Goal: Task Accomplishment & Management: Manage account settings

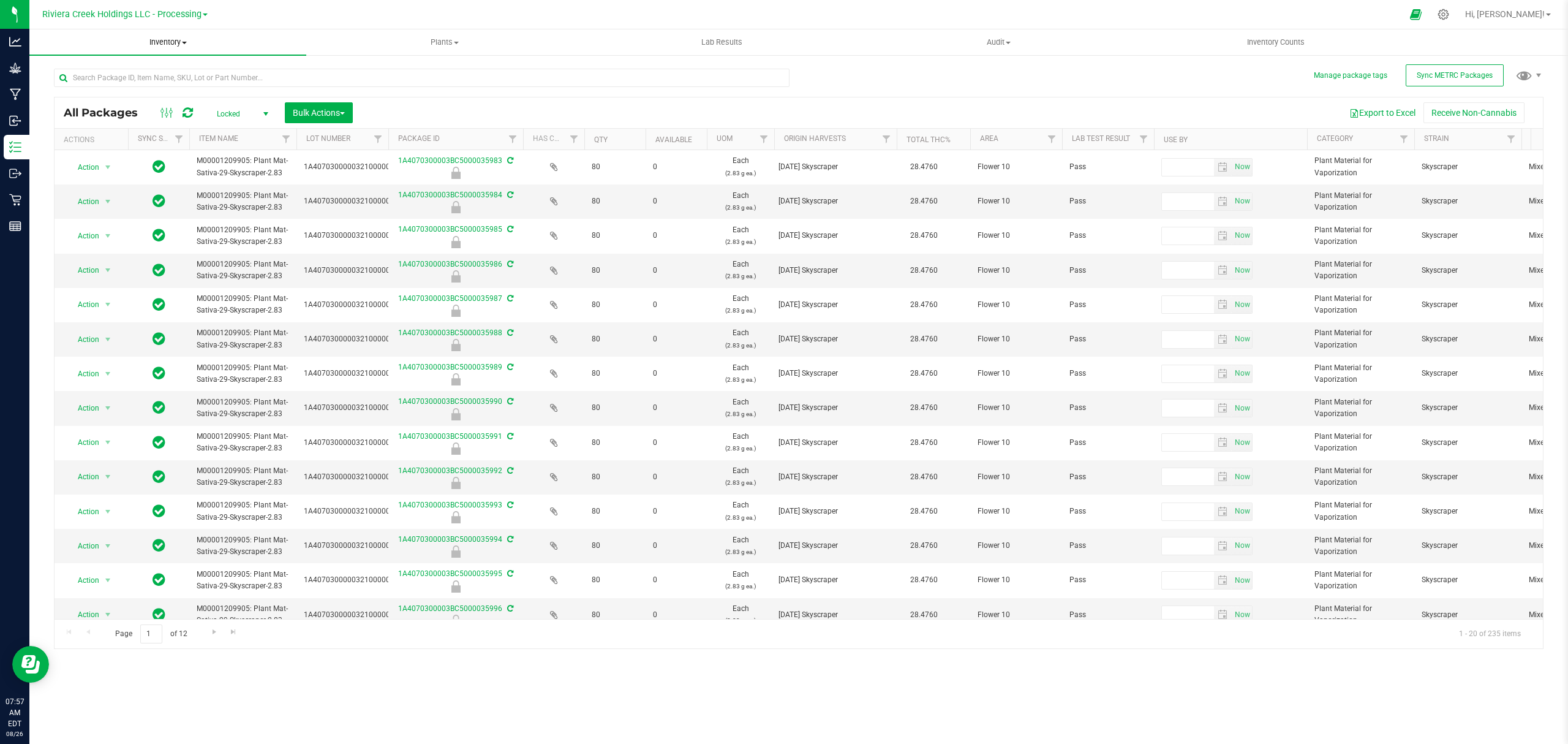
click at [156, 43] on span "Inventory" at bounding box center [168, 42] width 277 height 11
click at [114, 148] on span "From bill of materials" at bounding box center [85, 147] width 111 height 11
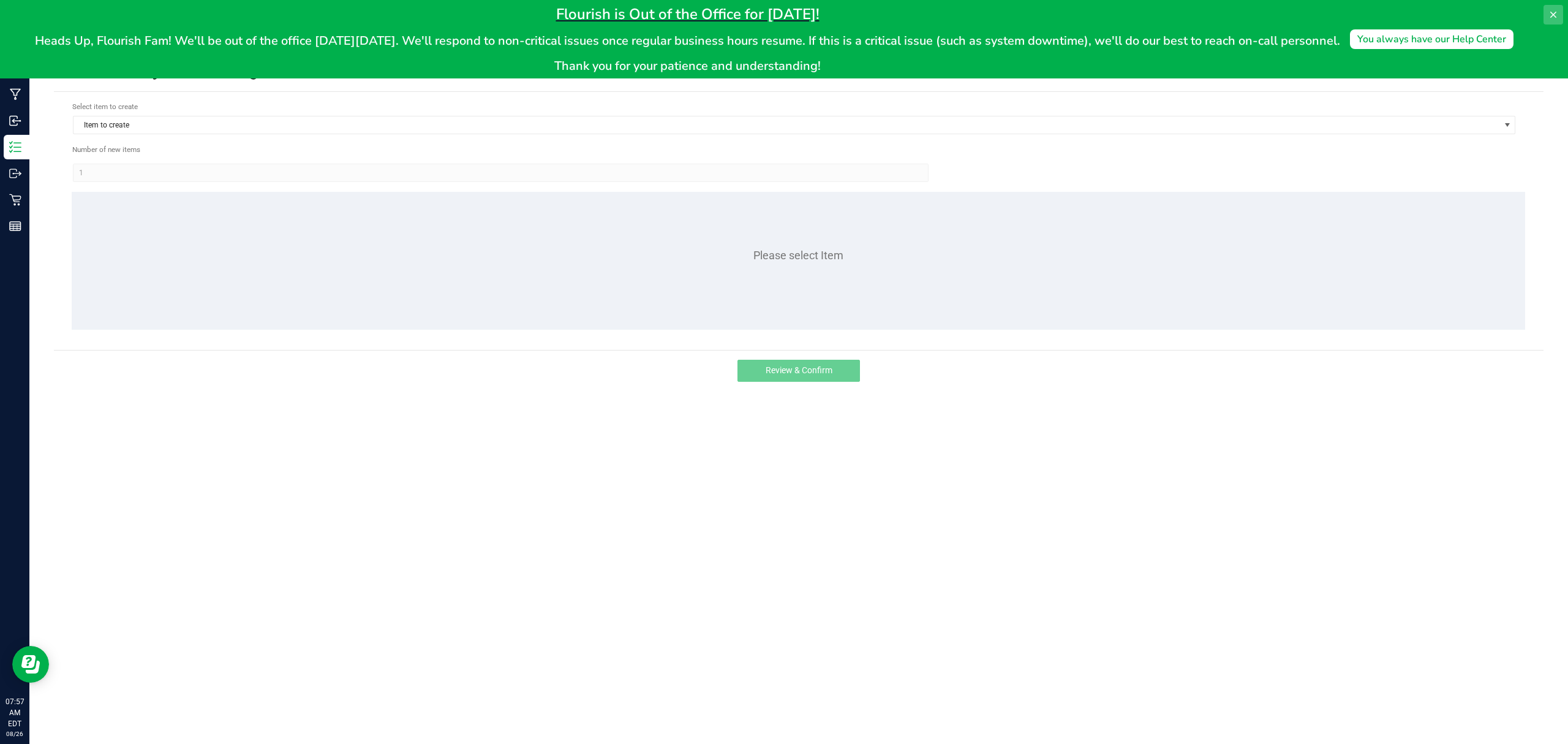
click at [1547, 11] on button at bounding box center [1553, 14] width 19 height 19
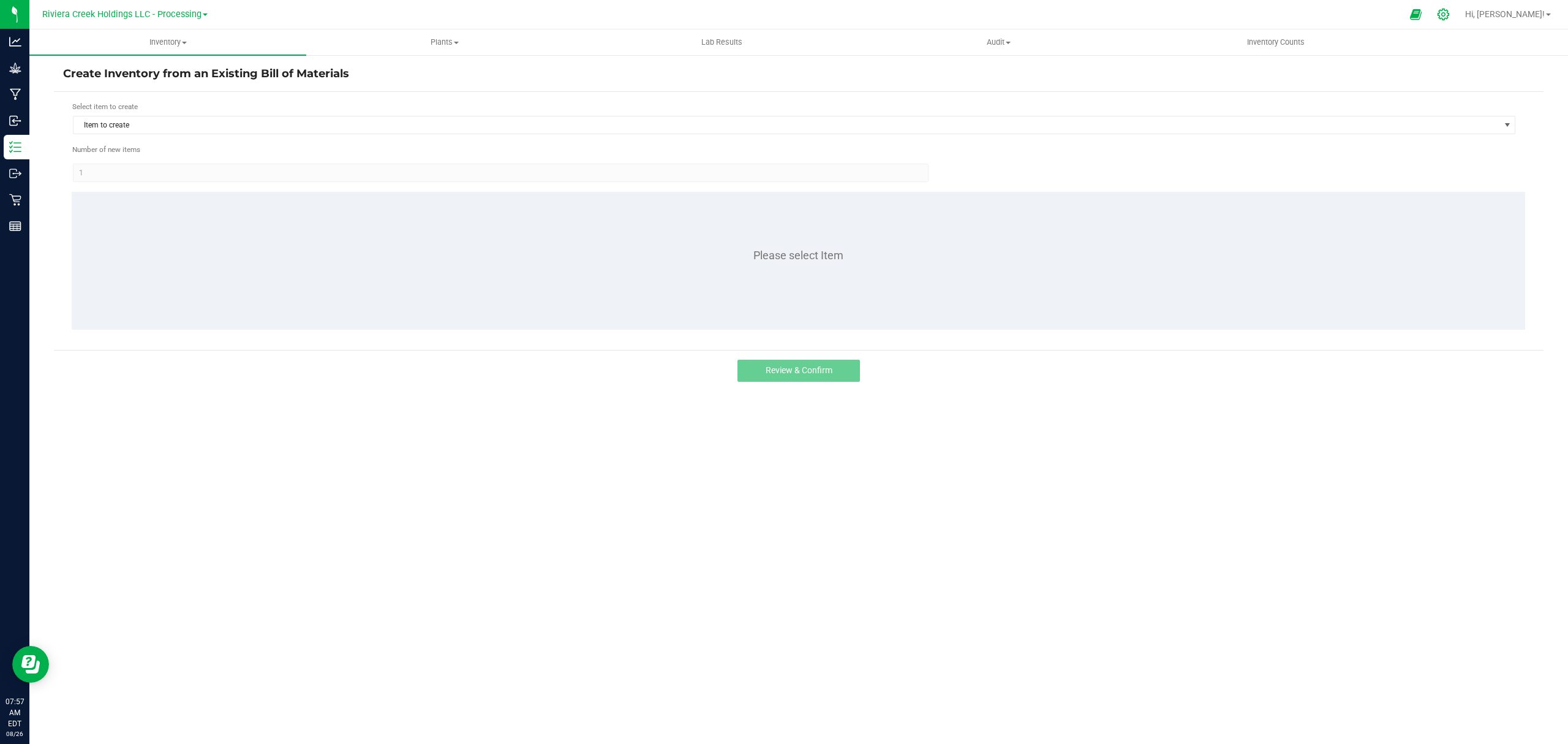
click at [1450, 11] on icon at bounding box center [1443, 14] width 13 height 13
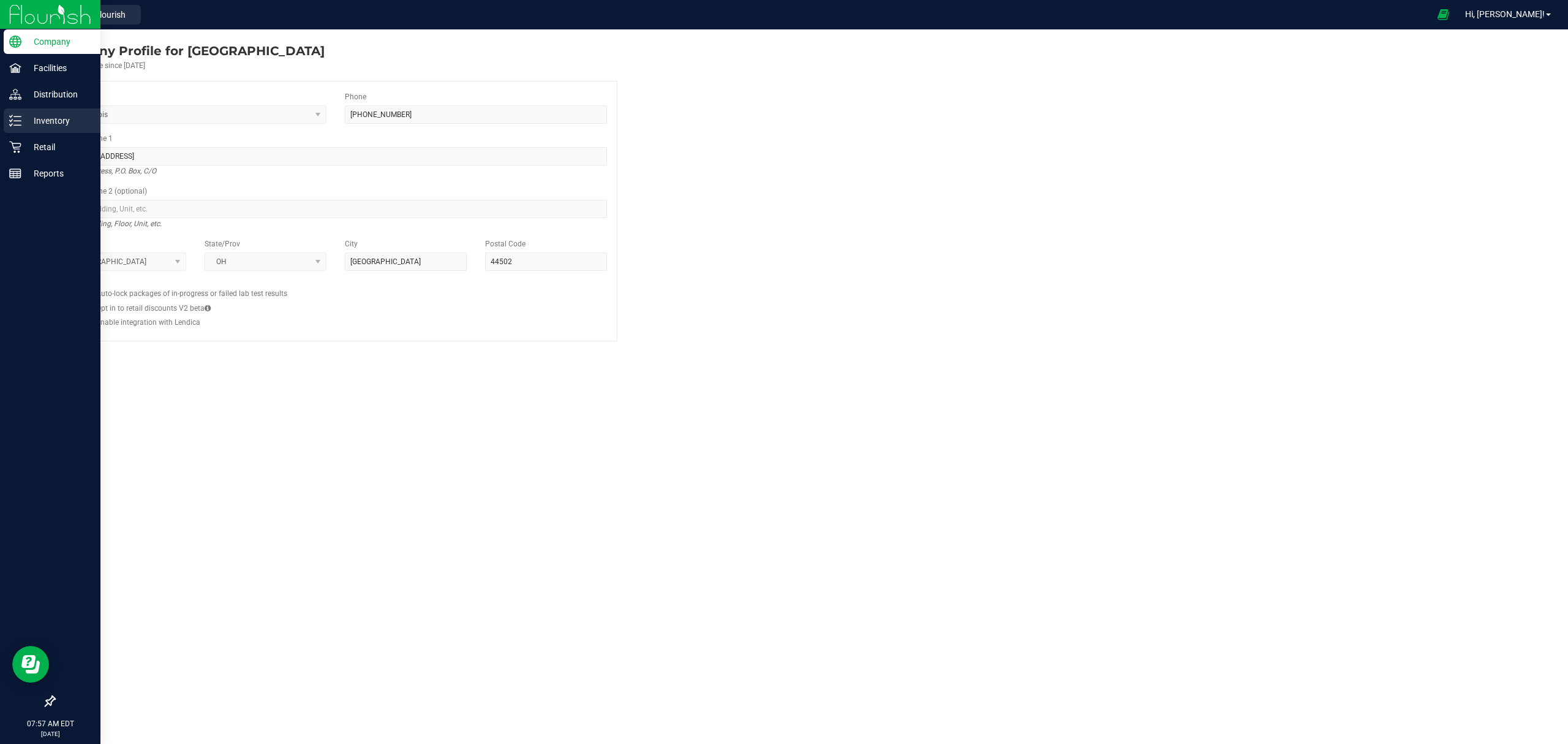
click at [8, 123] on div "Inventory" at bounding box center [51, 120] width 97 height 25
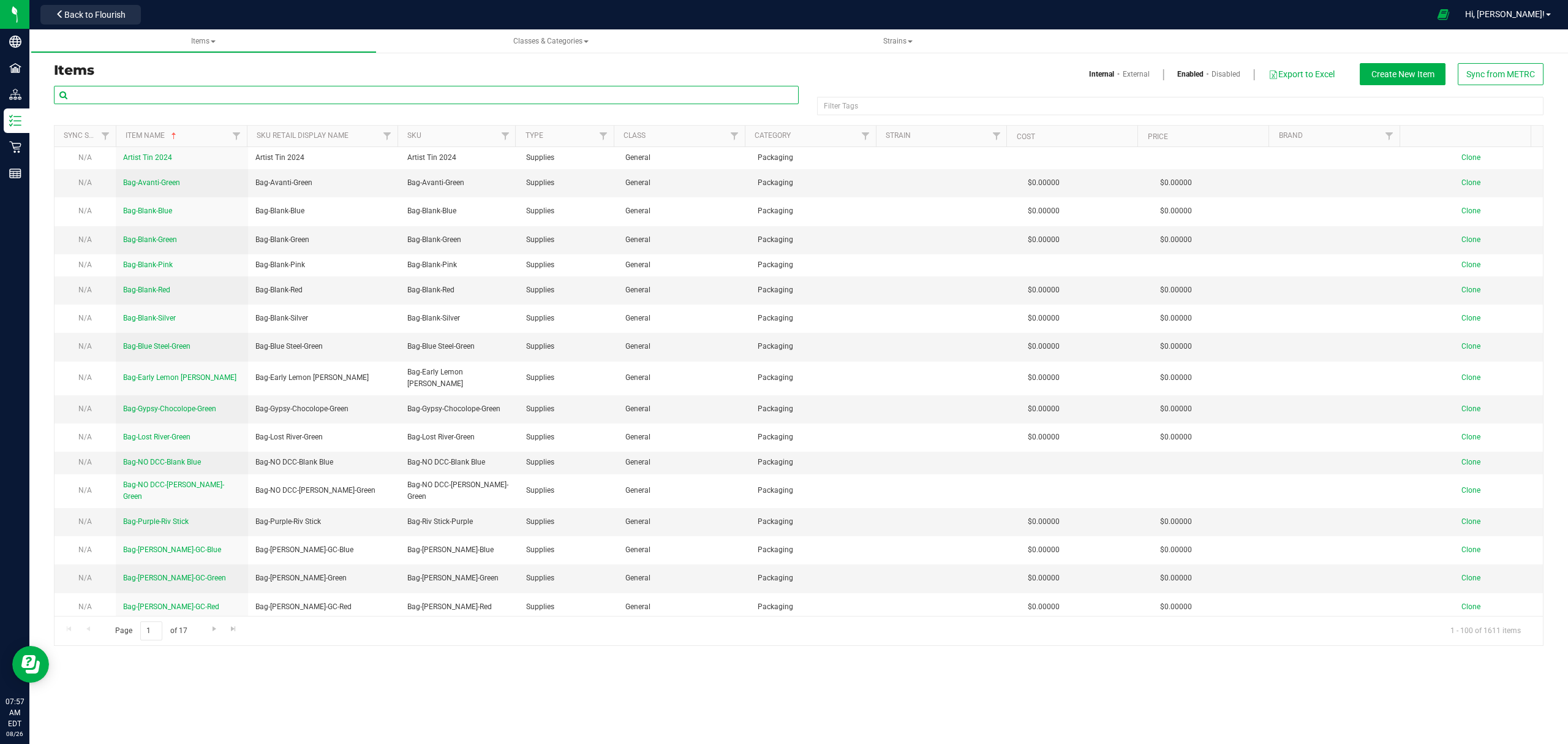
click at [281, 90] on input "text" at bounding box center [427, 94] width 745 height 18
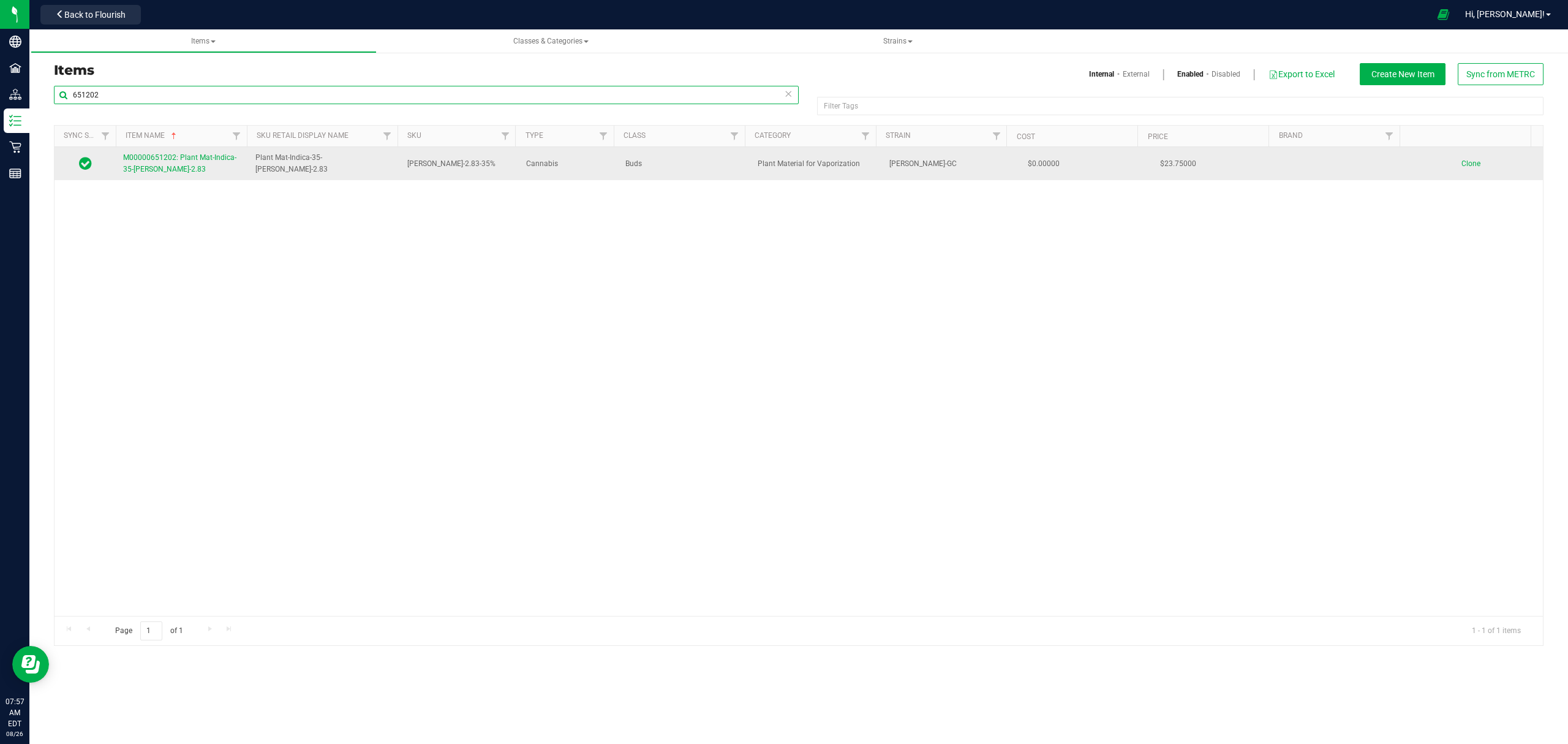
type input "651202"
click at [168, 175] on link "M00000651202: Plant Mat-Indica-35-[PERSON_NAME]-2.83" at bounding box center [182, 163] width 118 height 23
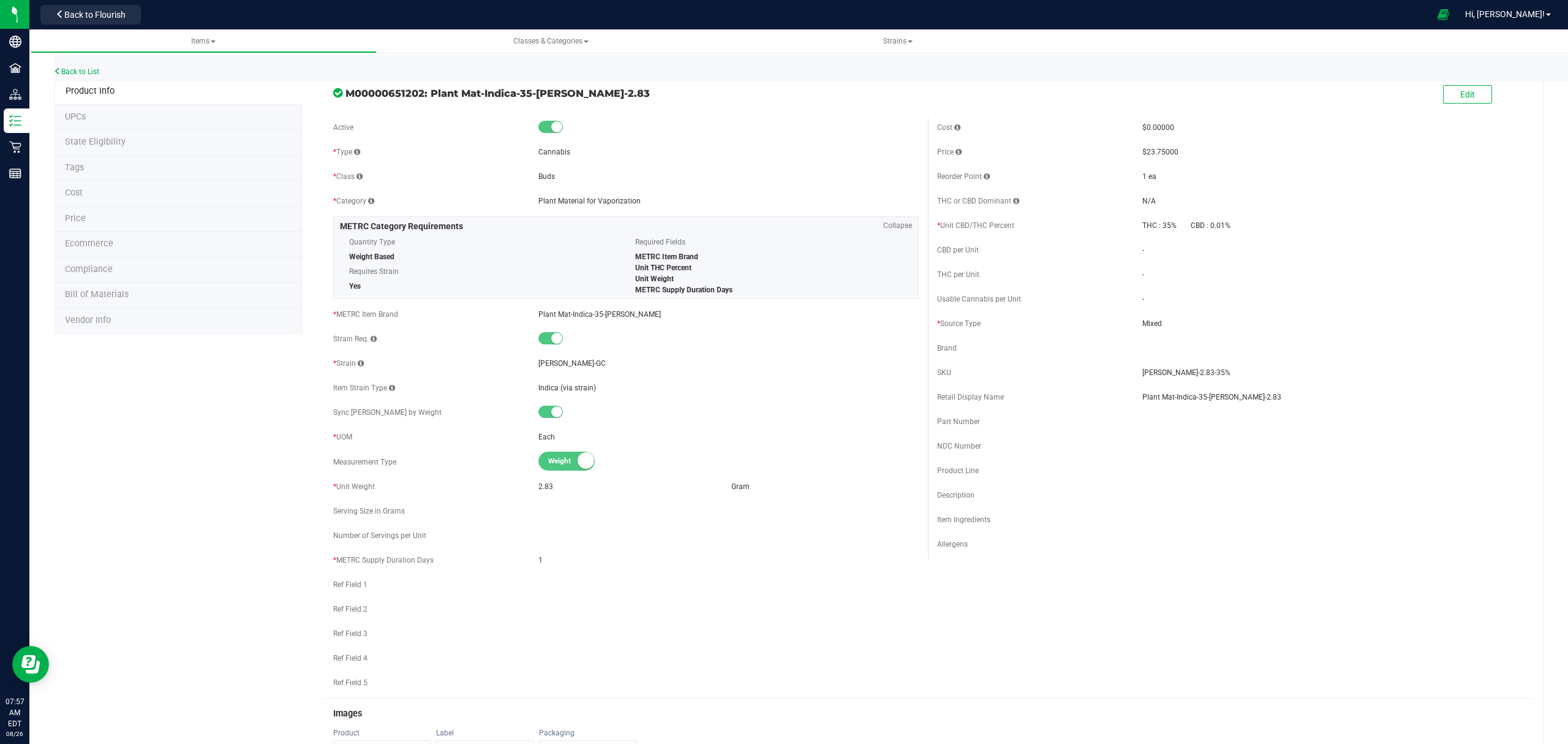
click at [113, 292] on span "Bill of Materials" at bounding box center [96, 294] width 64 height 11
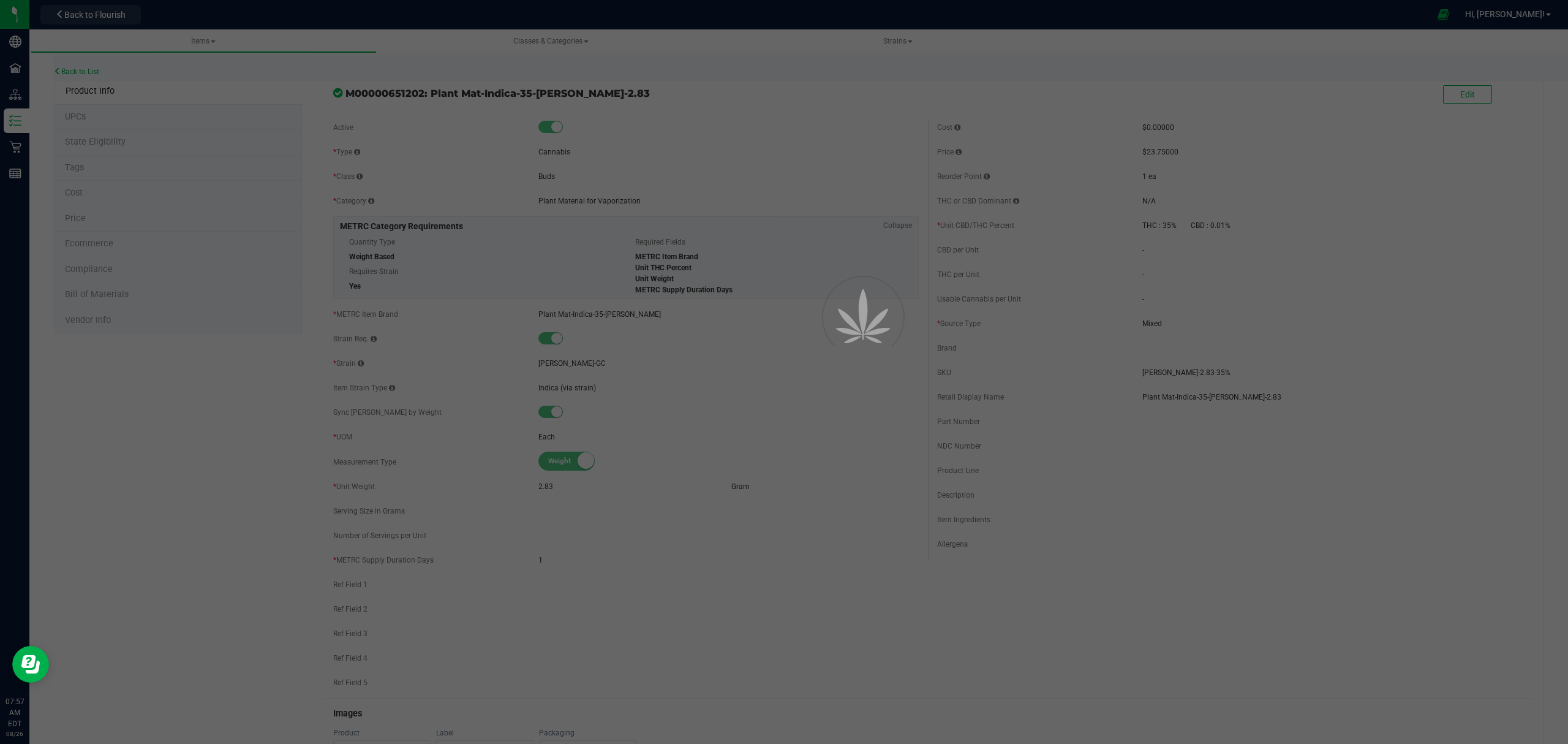
select select "208"
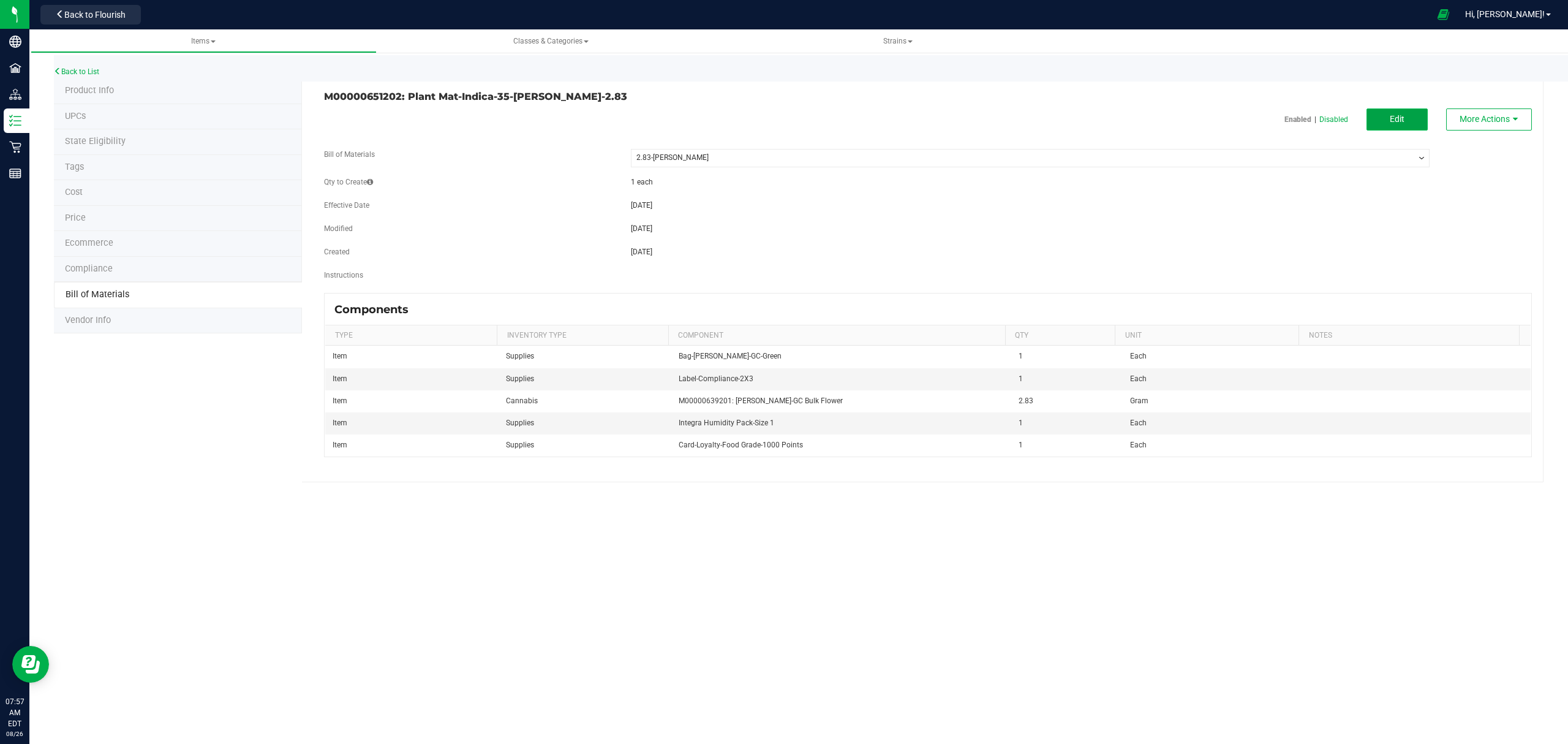
click at [1387, 118] on button "Edit" at bounding box center [1397, 119] width 62 height 22
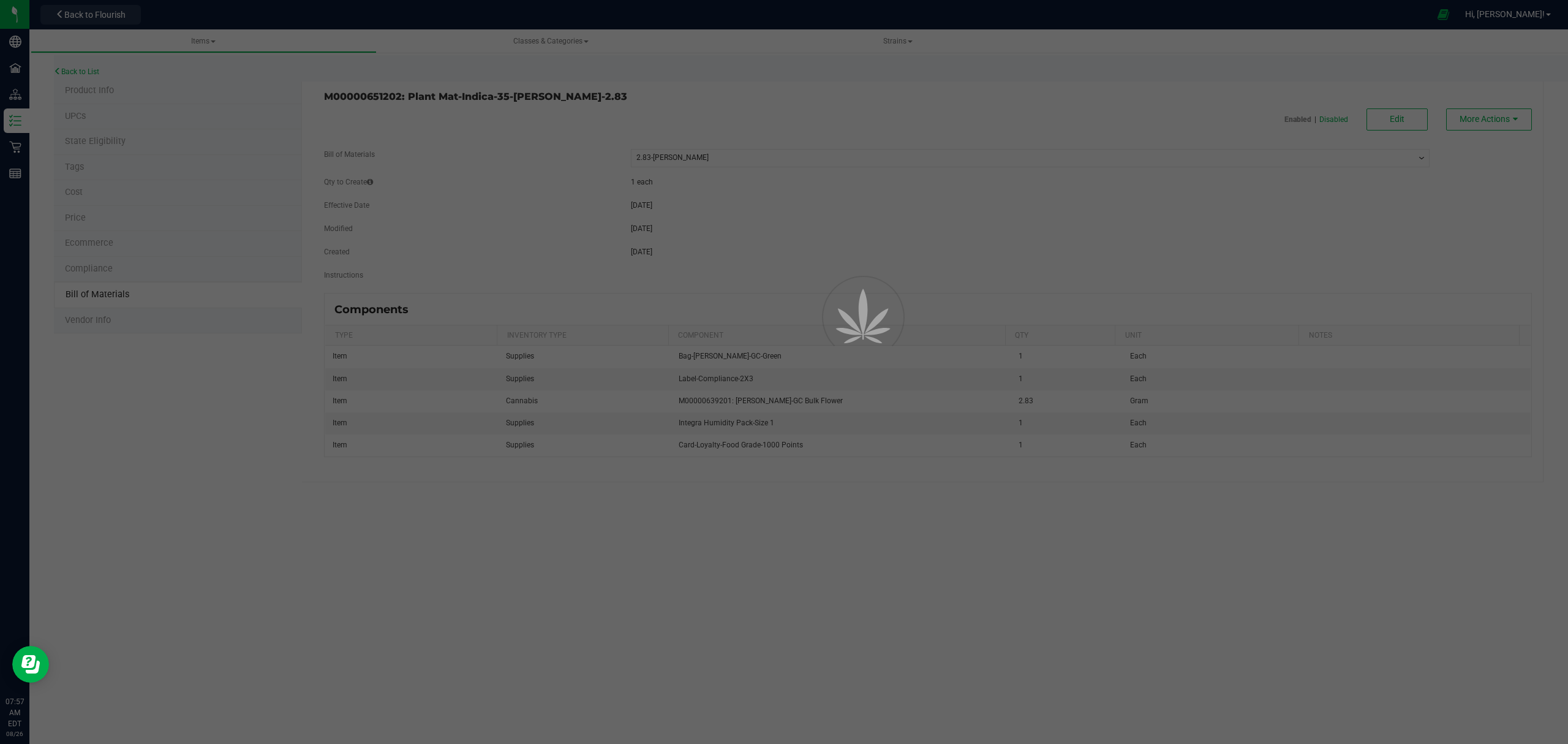
select select "208"
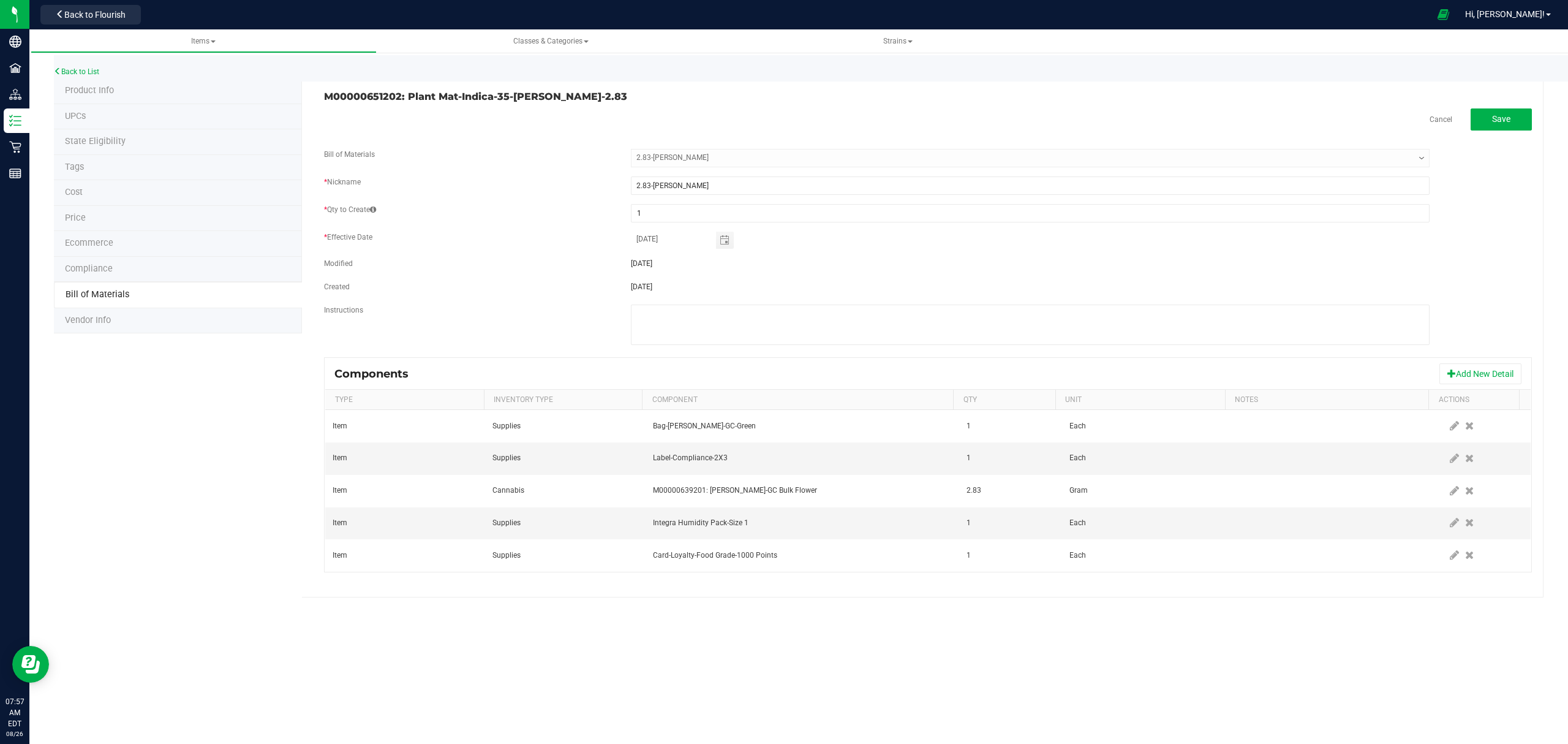
click at [1444, 110] on span "Cancel Save" at bounding box center [1480, 119] width 102 height 22
click at [133, 32] on link "Items" at bounding box center [204, 41] width 346 height 24
click at [125, 19] on button "Back to Flourish" at bounding box center [90, 14] width 100 height 19
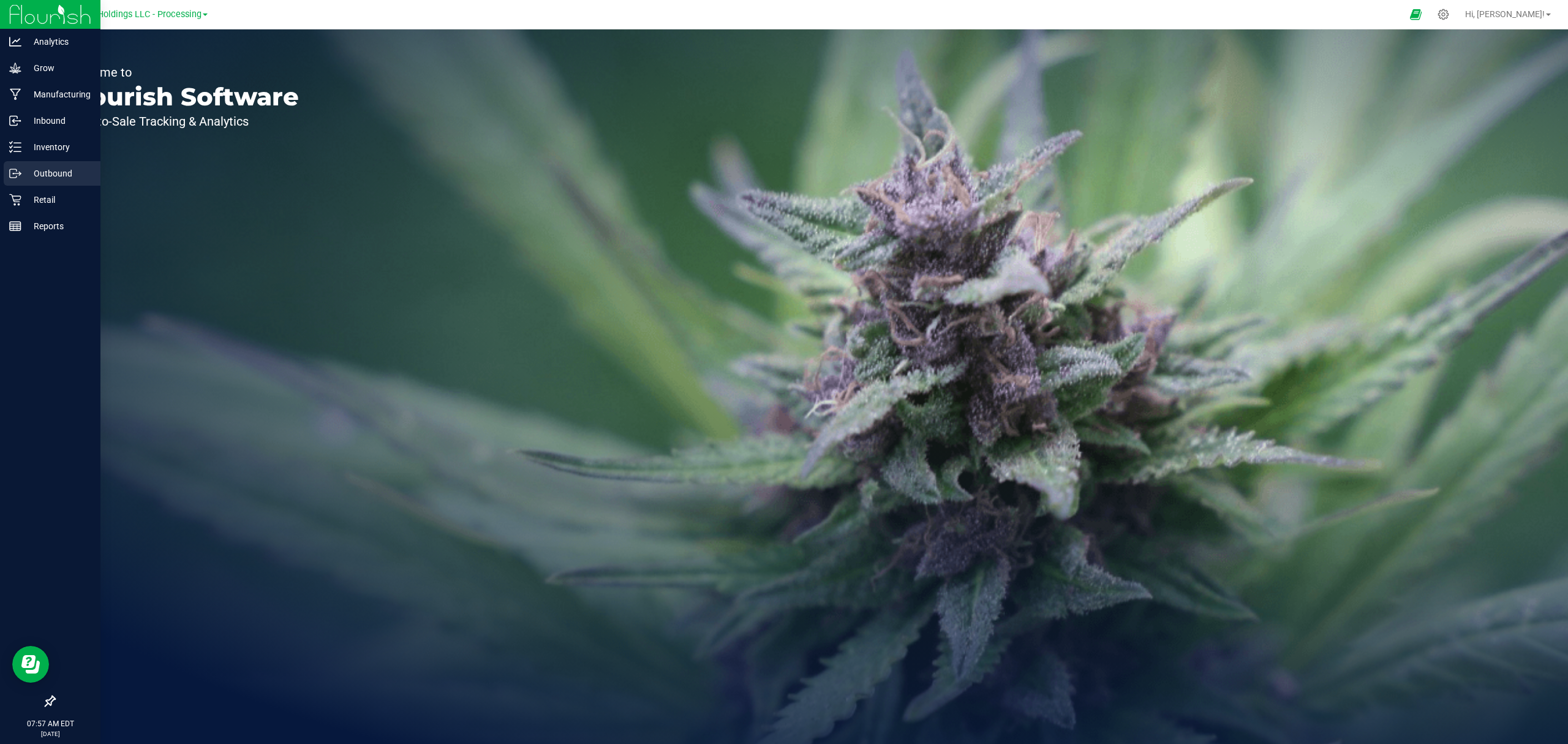
click at [28, 164] on div "Outbound" at bounding box center [51, 173] width 97 height 25
click at [27, 147] on p "Inventory" at bounding box center [58, 147] width 74 height 15
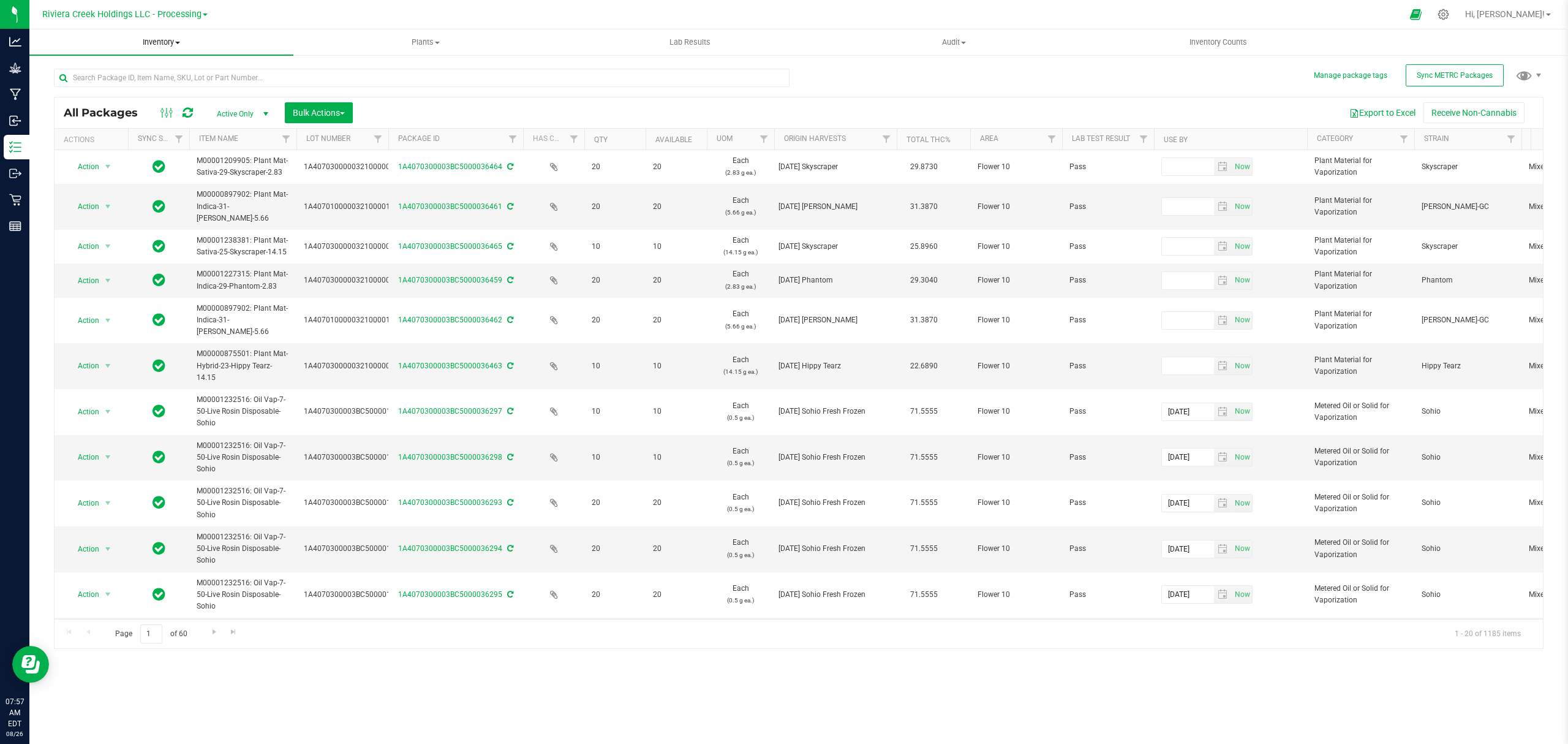
click at [154, 41] on span "Inventory" at bounding box center [161, 42] width 264 height 11
click at [118, 143] on span "From bill of materials" at bounding box center [85, 147] width 111 height 11
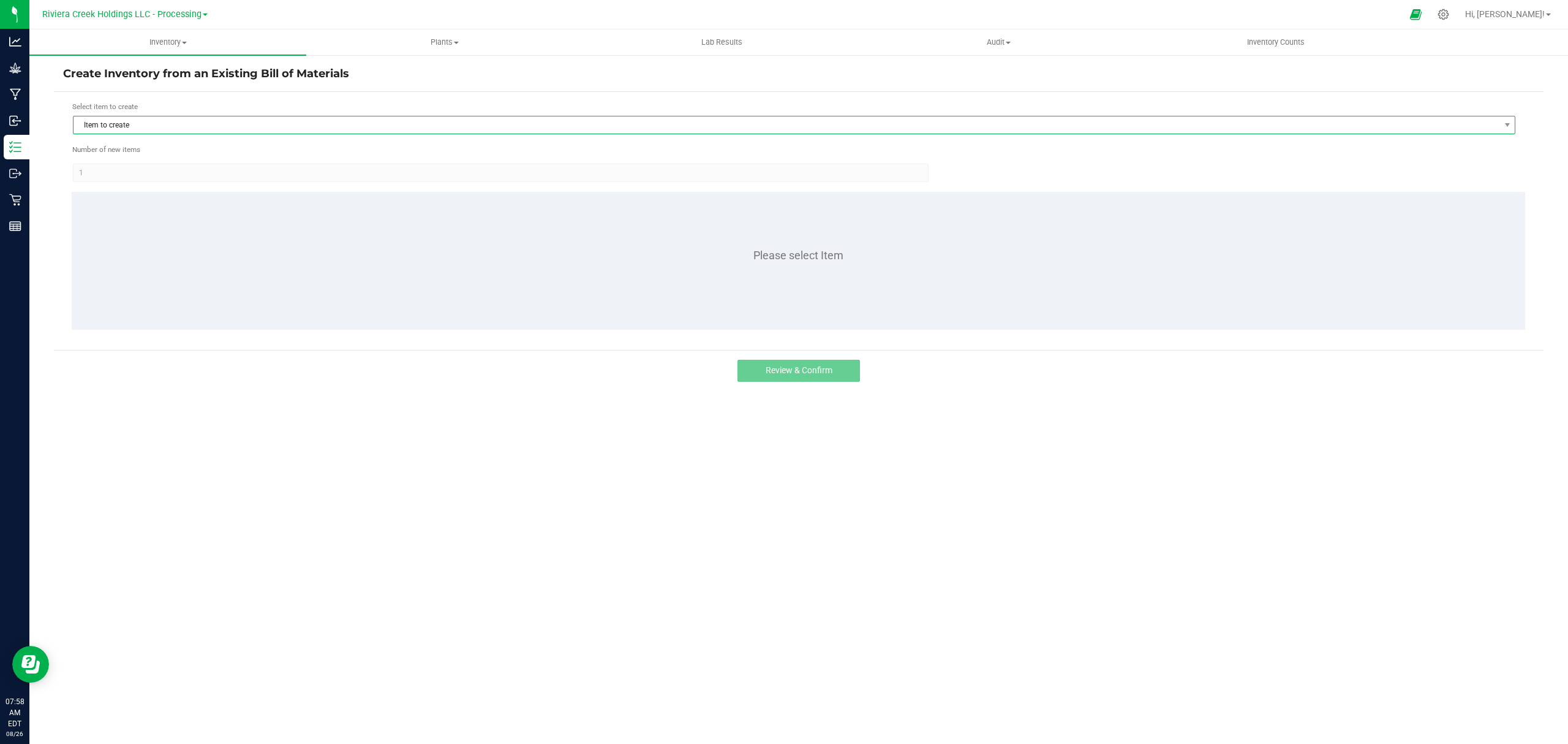
click at [179, 119] on span "Item to create" at bounding box center [786, 125] width 1426 height 17
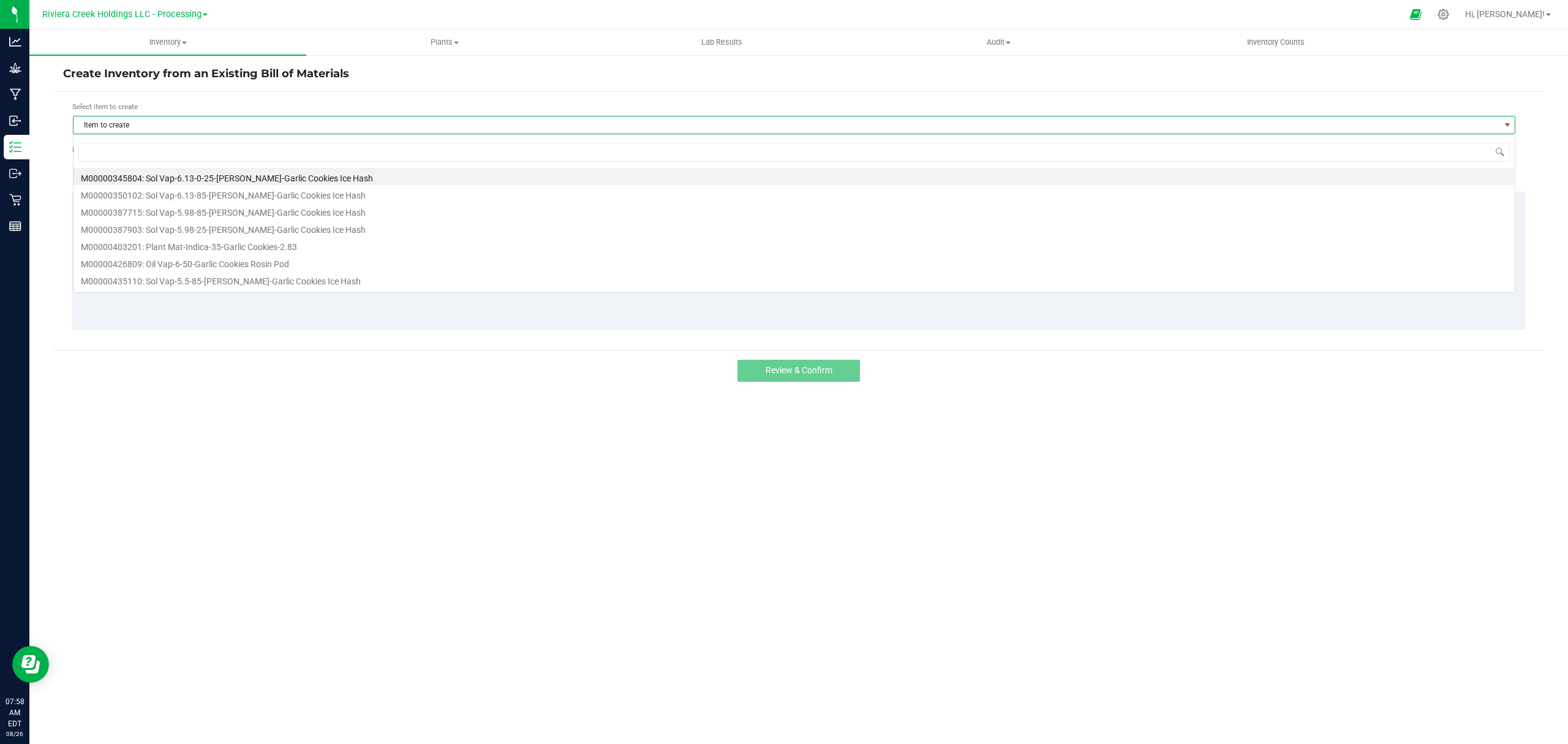
scroll to position [18, 1443]
type input "651202"
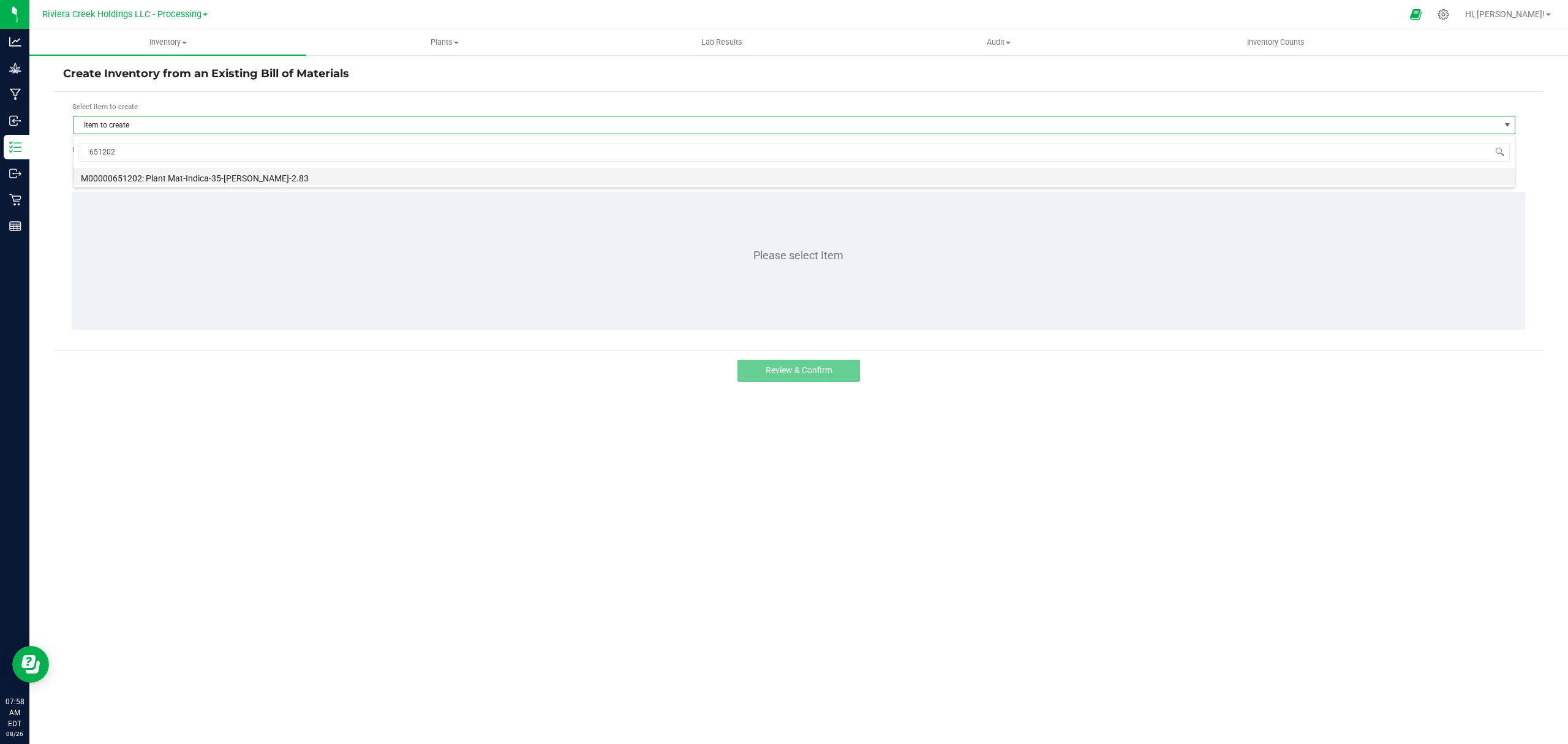
click at [231, 185] on li "M00000651202: Plant Mat-Indica-35-[PERSON_NAME]-2.83" at bounding box center [794, 177] width 1441 height 17
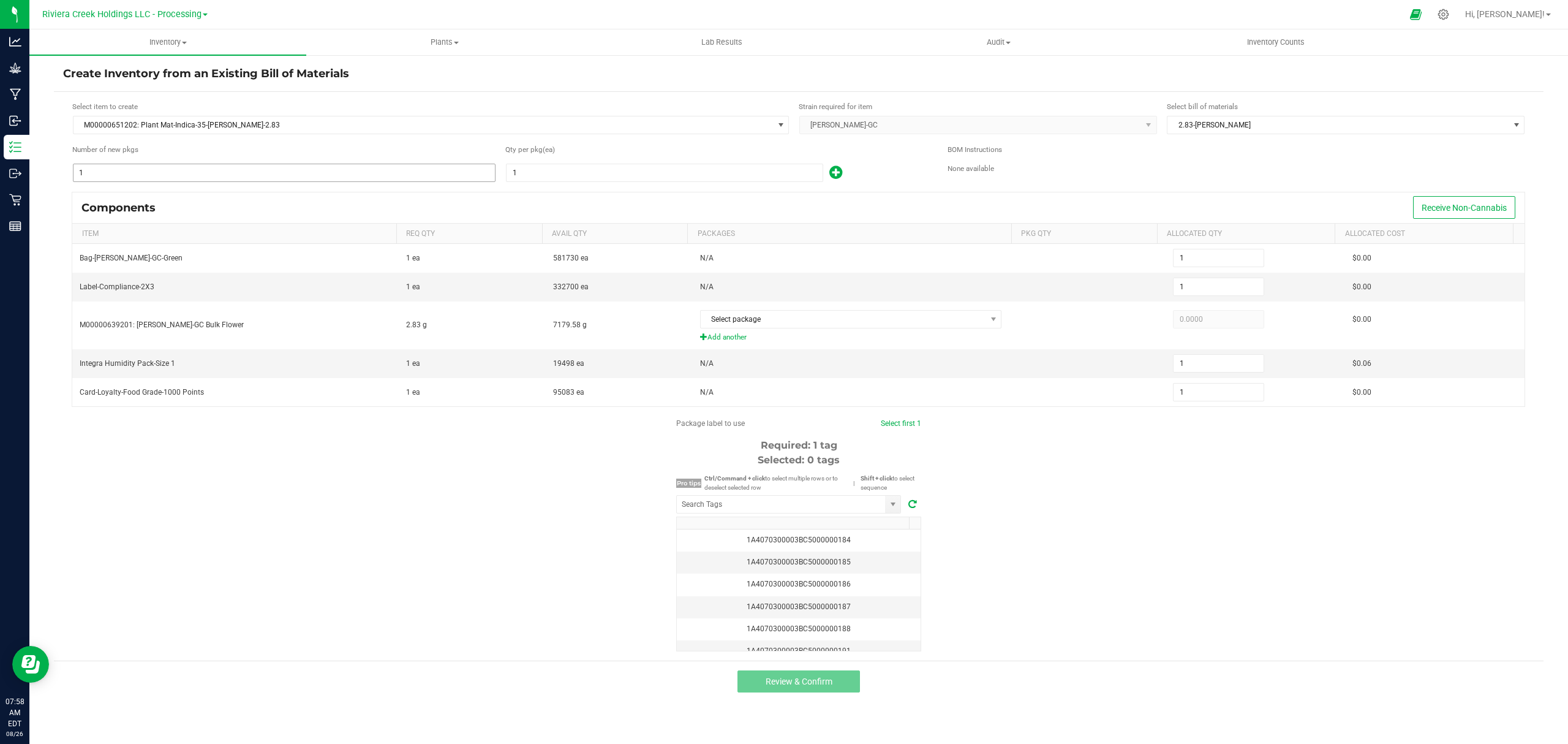
click at [209, 167] on input "1" at bounding box center [284, 173] width 421 height 17
type input "18"
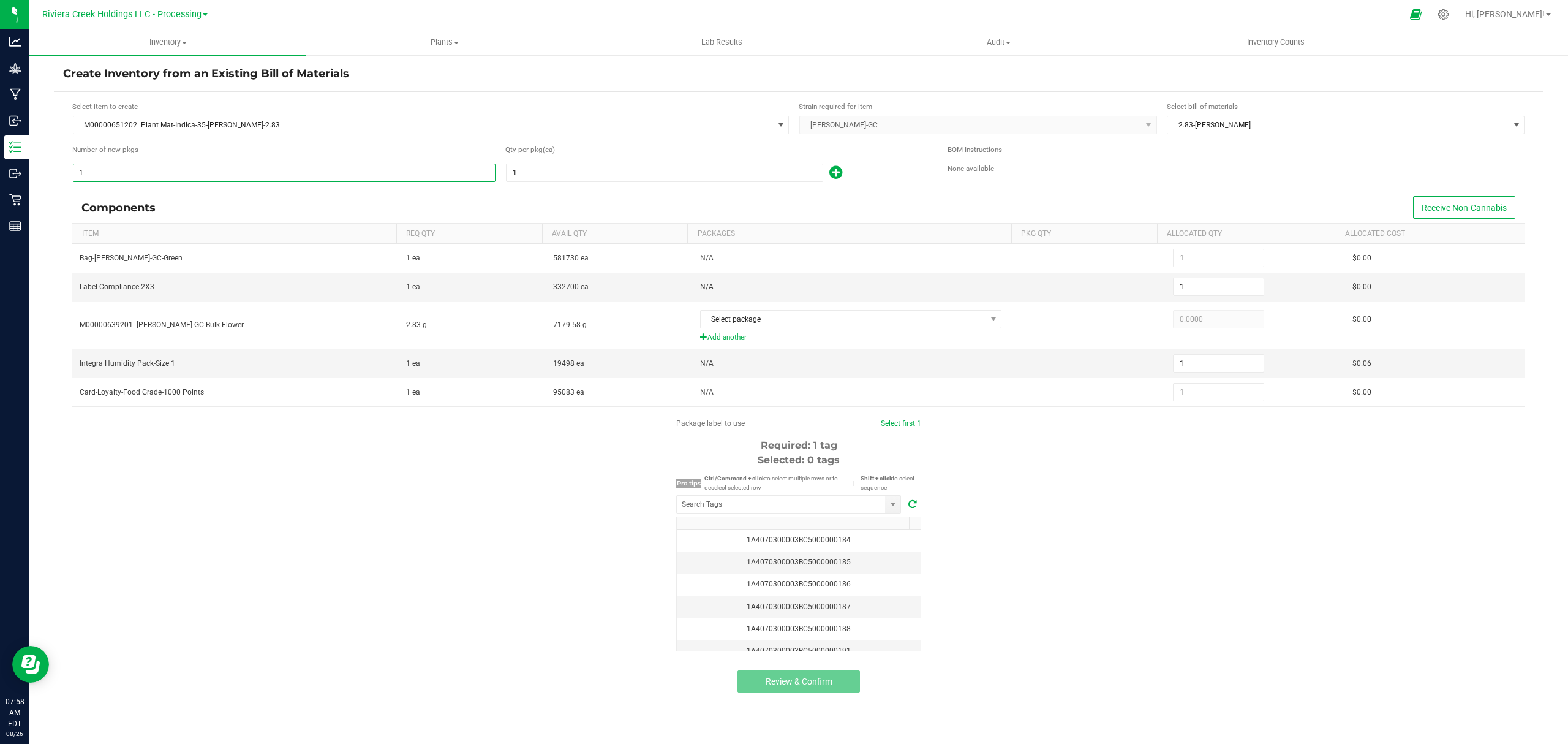
type input "18"
click at [584, 179] on input "1" at bounding box center [664, 173] width 316 height 17
type input "8"
type input "144"
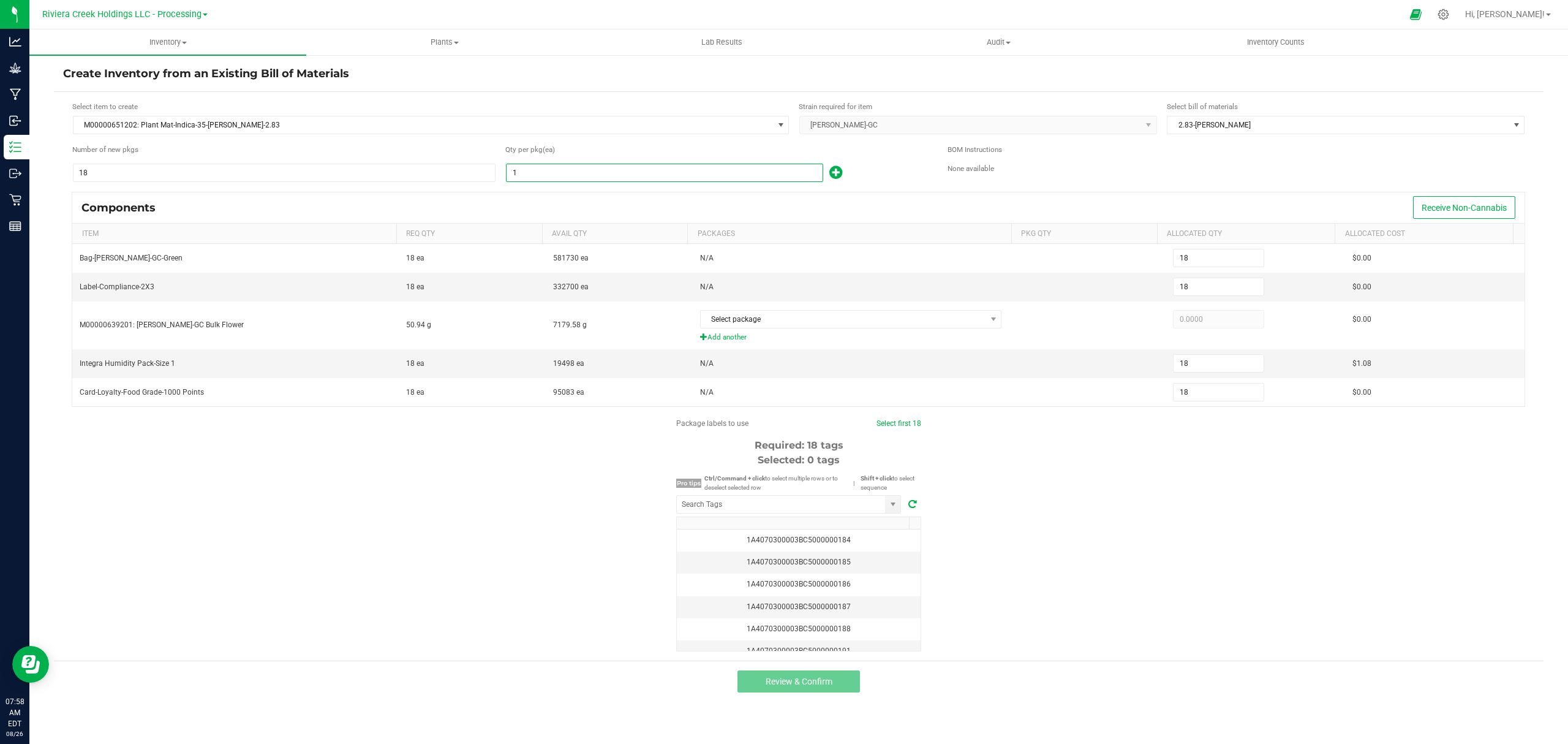
type input "144"
type input "80"
type input "1,440"
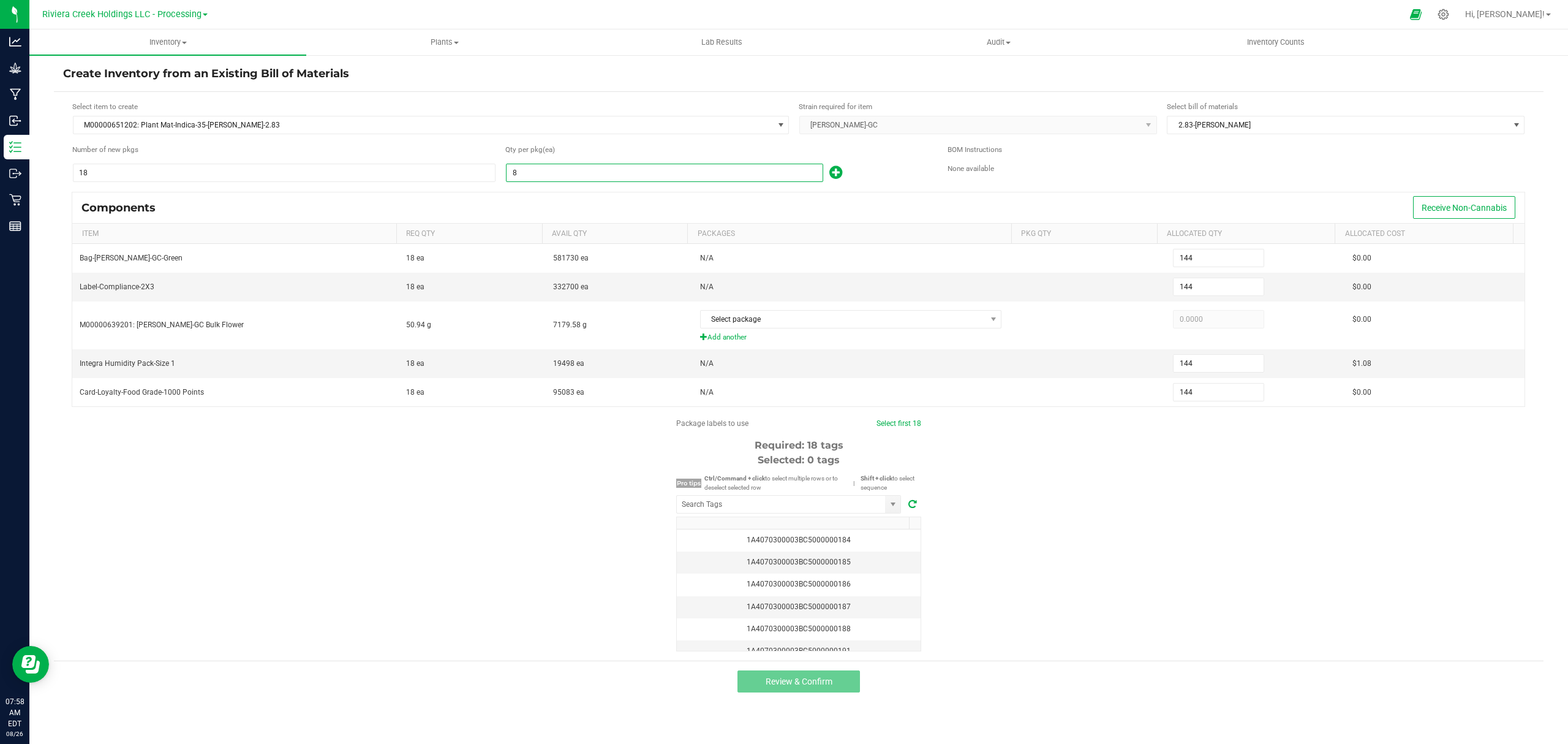
type input "1,440"
type input "80"
click at [838, 174] on icon at bounding box center [835, 172] width 13 height 15
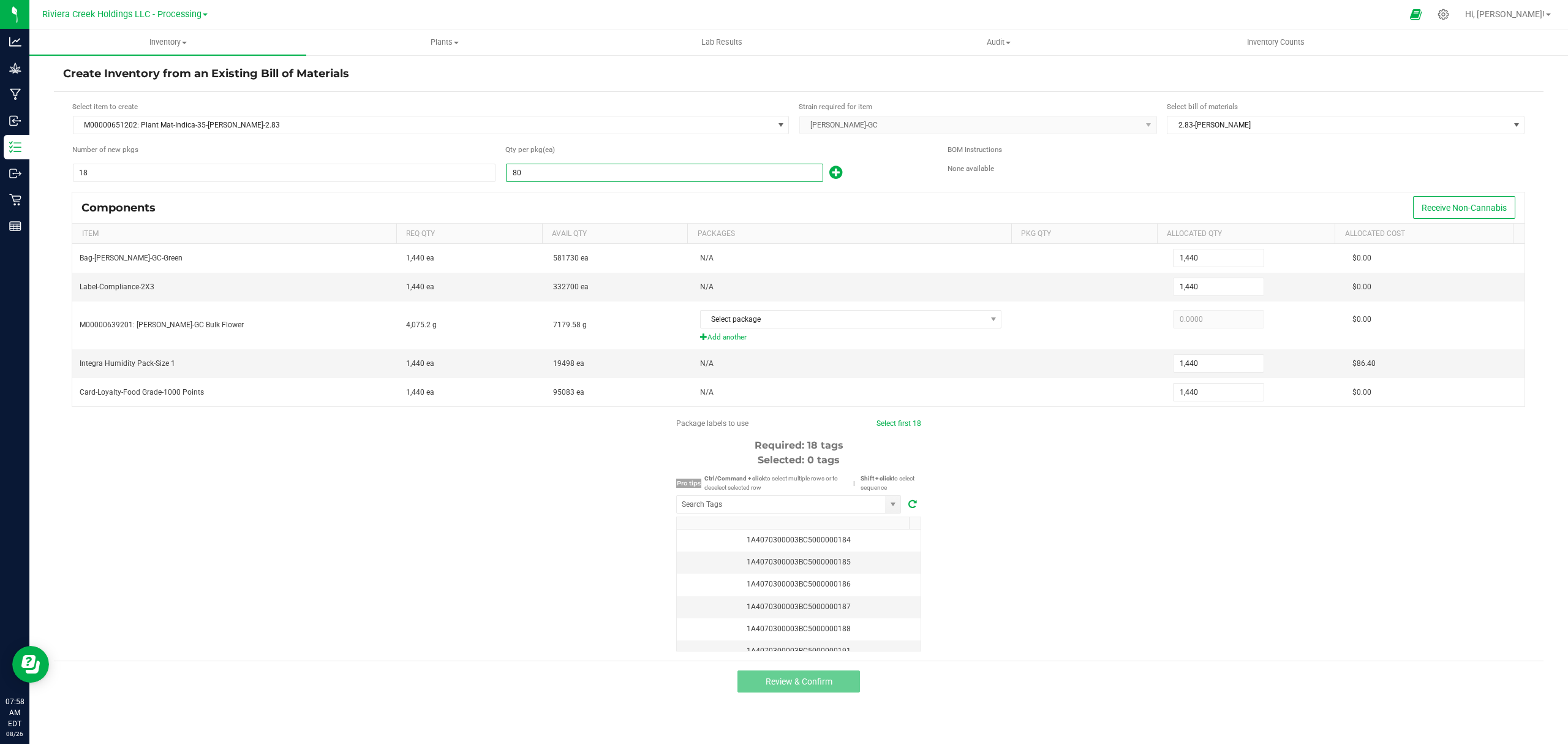
type input "1,441"
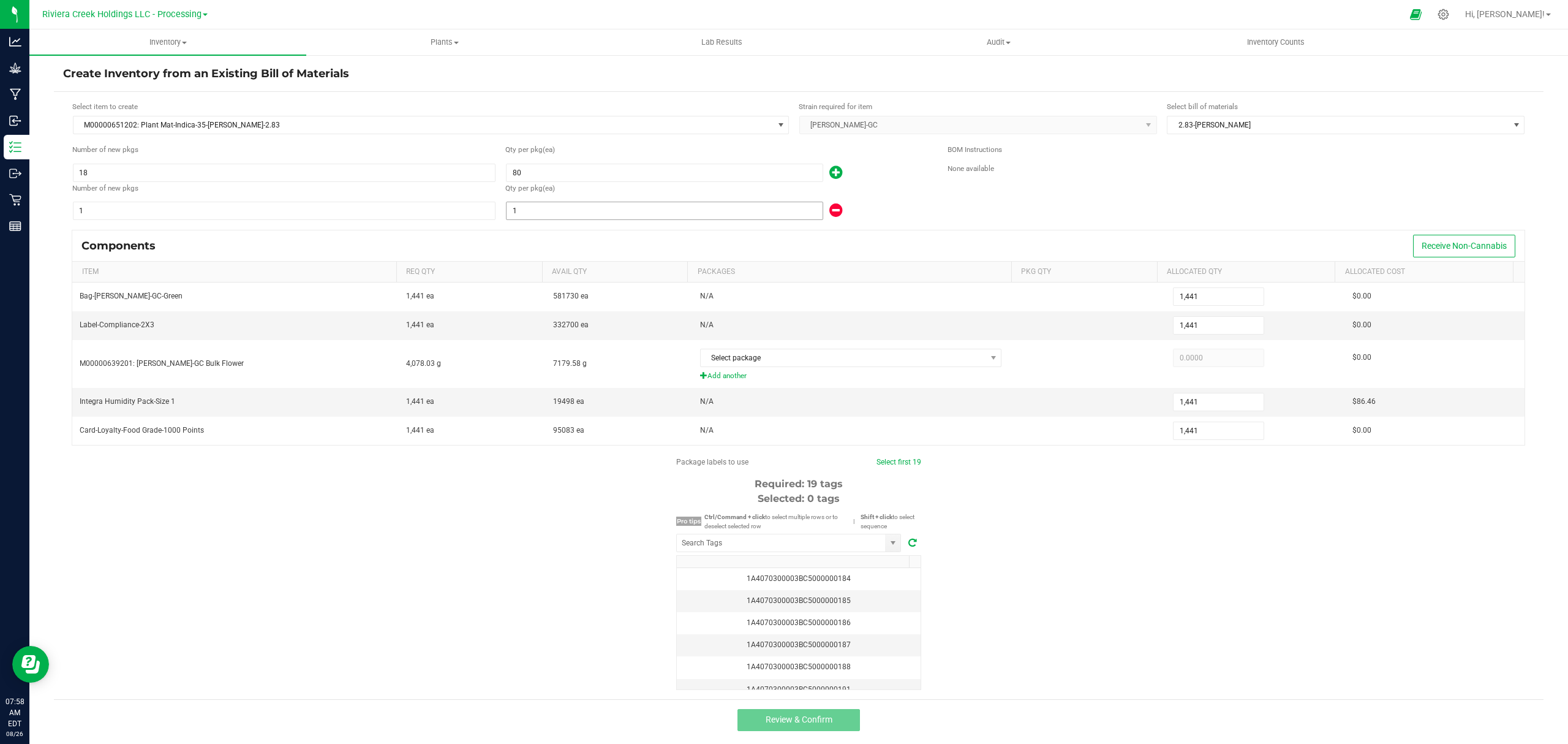
click at [681, 207] on input "1" at bounding box center [664, 211] width 316 height 17
type input "1,442"
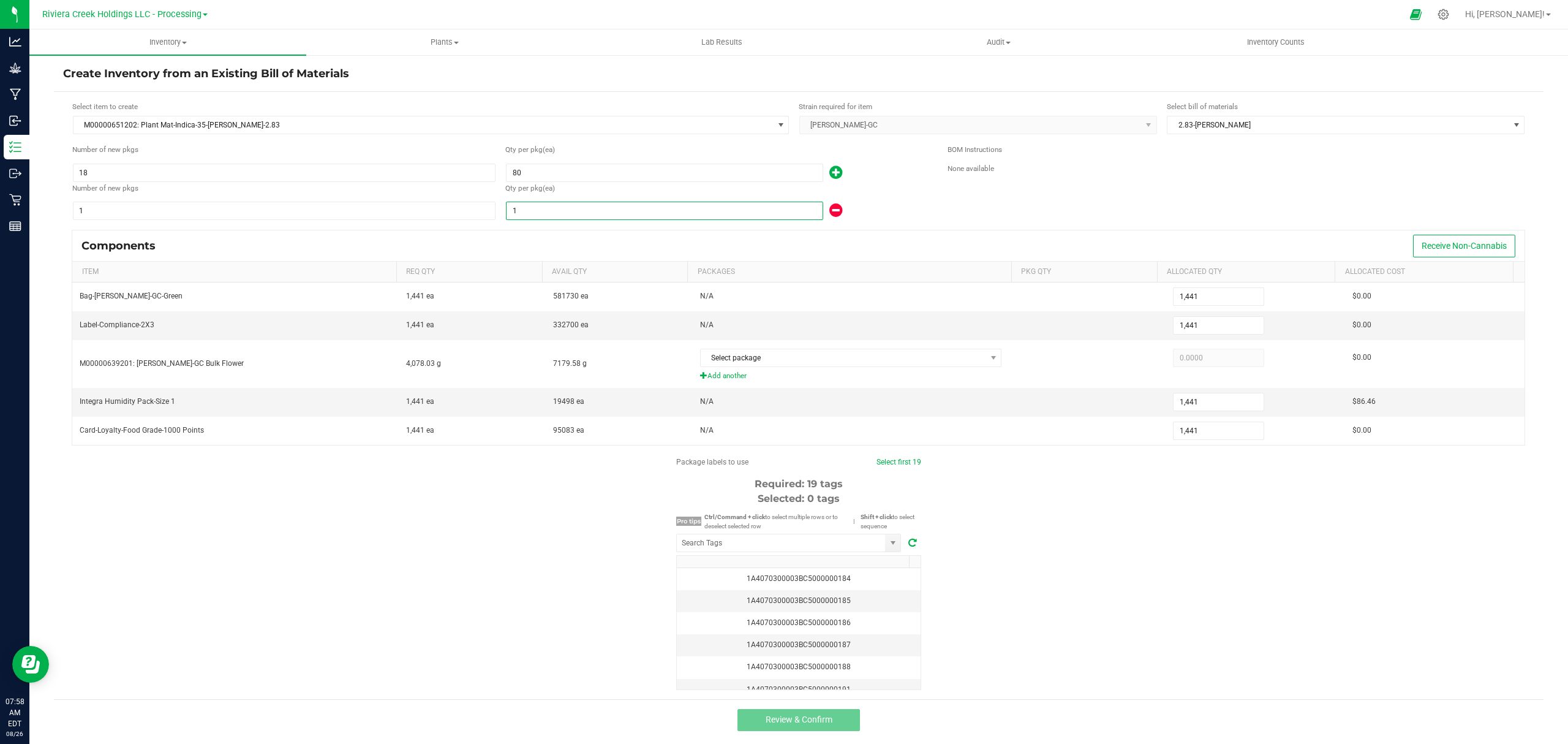
type input "2"
type input "1,460"
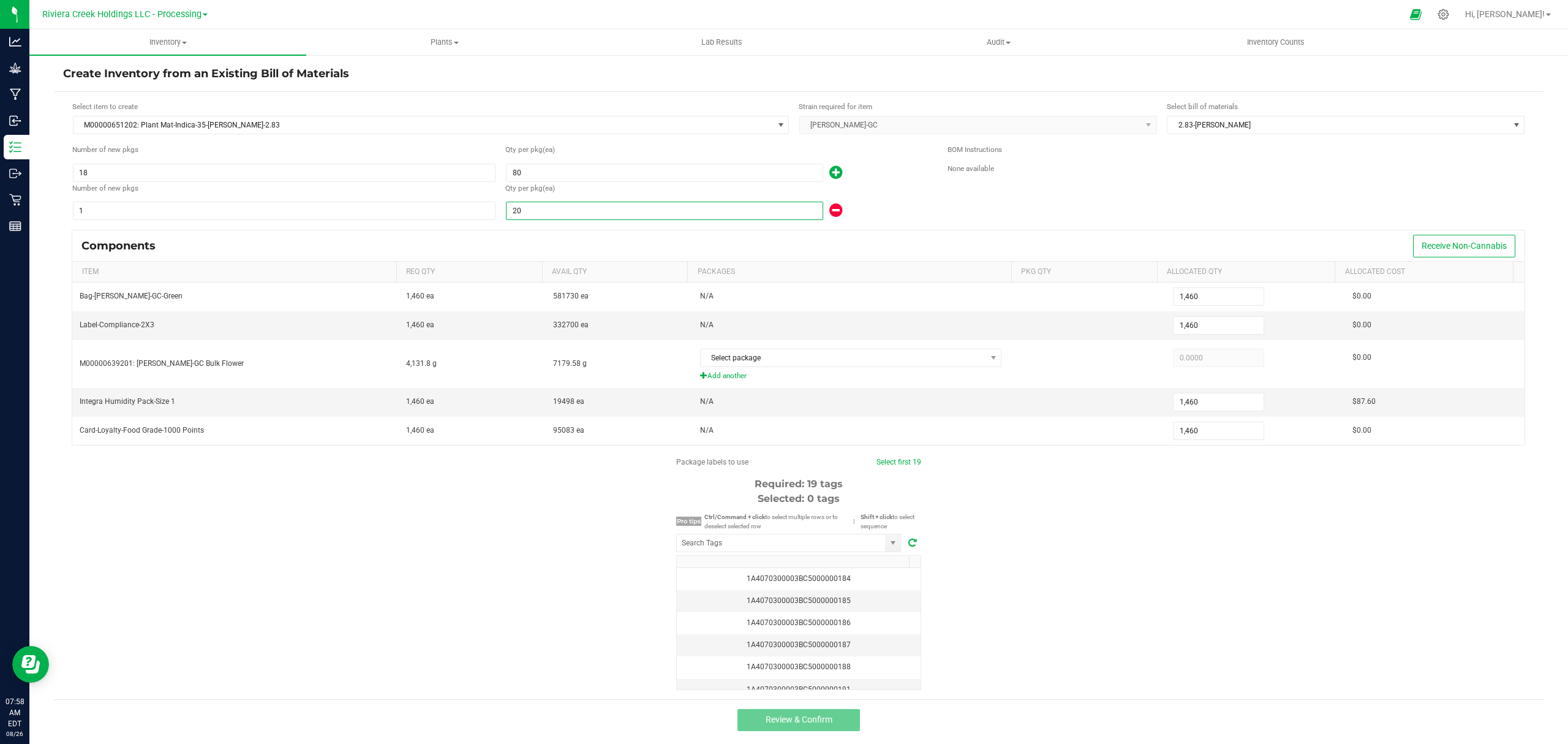
type input "20"
click at [905, 192] on div "Qty per pkg (ea)" at bounding box center [717, 188] width 424 height 11
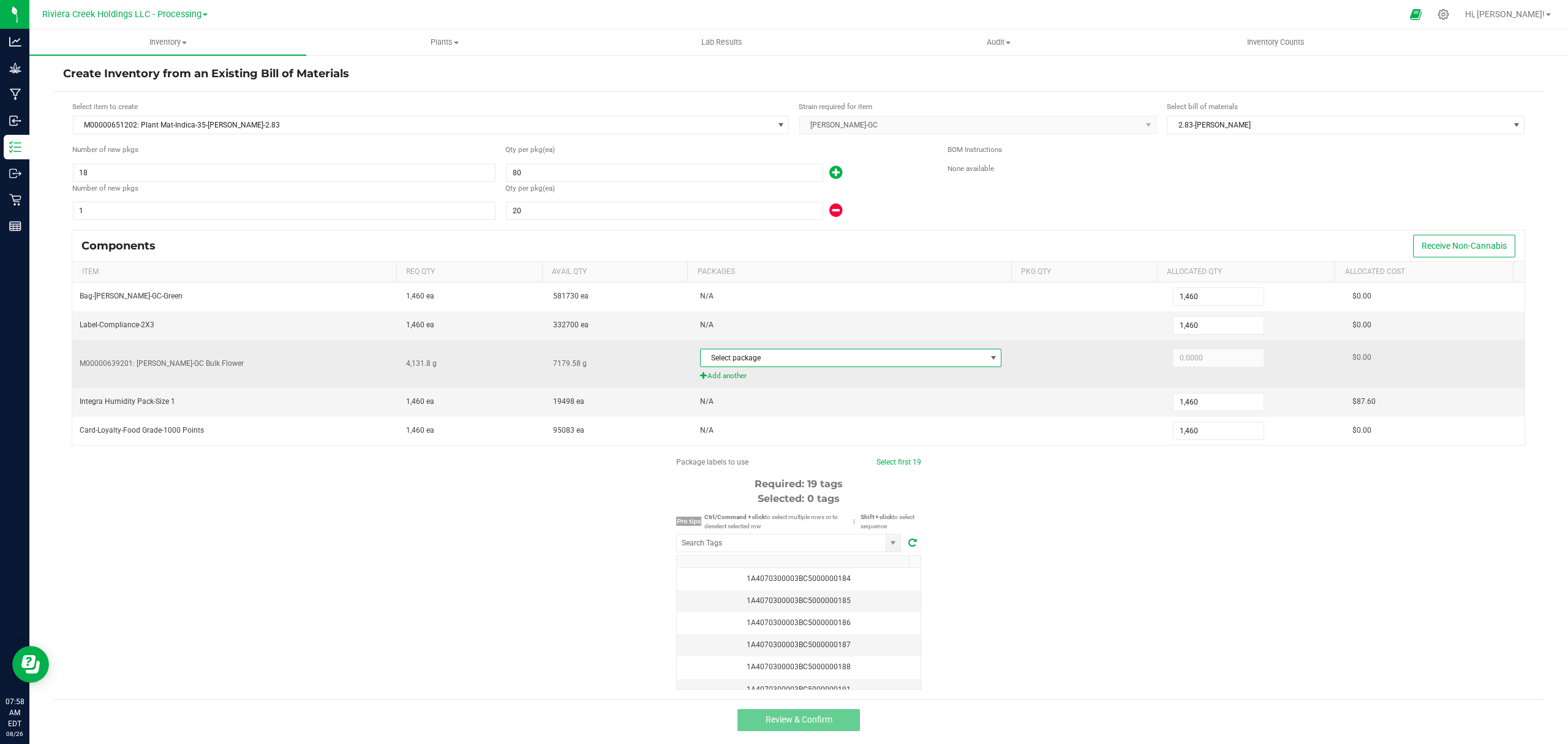
click at [873, 359] on span "Select package" at bounding box center [843, 358] width 286 height 17
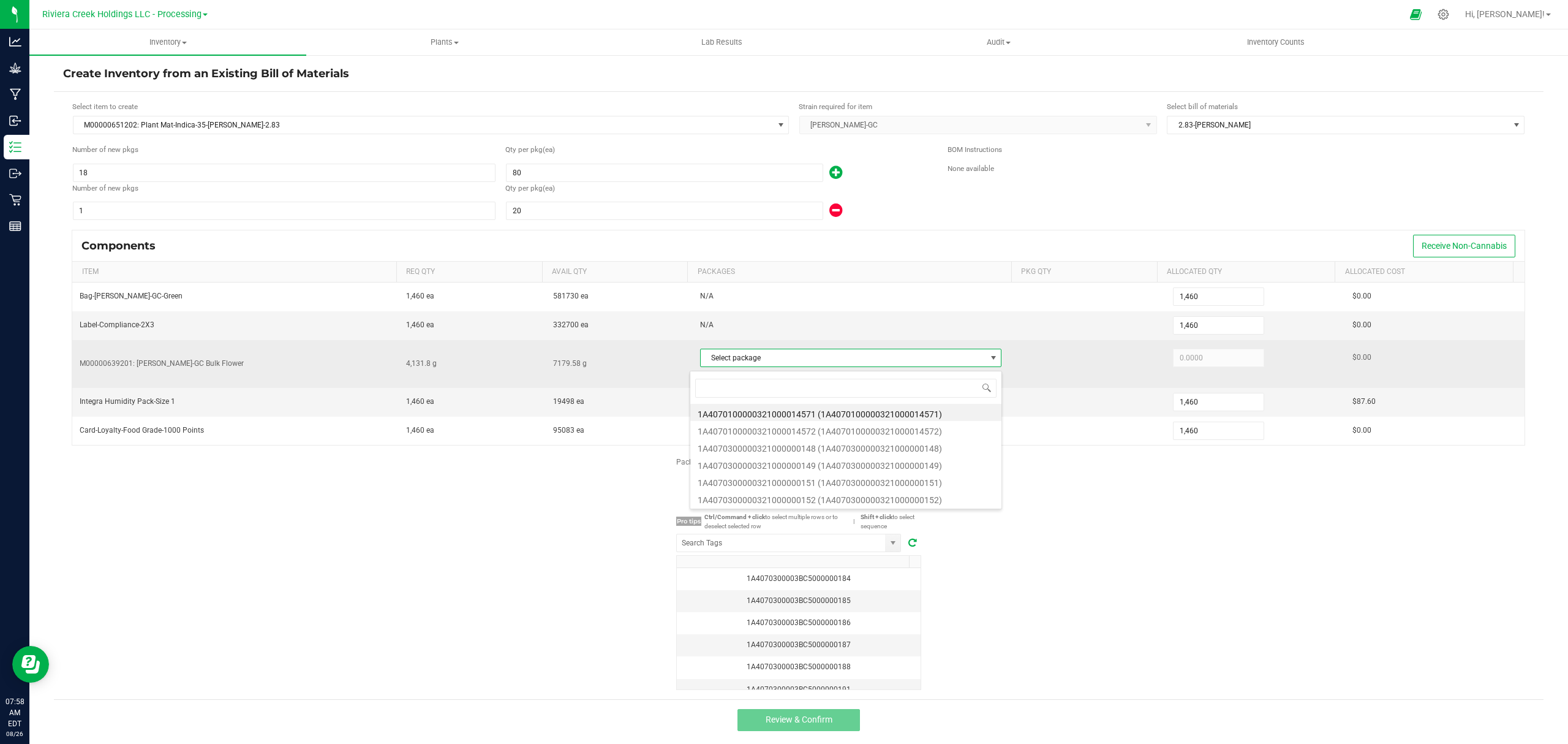
scroll to position [18, 295]
type input "152"
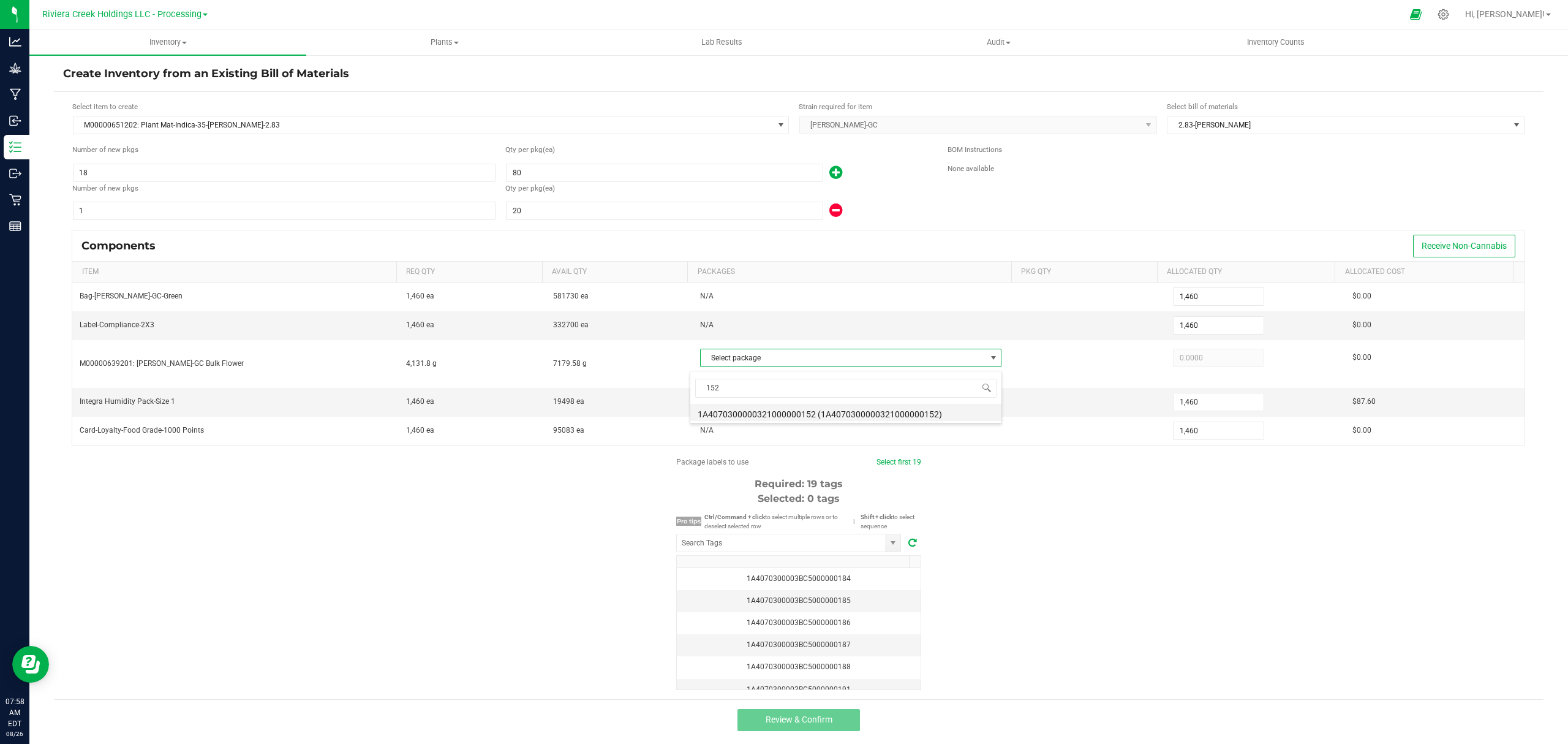
click at [878, 407] on li "1A4070300000321000000152 (1A4070300000321000000152)" at bounding box center [845, 413] width 311 height 17
type input "4,131.8000"
click at [1074, 486] on div "Package labels to use Select first 19 Required: 19 tags Selected: 0 tags Pro ti…" at bounding box center [799, 573] width 1490 height 234
click at [810, 551] on input "NO DATA FOUND" at bounding box center [780, 543] width 208 height 17
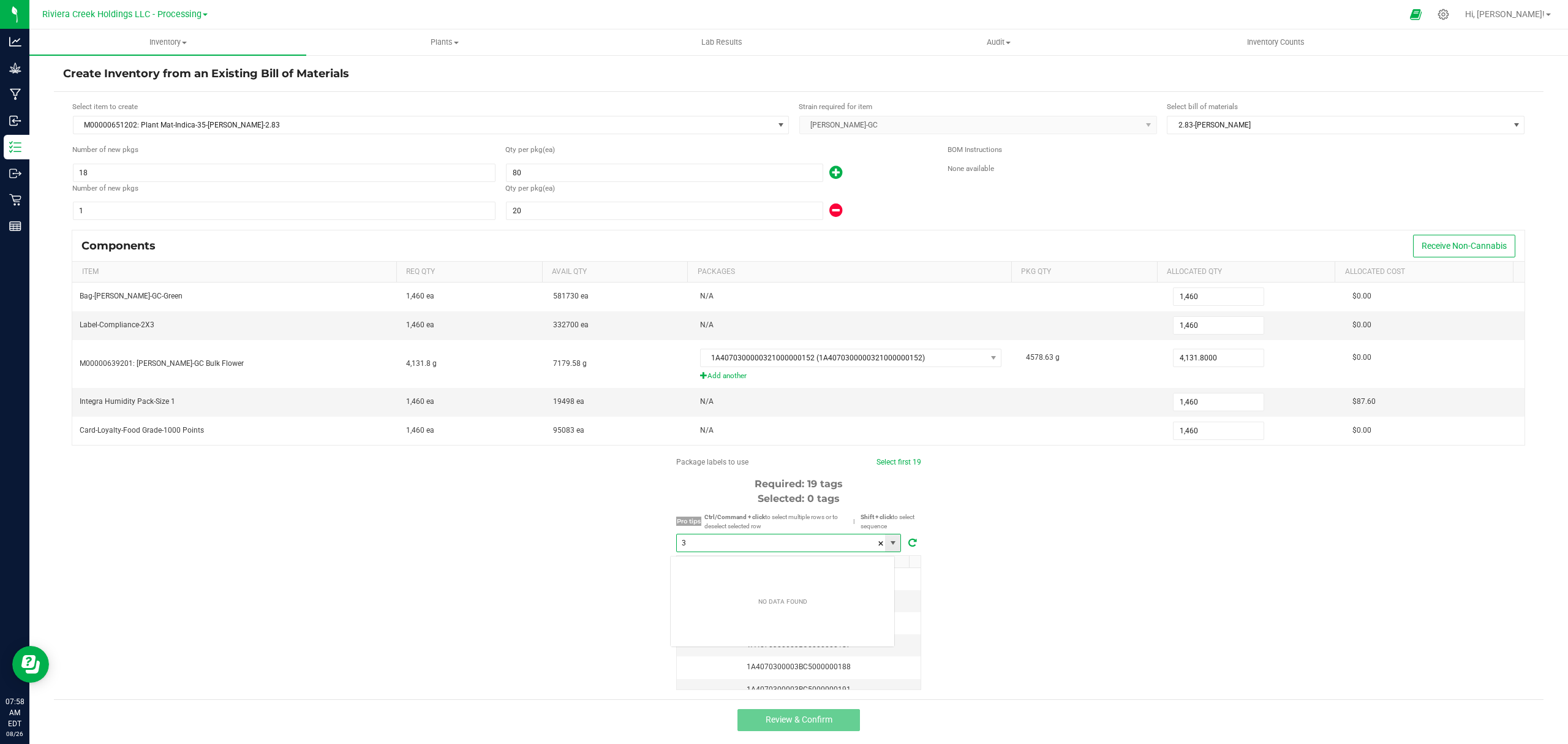
scroll to position [18, 224]
click at [783, 566] on li "1A4070300003BC5000037201" at bounding box center [782, 569] width 223 height 21
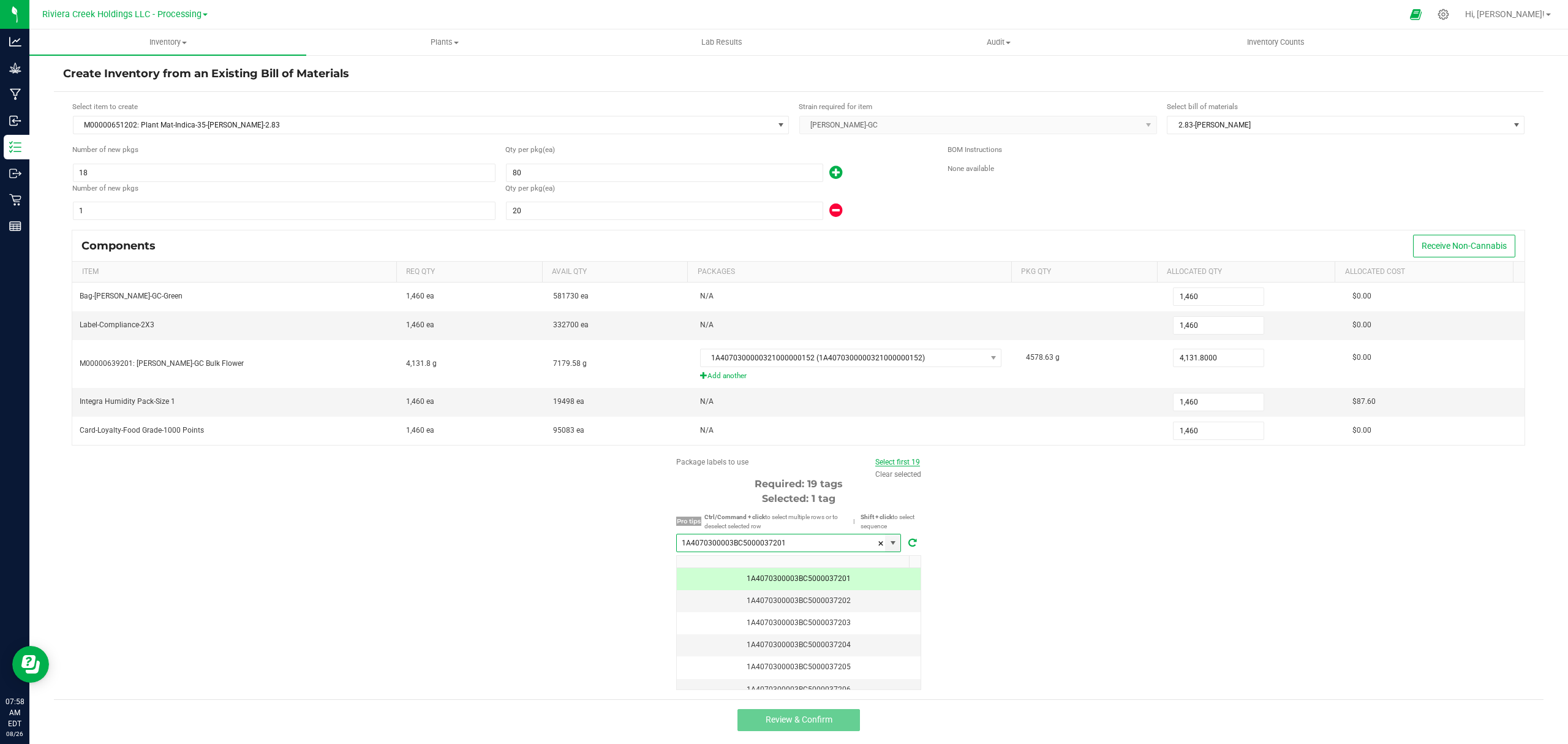
type input "1A4070300003BC5000037201"
click at [875, 466] on link "Select first 19" at bounding box center [897, 462] width 45 height 9
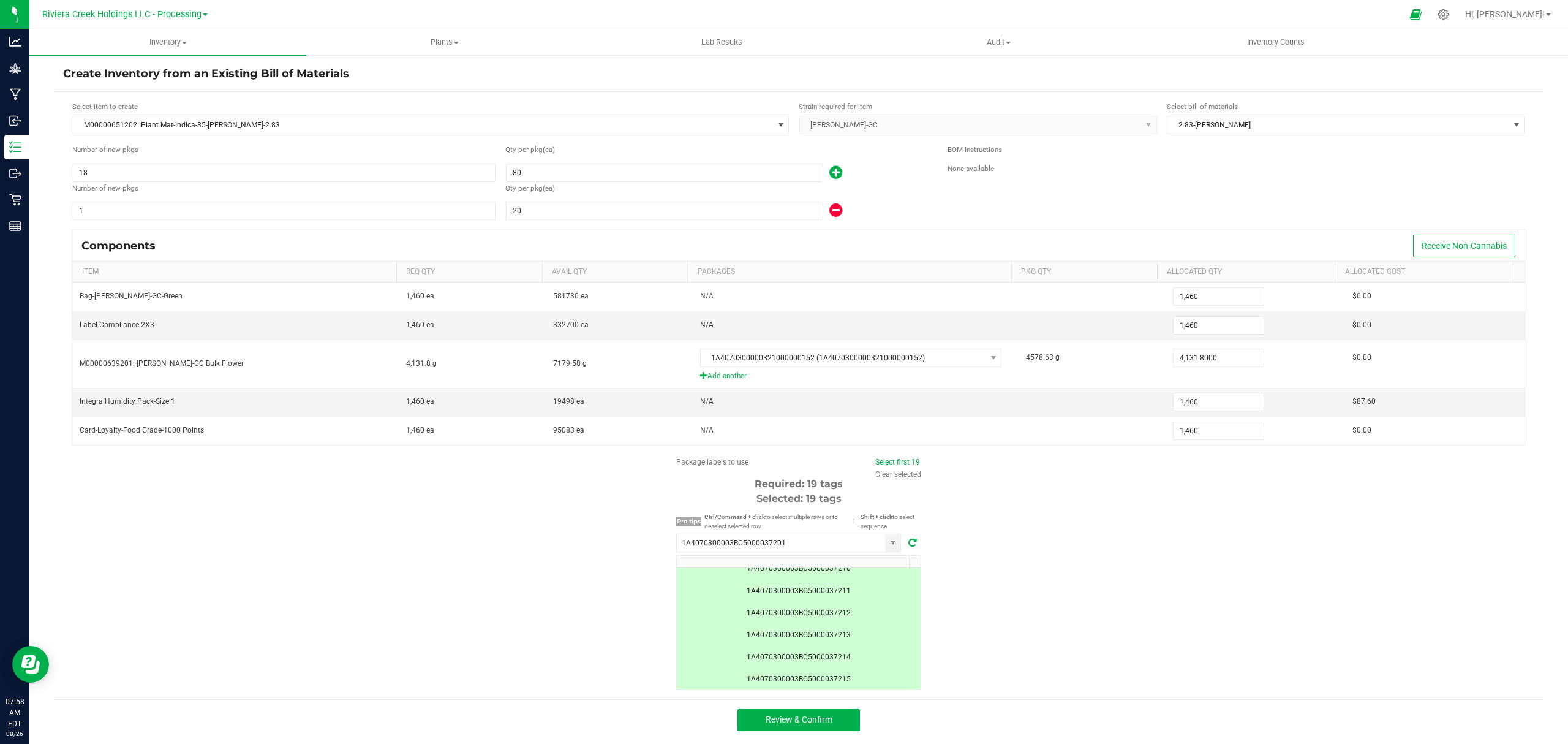
scroll to position [315, 0]
click at [834, 716] on button "Review & Confirm" at bounding box center [798, 720] width 122 height 22
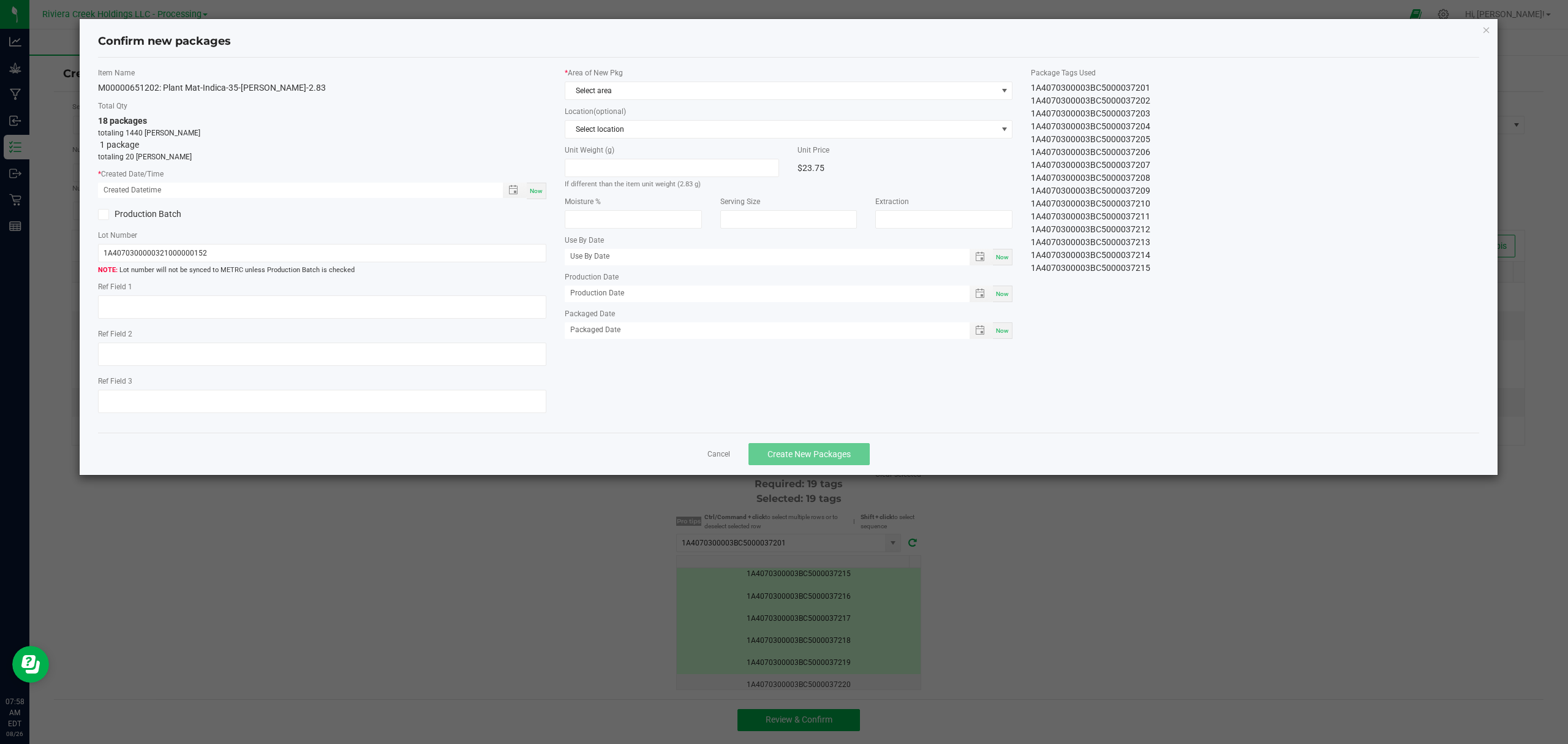
click at [542, 190] on span "Now" at bounding box center [536, 191] width 13 height 7
type input "[DATE] 07:59 AM"
click at [674, 91] on span "Select area" at bounding box center [781, 91] width 432 height 17
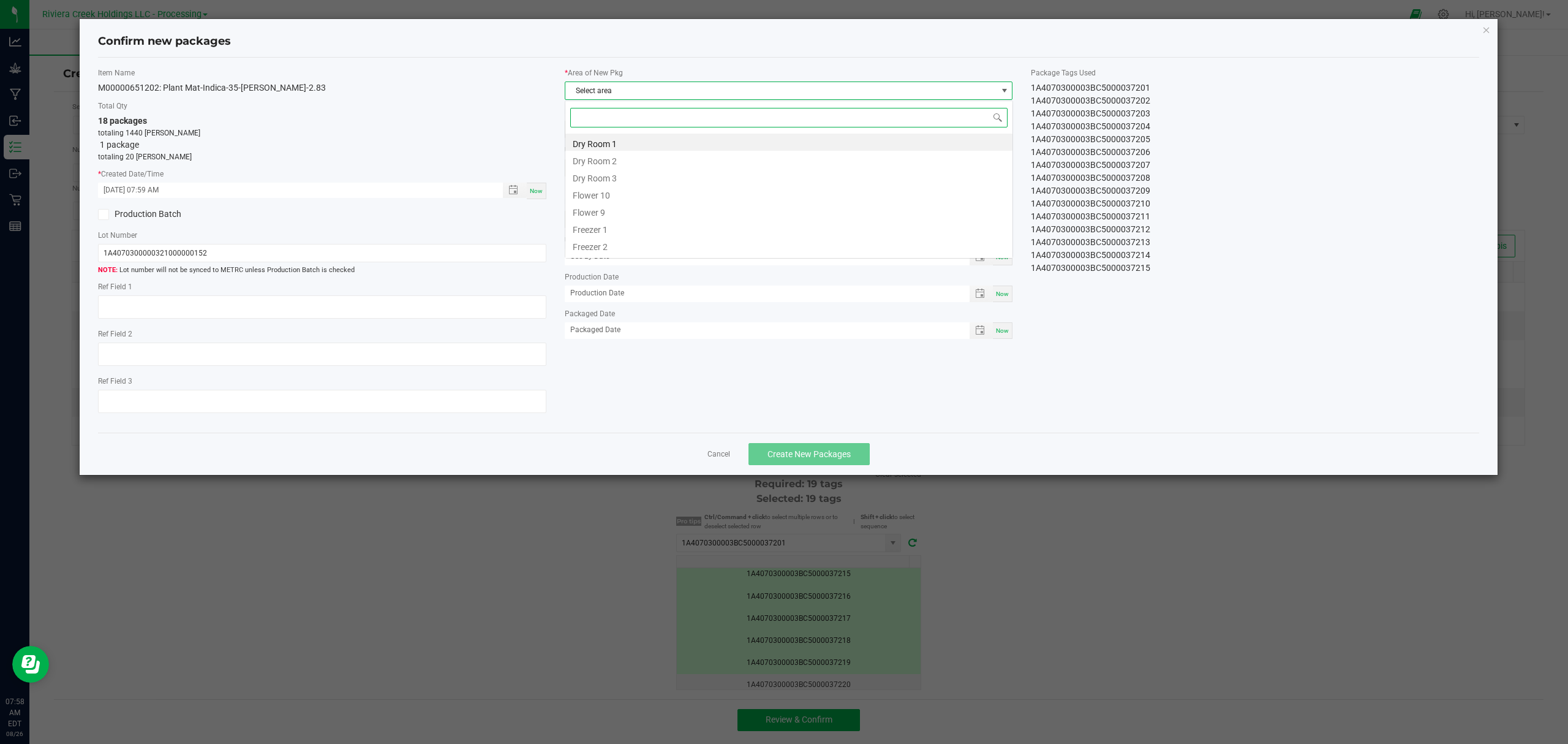
scroll to position [18, 447]
click at [627, 197] on li "Flower 10" at bounding box center [788, 194] width 447 height 17
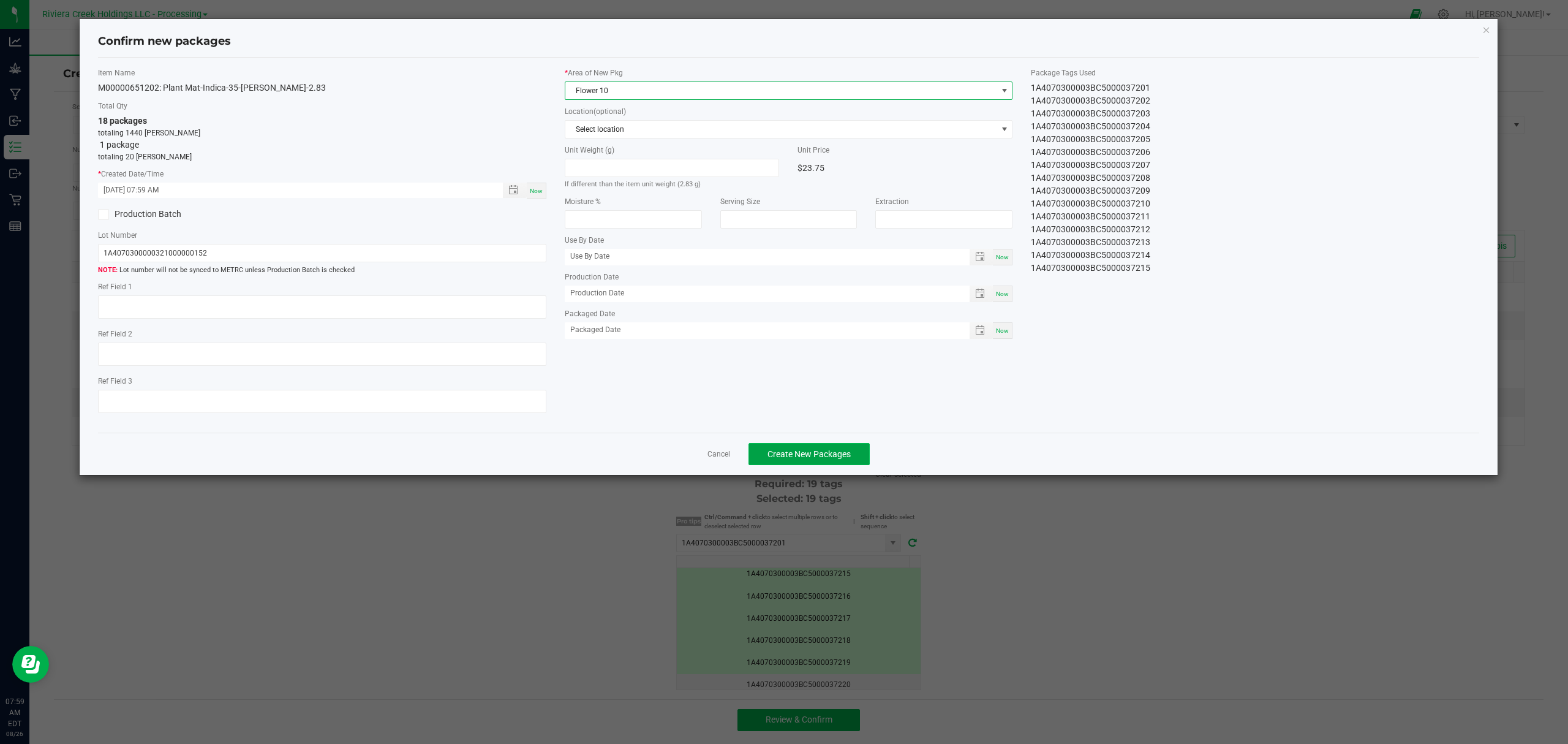
click at [824, 457] on span "Create New Packages" at bounding box center [809, 454] width 84 height 10
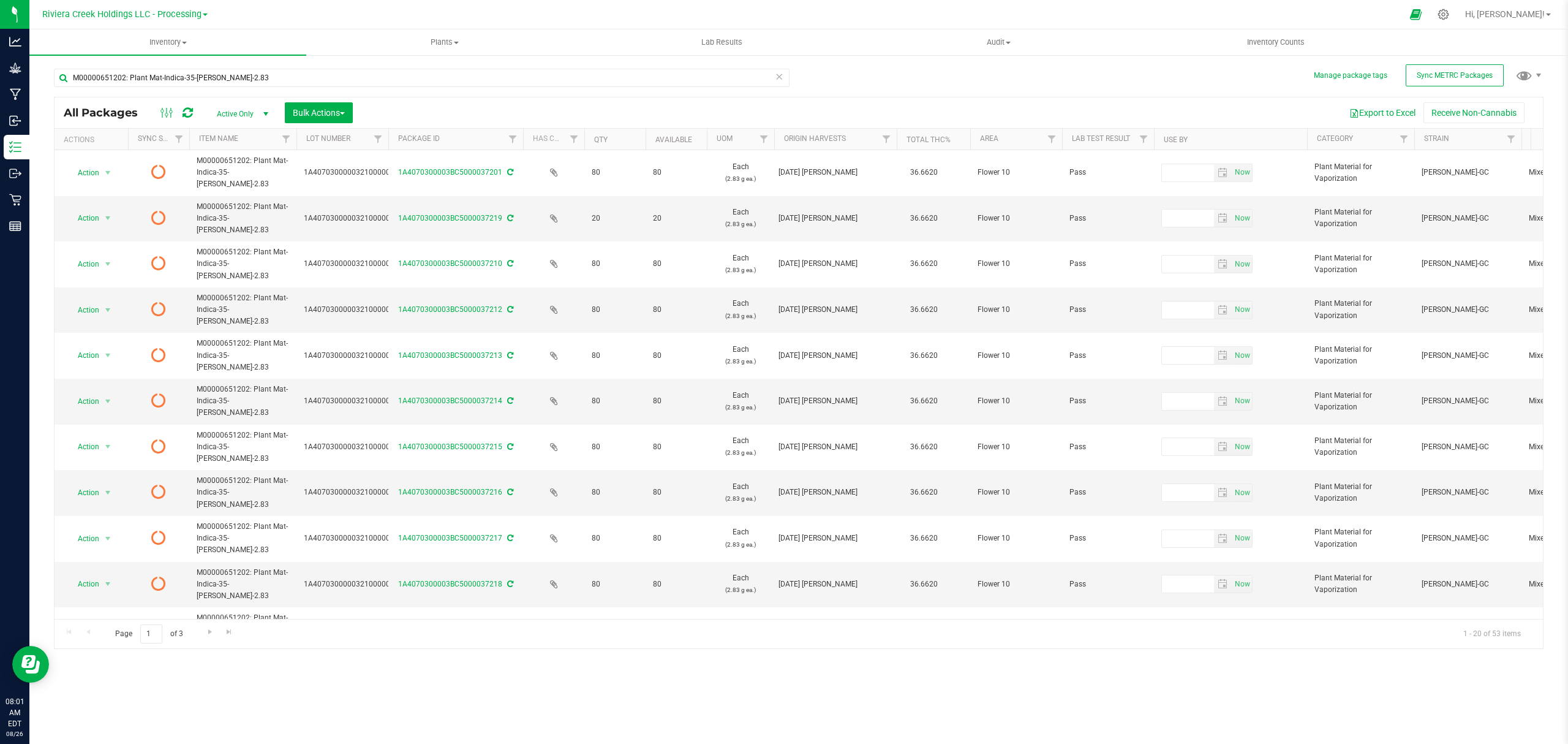
click at [185, 114] on icon at bounding box center [188, 112] width 11 height 12
click at [187, 112] on icon at bounding box center [188, 112] width 11 height 12
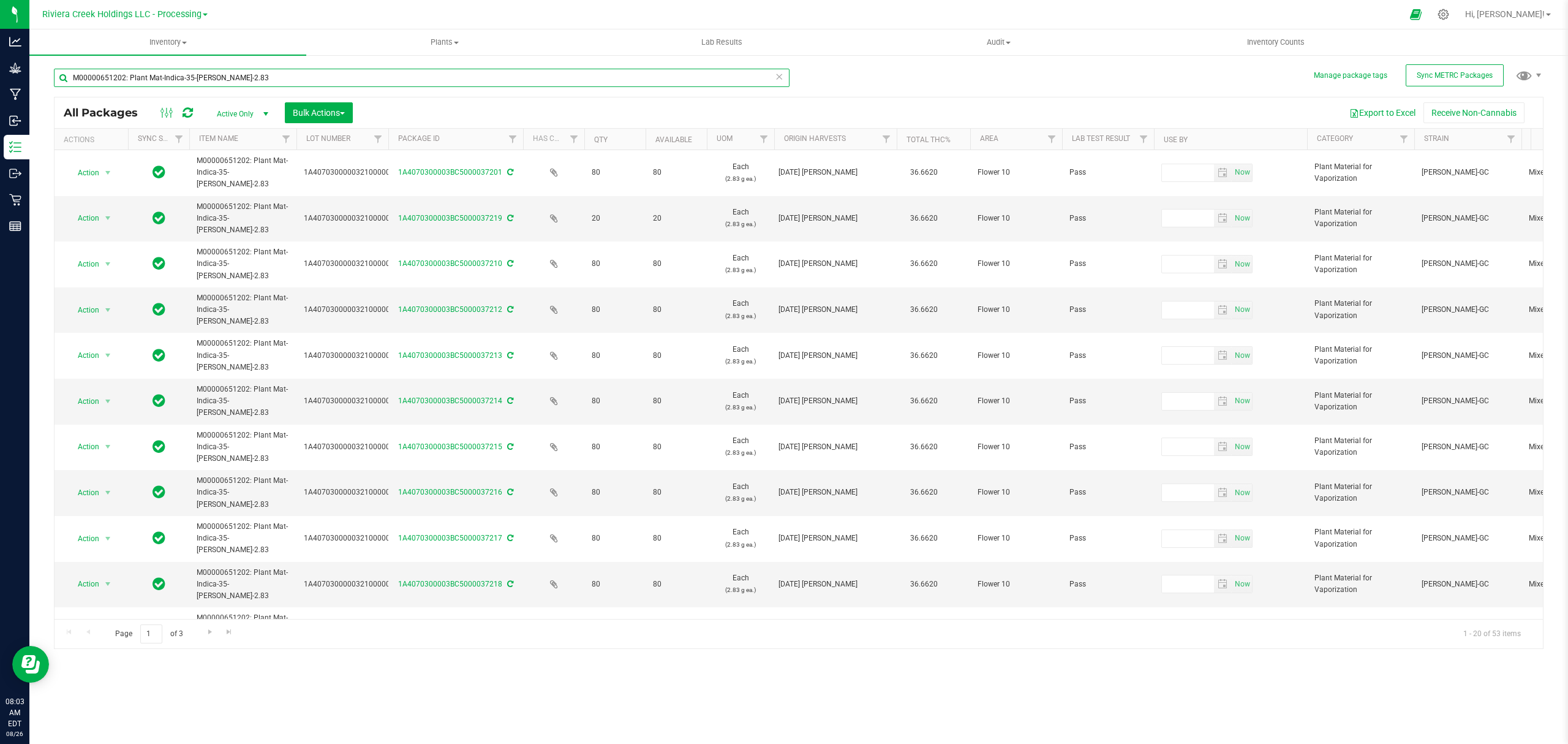
click at [283, 76] on input "M00000651202: Plant Mat-Indica-35-[PERSON_NAME]-2.83" at bounding box center [422, 78] width 736 height 18
click at [284, 76] on input "M00000651202: Plant Mat-Indica-35-[PERSON_NAME]-2.83" at bounding box center [422, 78] width 736 height 18
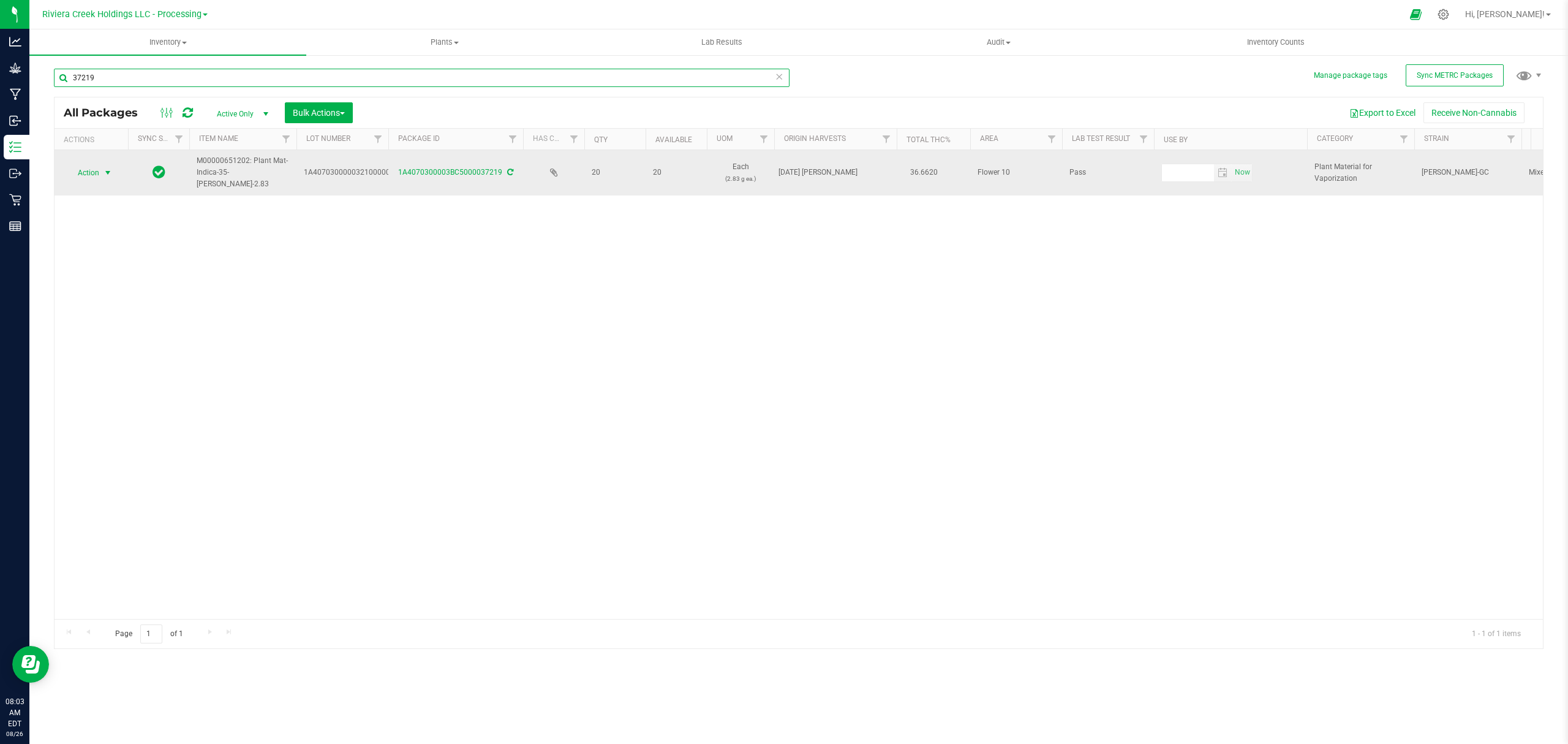
type input "37219"
click at [92, 175] on span "Action" at bounding box center [83, 173] width 33 height 17
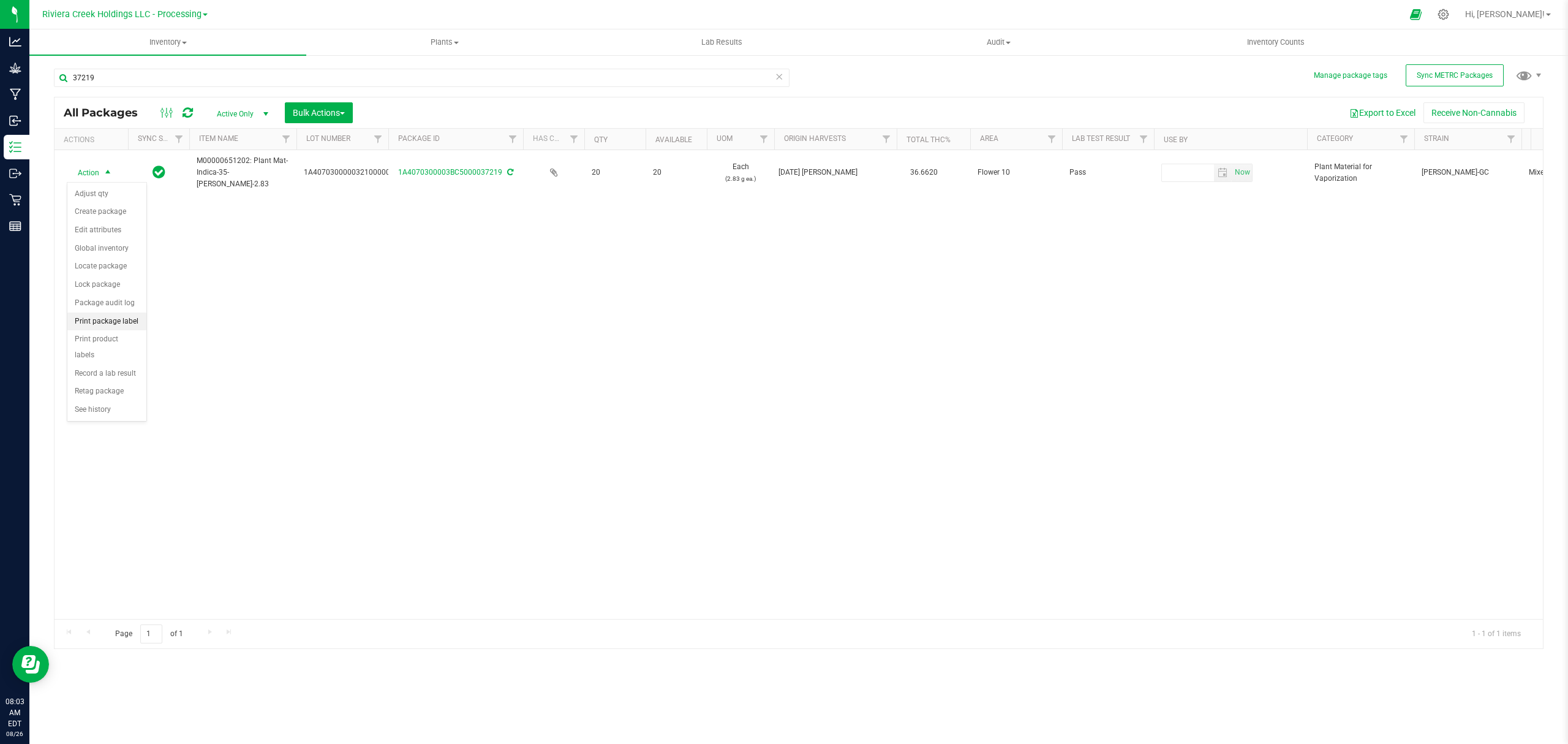
click at [125, 322] on li "Print package label" at bounding box center [107, 321] width 79 height 18
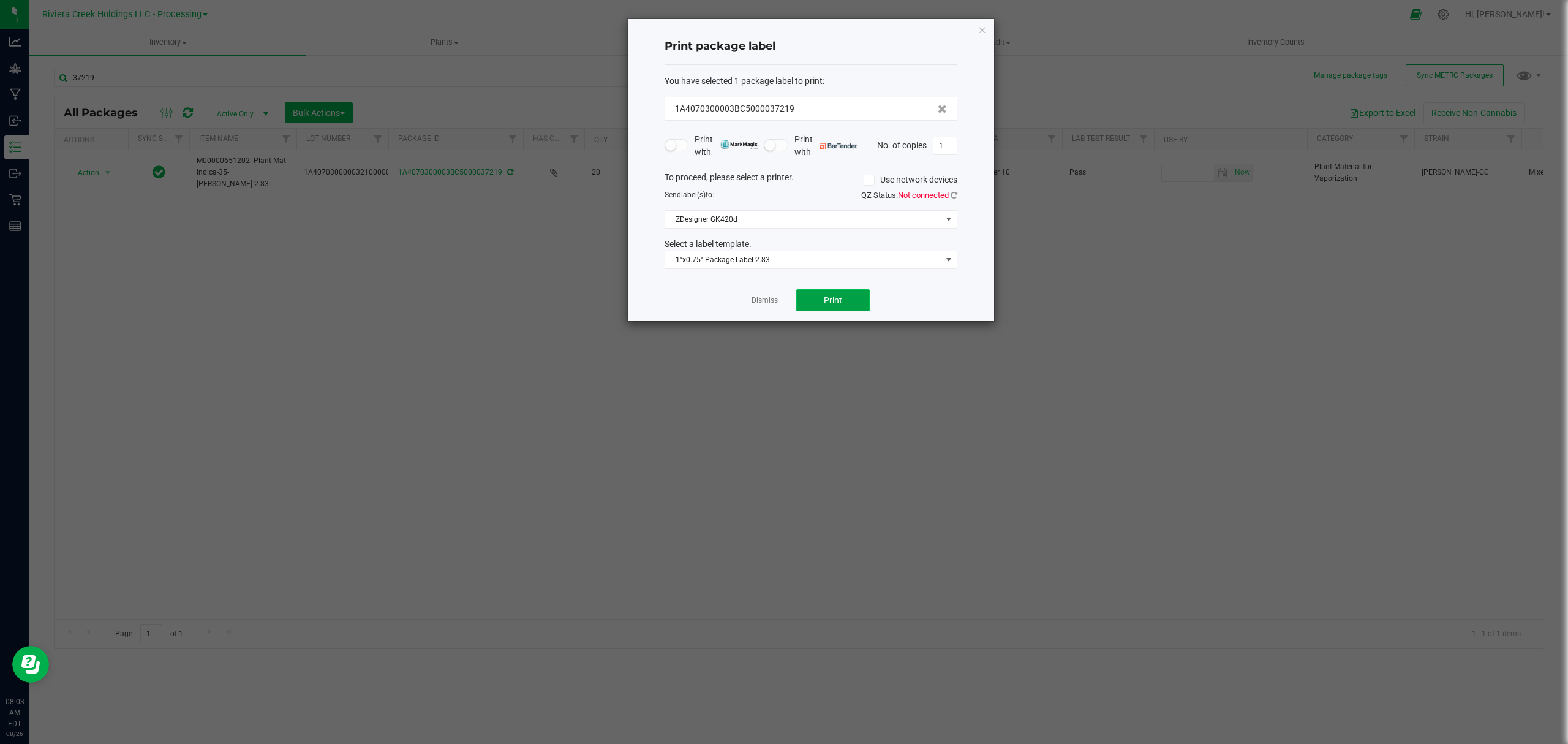
click at [826, 302] on span "Print" at bounding box center [832, 300] width 18 height 10
click at [988, 27] on div "Print package label You have selected 1 package label to print : 1A4070300003BC…" at bounding box center [811, 170] width 366 height 302
click at [980, 33] on icon "button" at bounding box center [982, 29] width 9 height 15
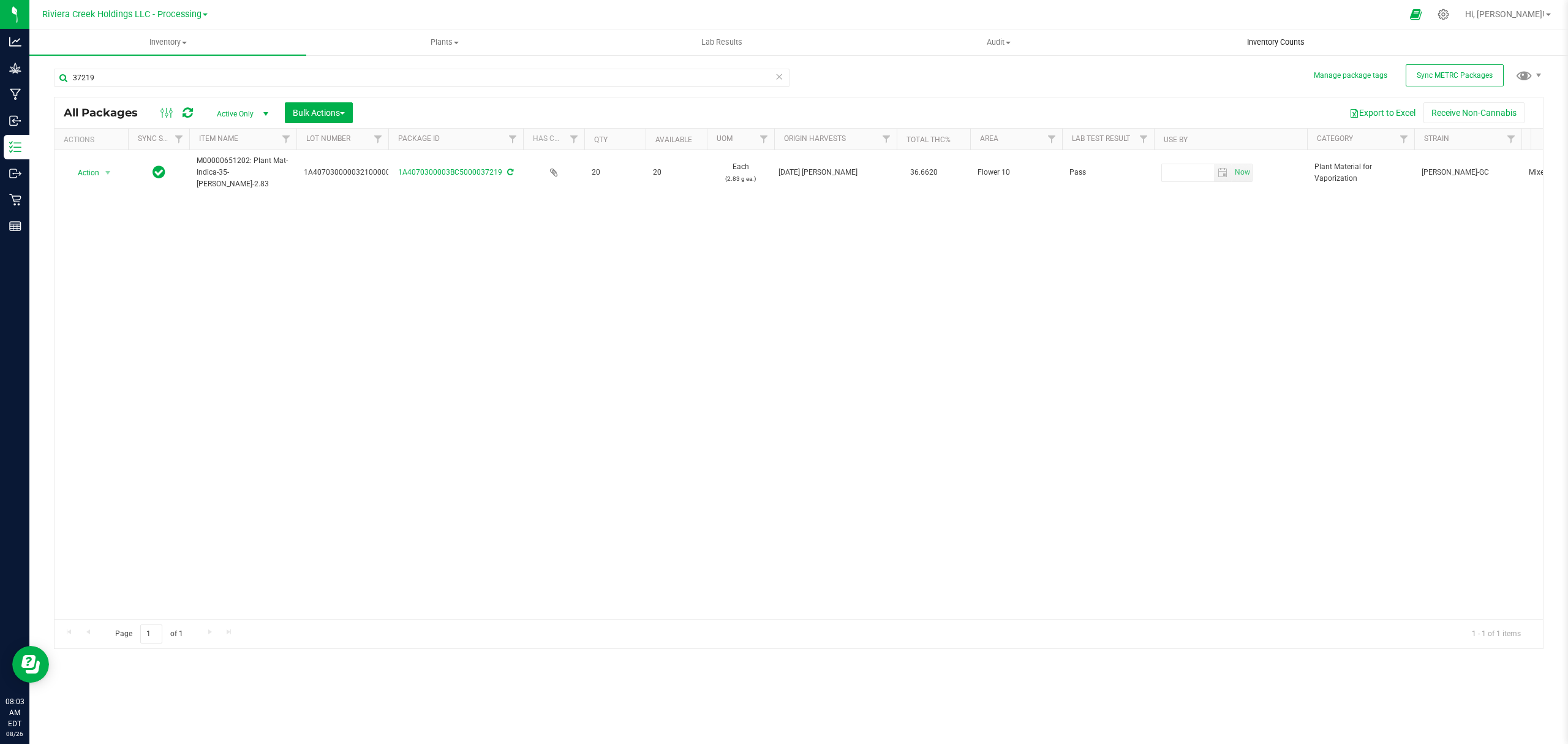
click at [1250, 42] on span "Inventory Counts" at bounding box center [1276, 42] width 91 height 11
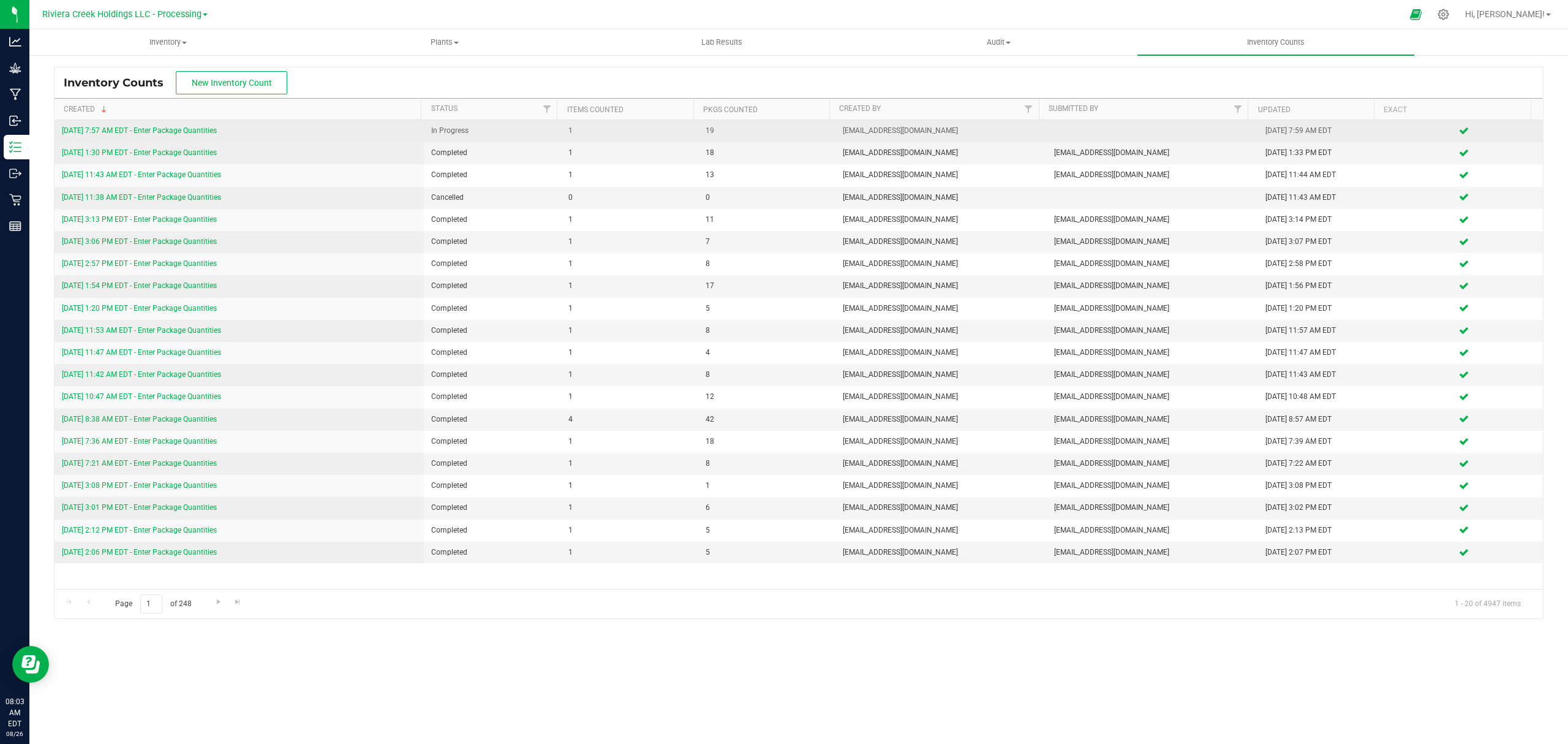
click at [192, 130] on link "[DATE] 7:57 AM EDT - Enter Package Quantities" at bounding box center [140, 130] width 155 height 9
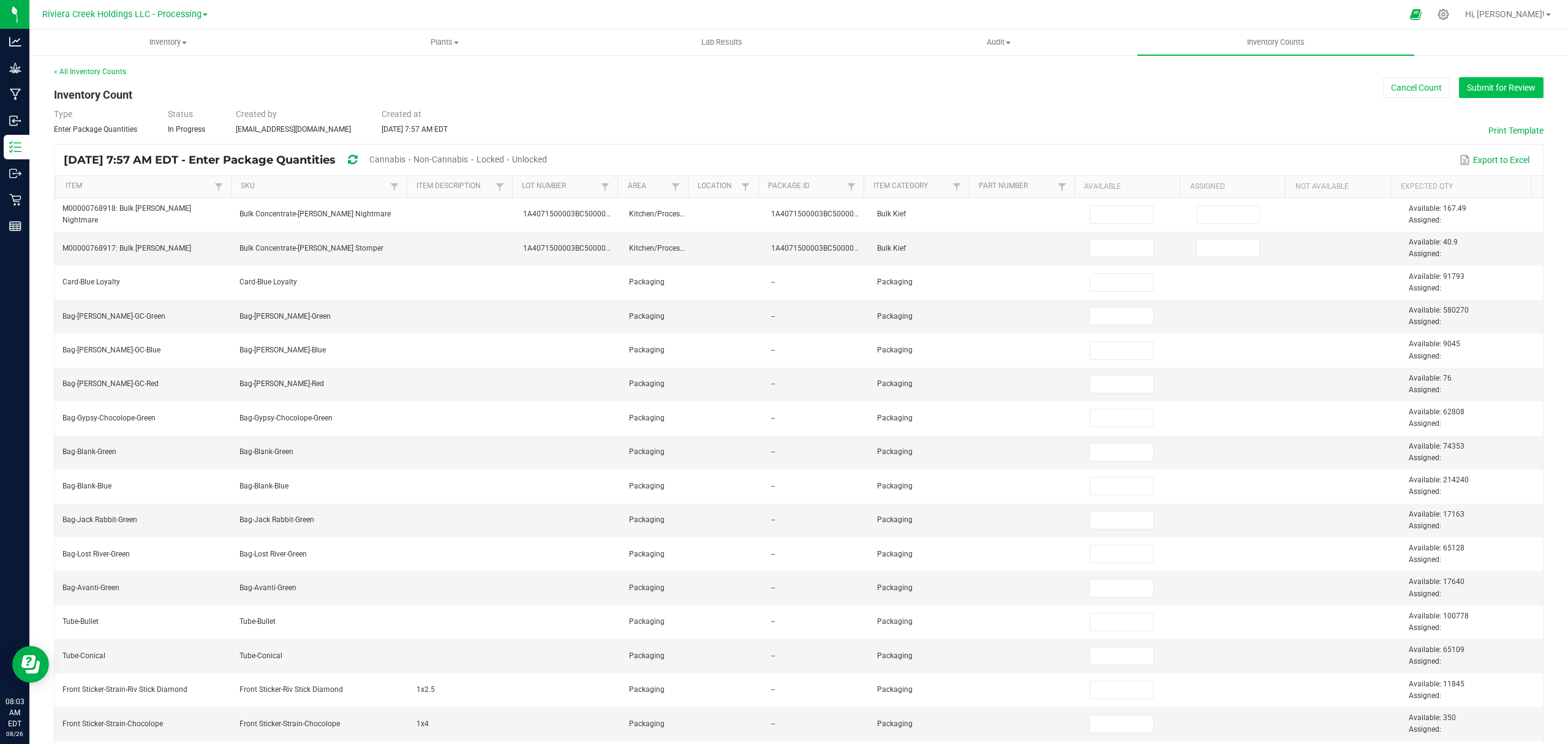
click at [1470, 84] on button "Submit for Review" at bounding box center [1501, 87] width 84 height 21
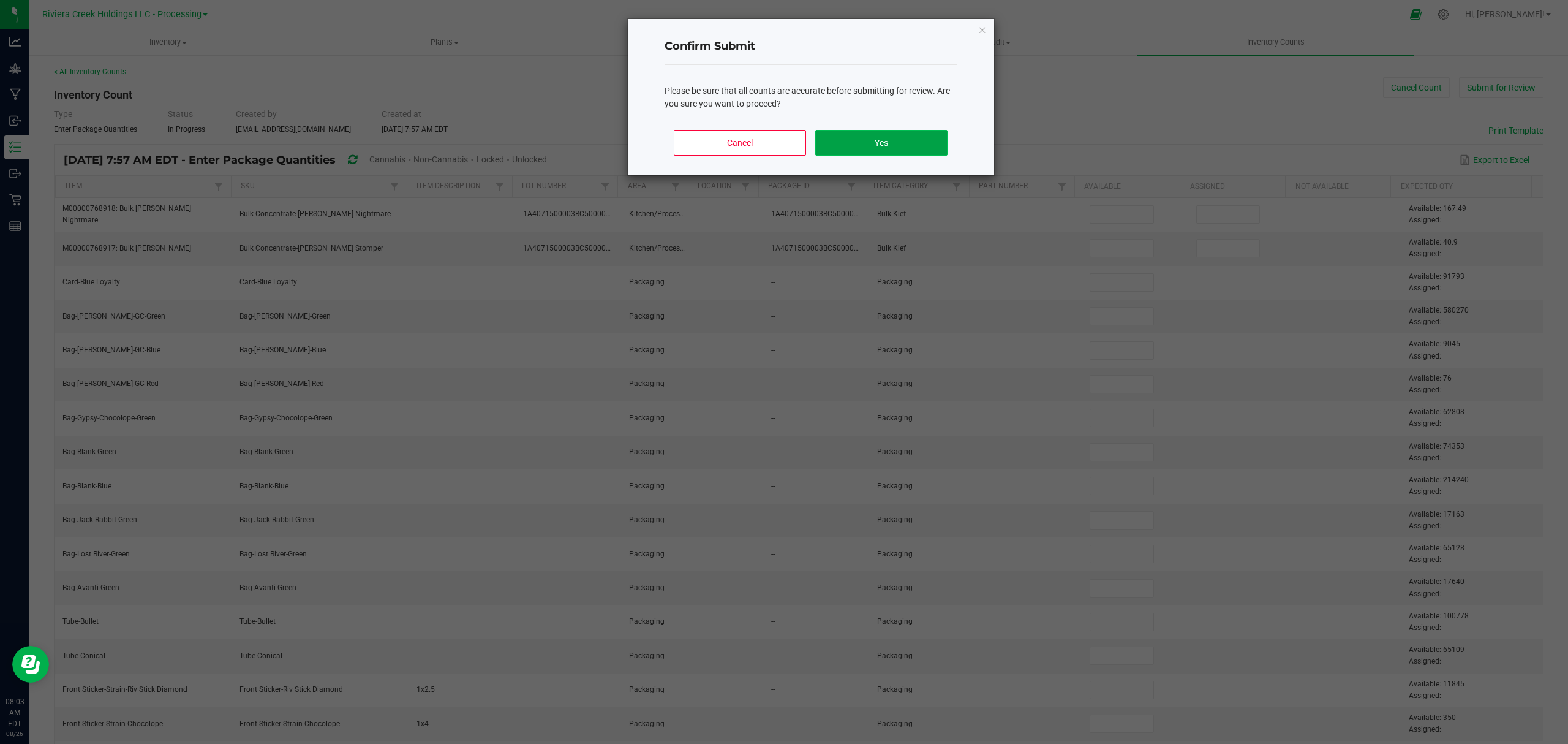
click at [858, 135] on button "Yes" at bounding box center [881, 143] width 132 height 25
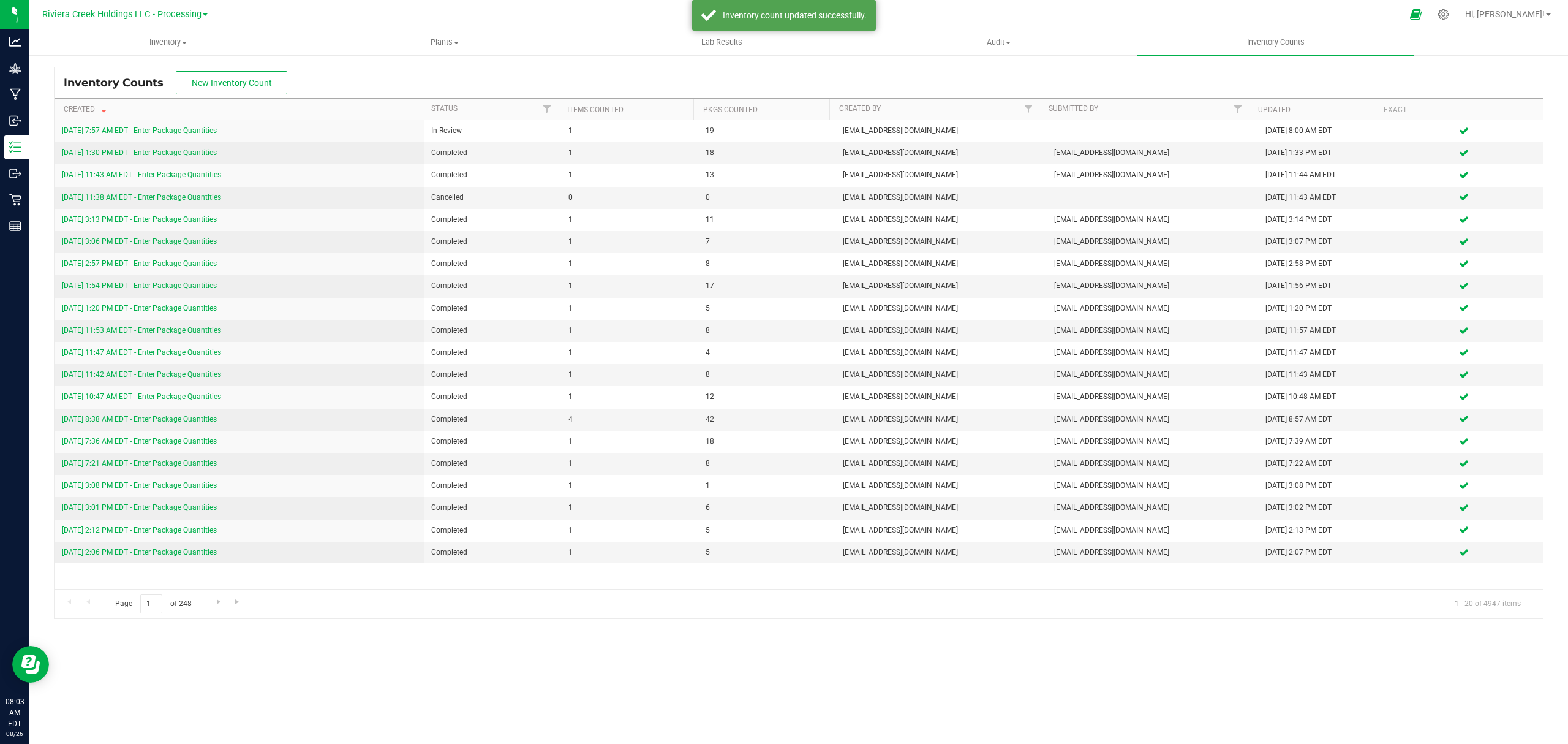
click at [205, 130] on link "[DATE] 7:57 AM EDT - Enter Package Quantities" at bounding box center [140, 130] width 155 height 9
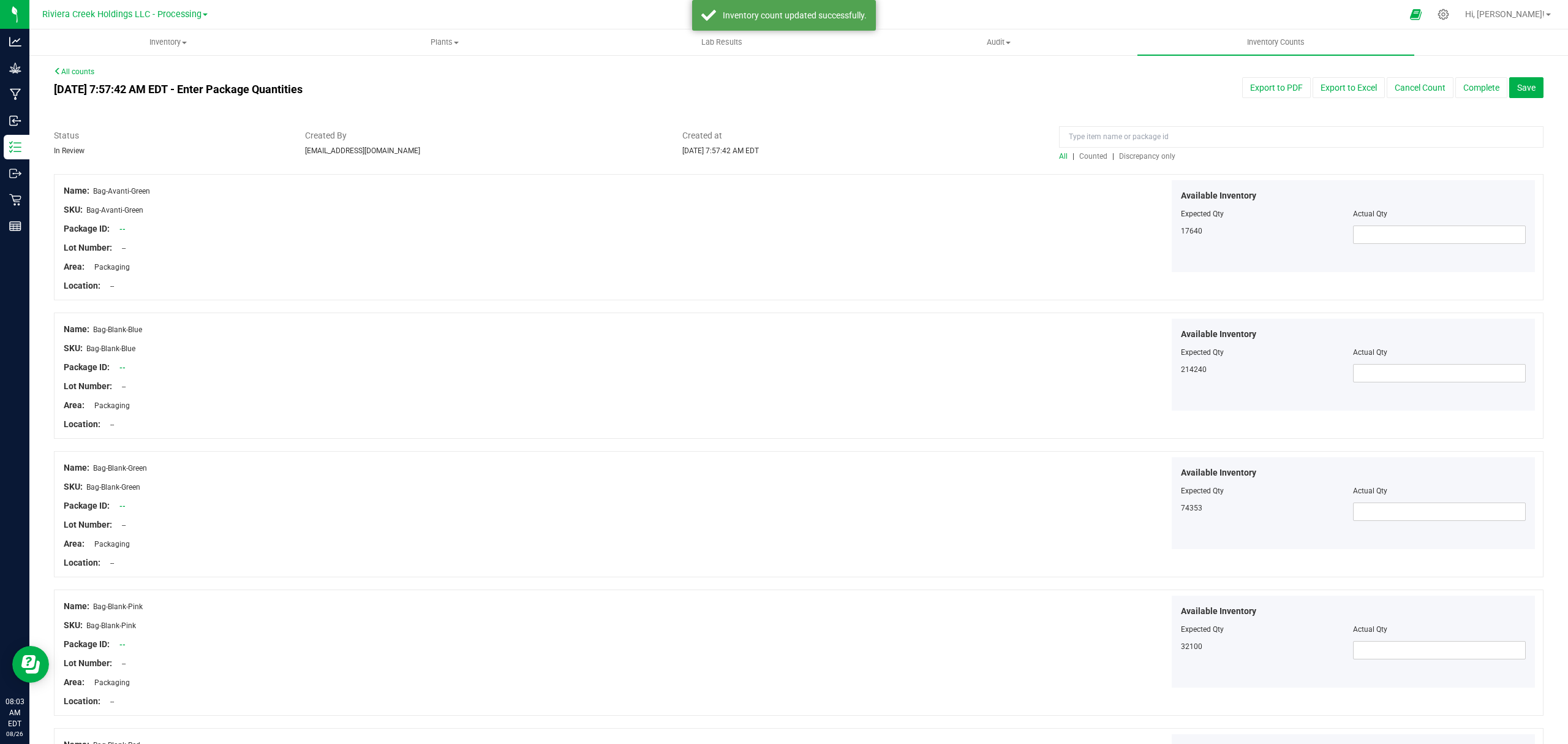
click at [1089, 157] on span "Counted" at bounding box center [1093, 156] width 28 height 9
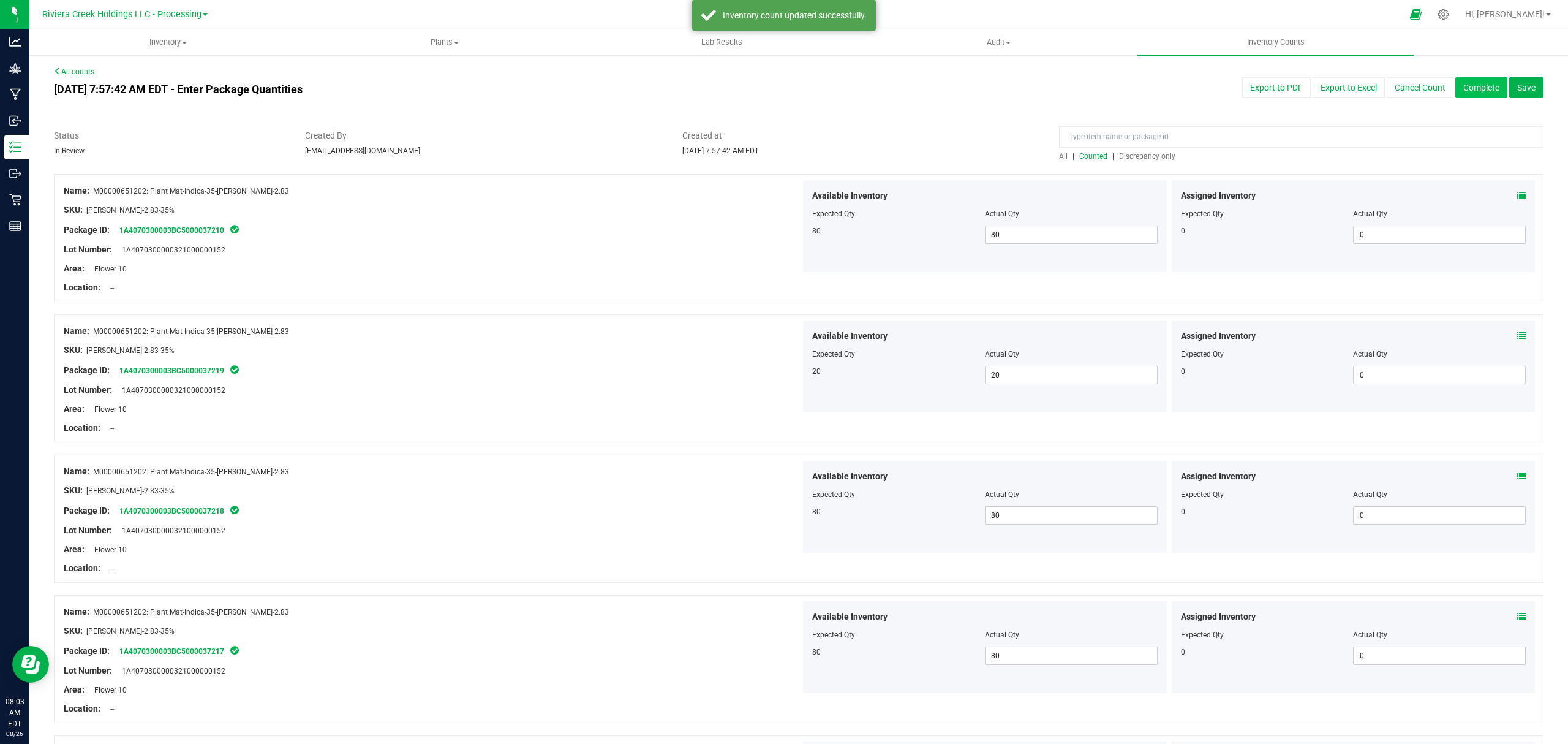
click at [1466, 84] on button "Complete" at bounding box center [1481, 87] width 52 height 21
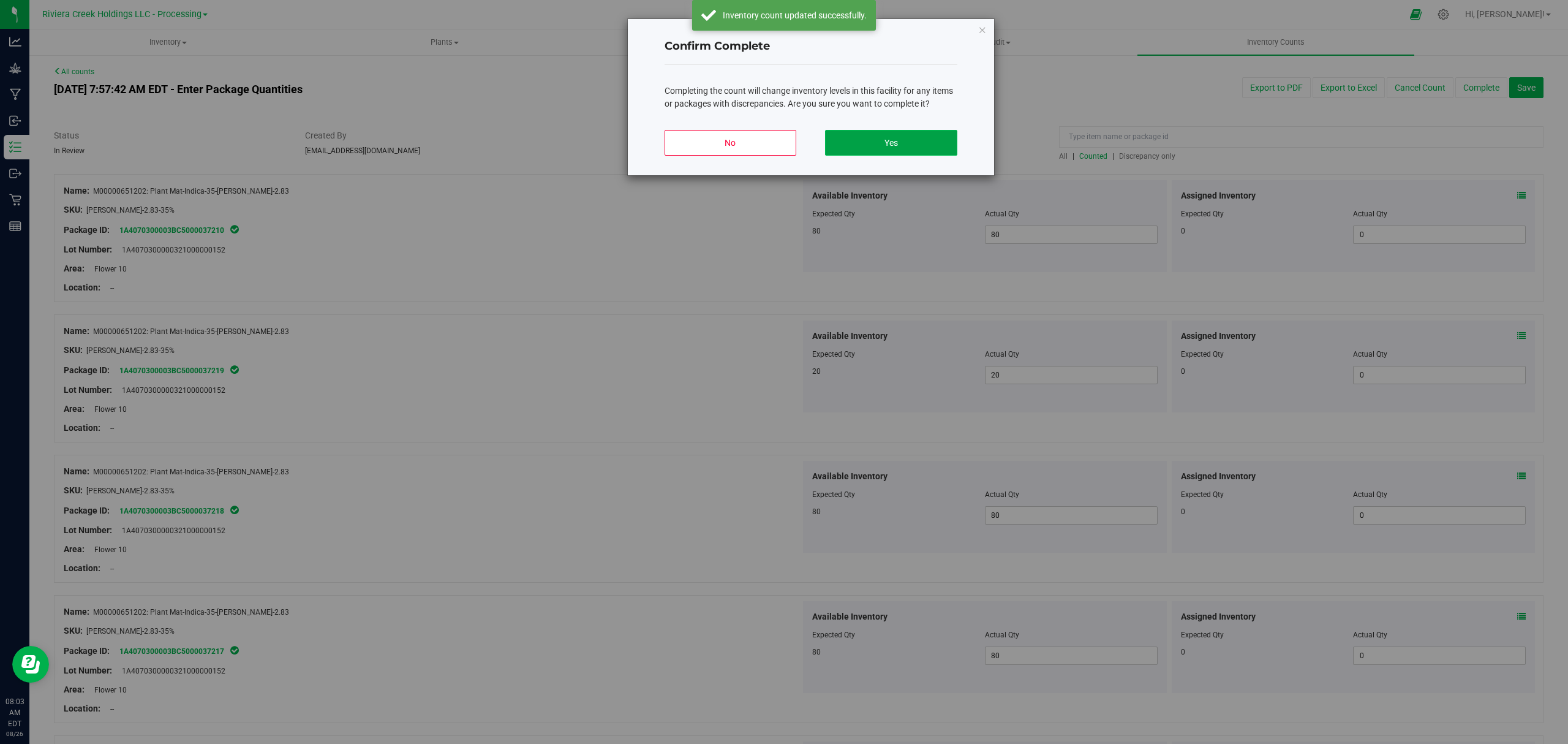
click at [929, 132] on button "Yes" at bounding box center [891, 143] width 132 height 25
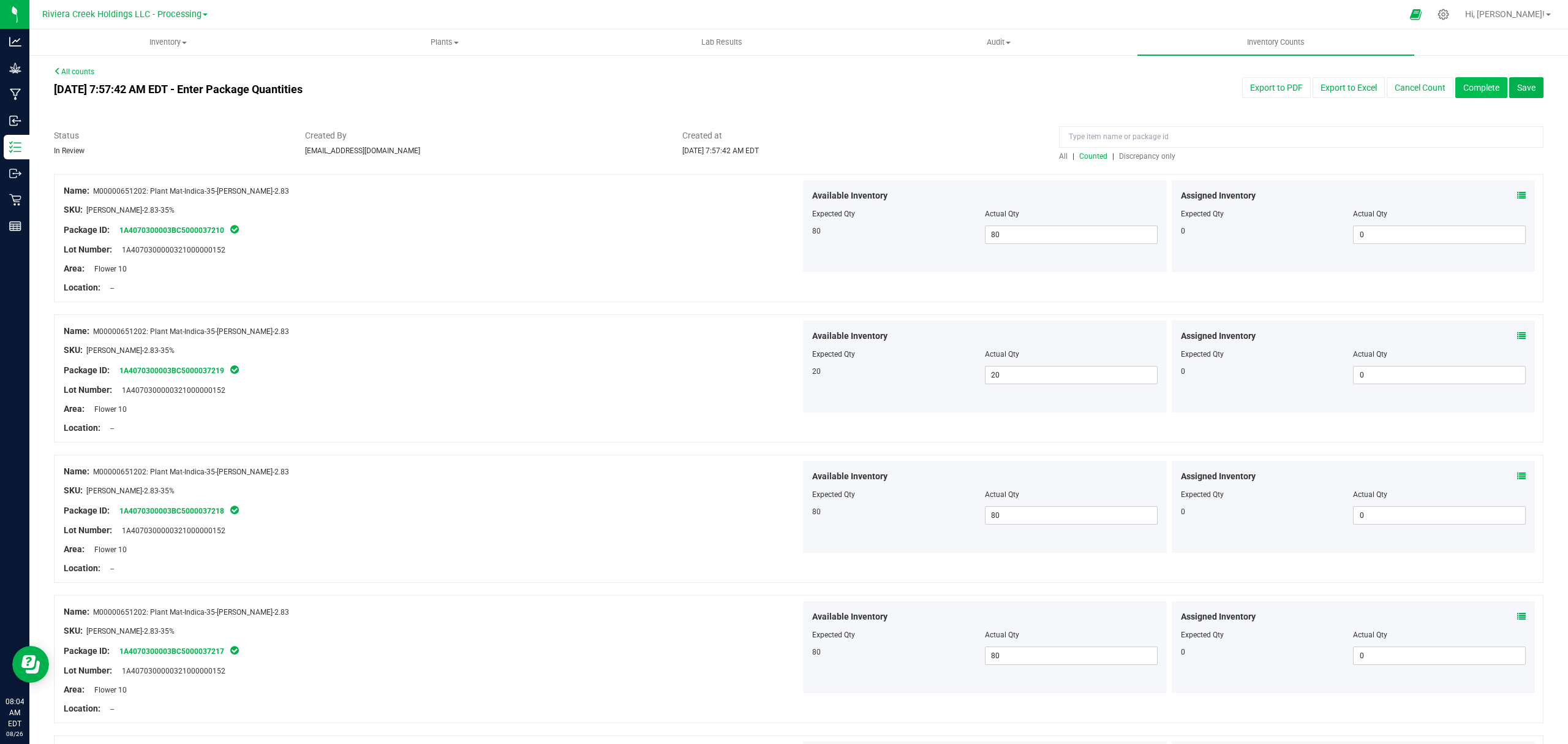
click at [1463, 84] on button "Complete" at bounding box center [1481, 87] width 52 height 21
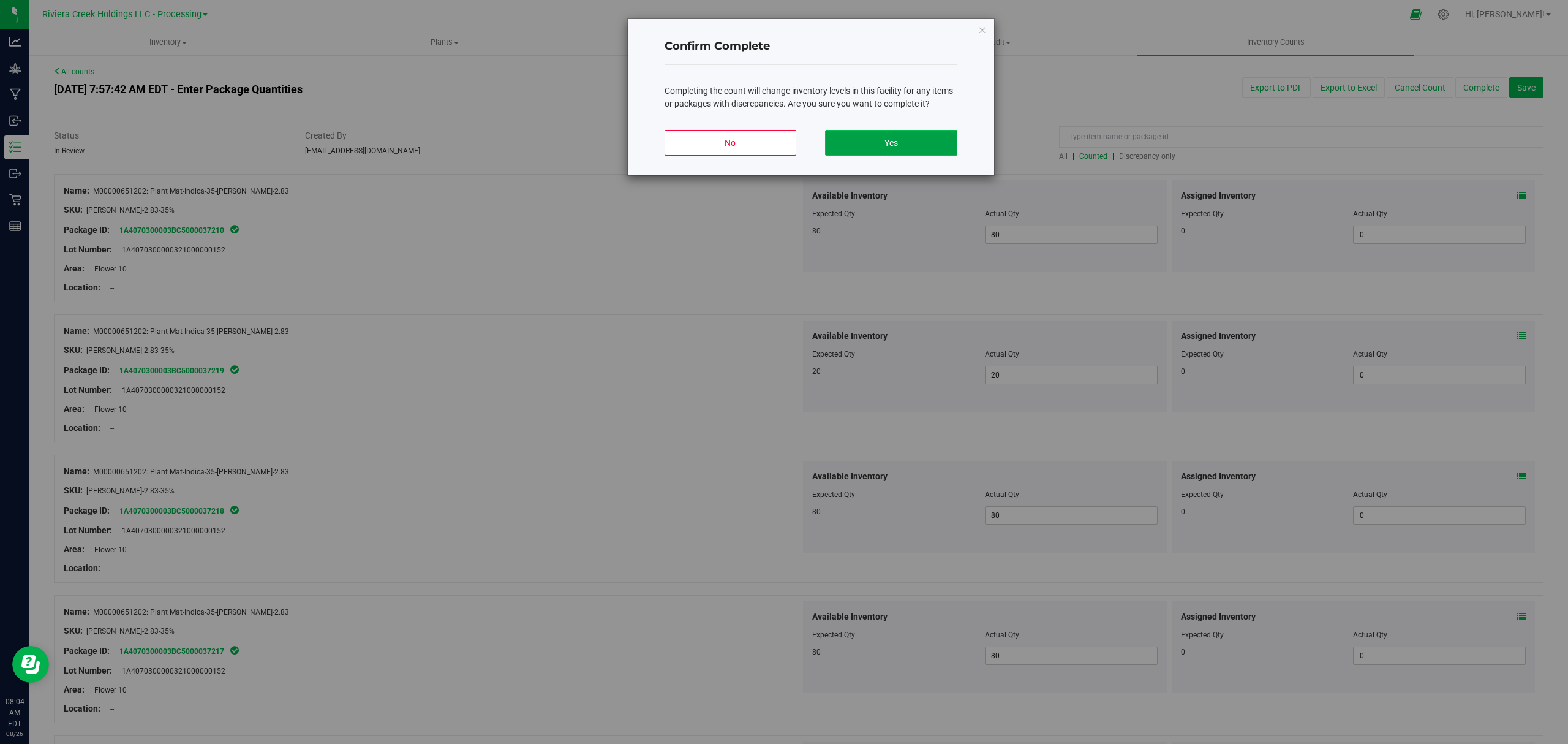
click at [892, 141] on button "Yes" at bounding box center [891, 143] width 132 height 25
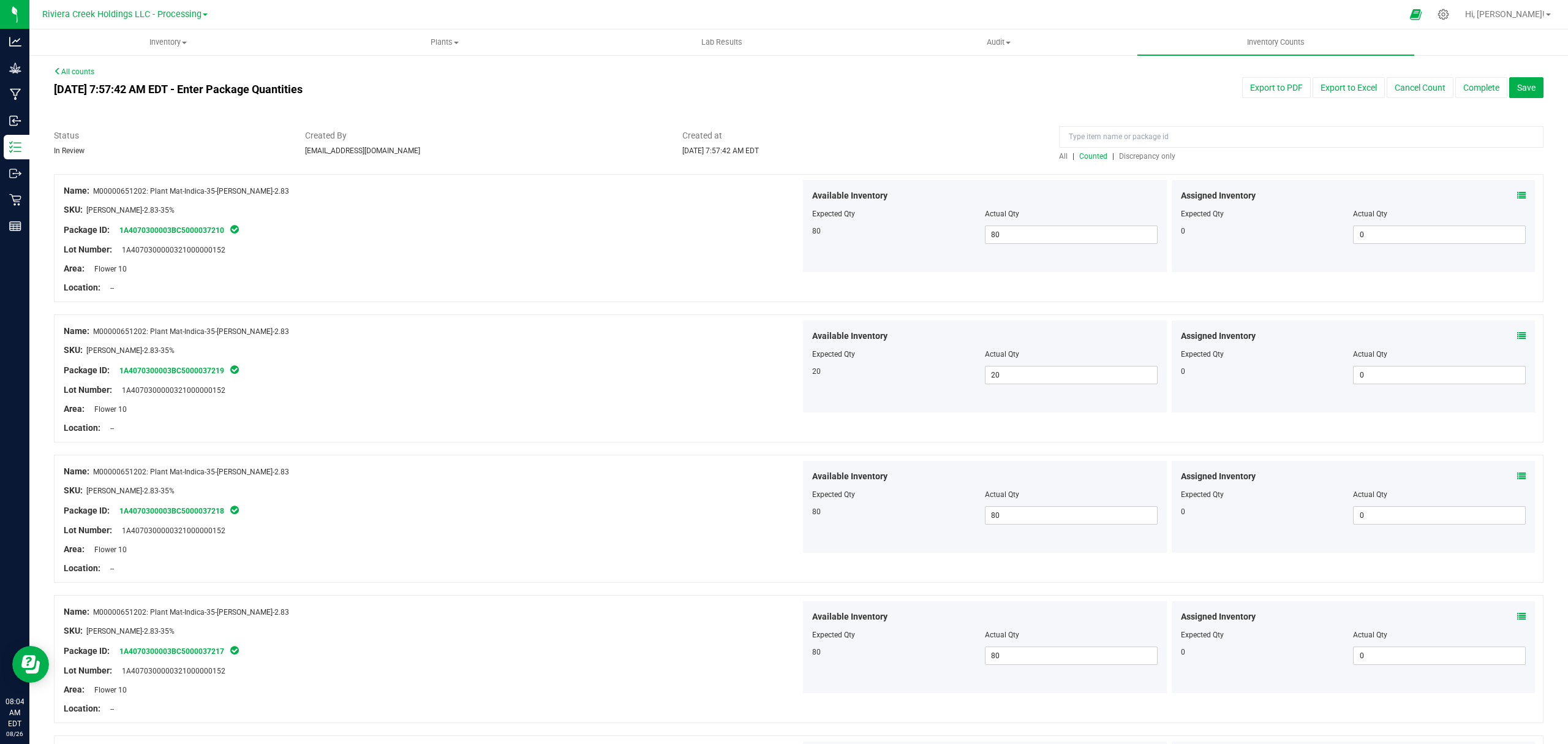
click at [1130, 153] on span "Discrepancy only" at bounding box center [1147, 156] width 56 height 9
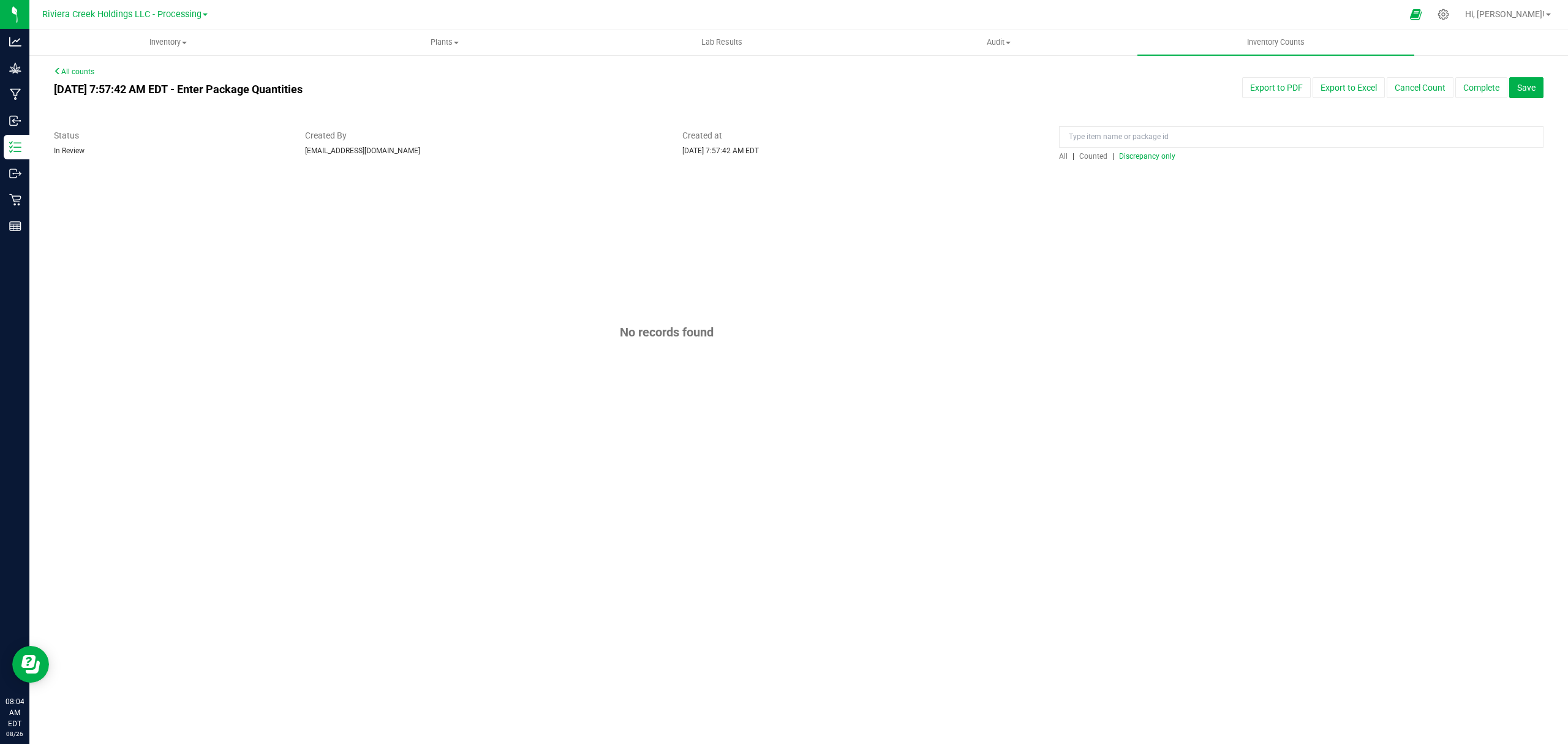
click at [1098, 157] on span "Counted" at bounding box center [1093, 156] width 28 height 9
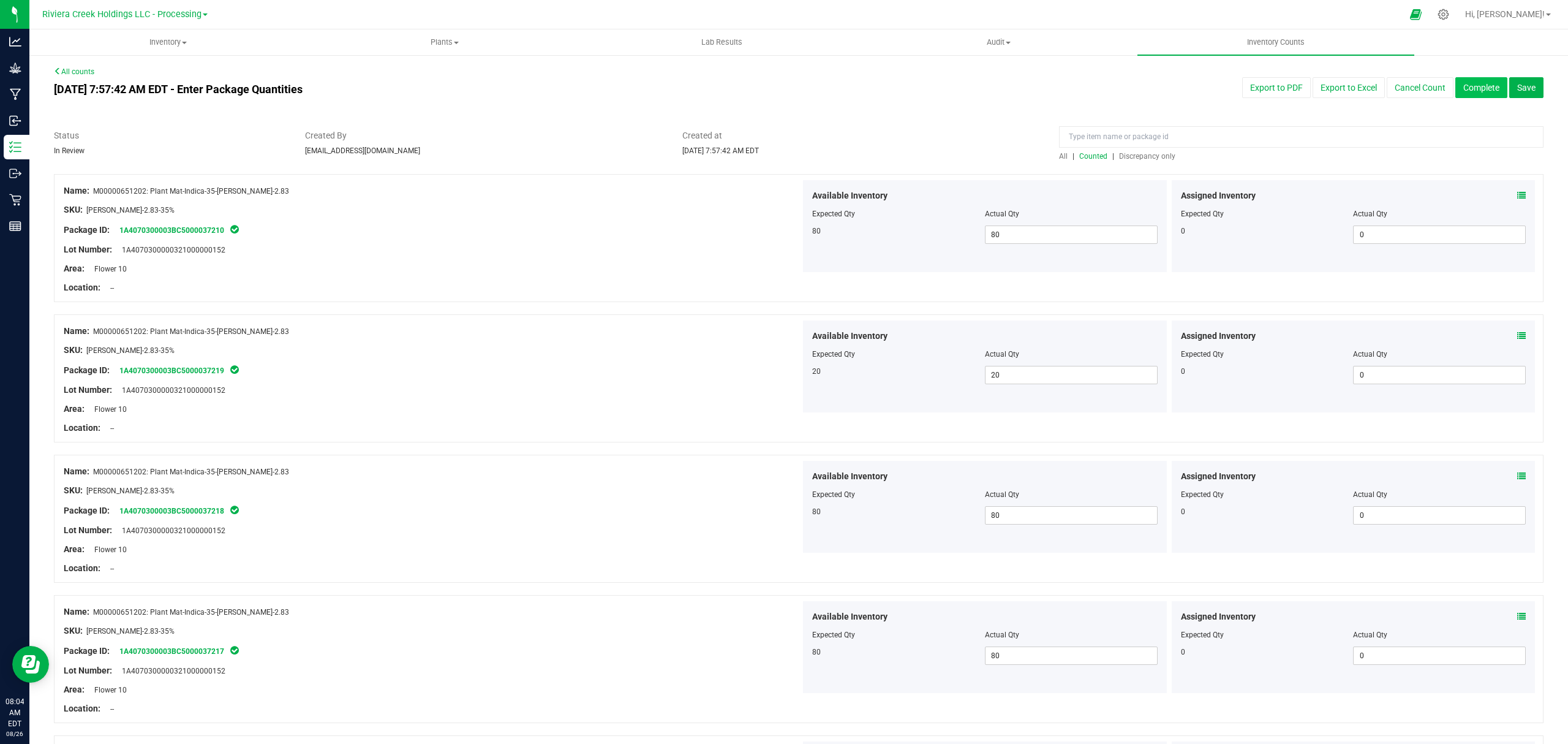
click at [1461, 82] on button "Complete" at bounding box center [1481, 87] width 52 height 21
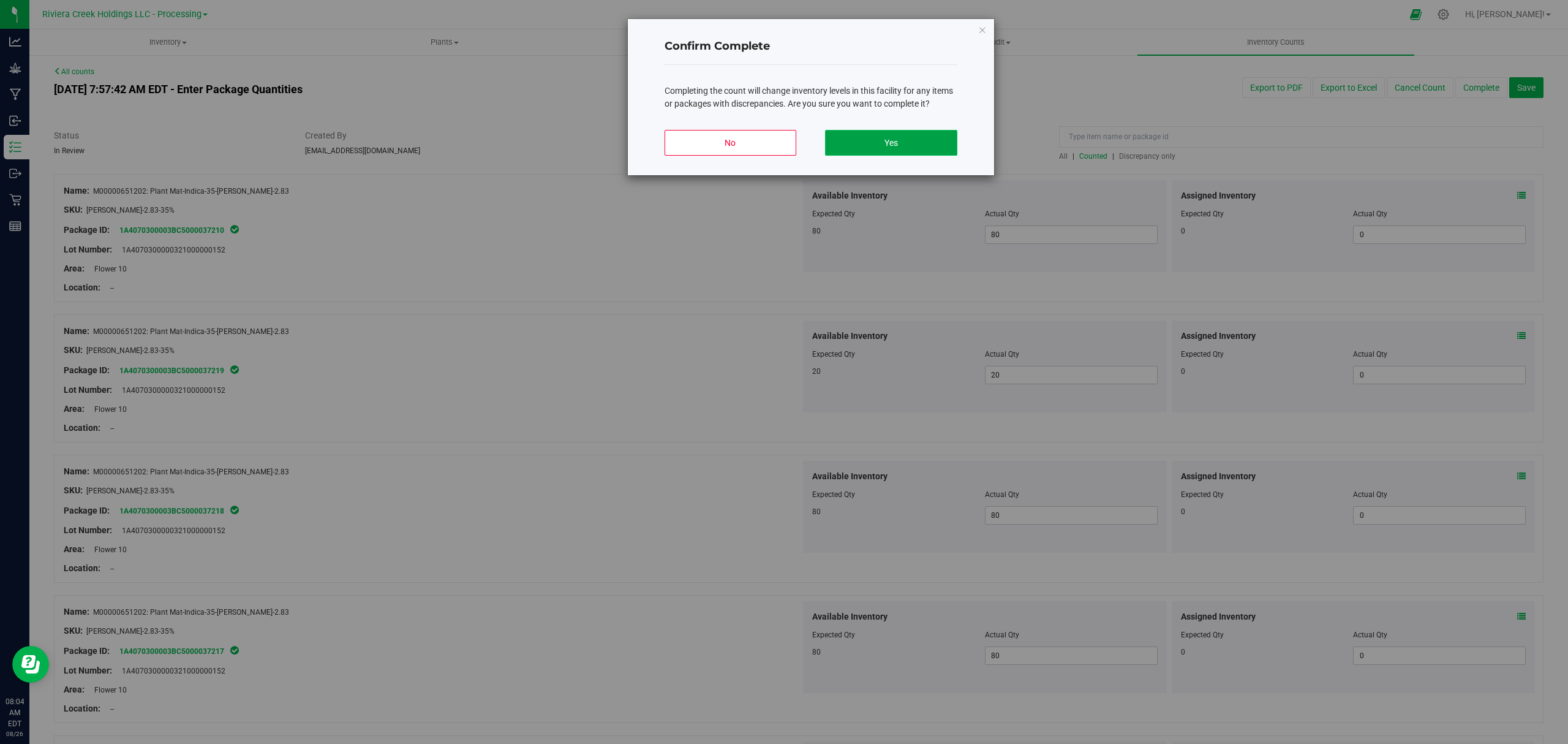
click at [890, 132] on button "Yes" at bounding box center [891, 143] width 132 height 25
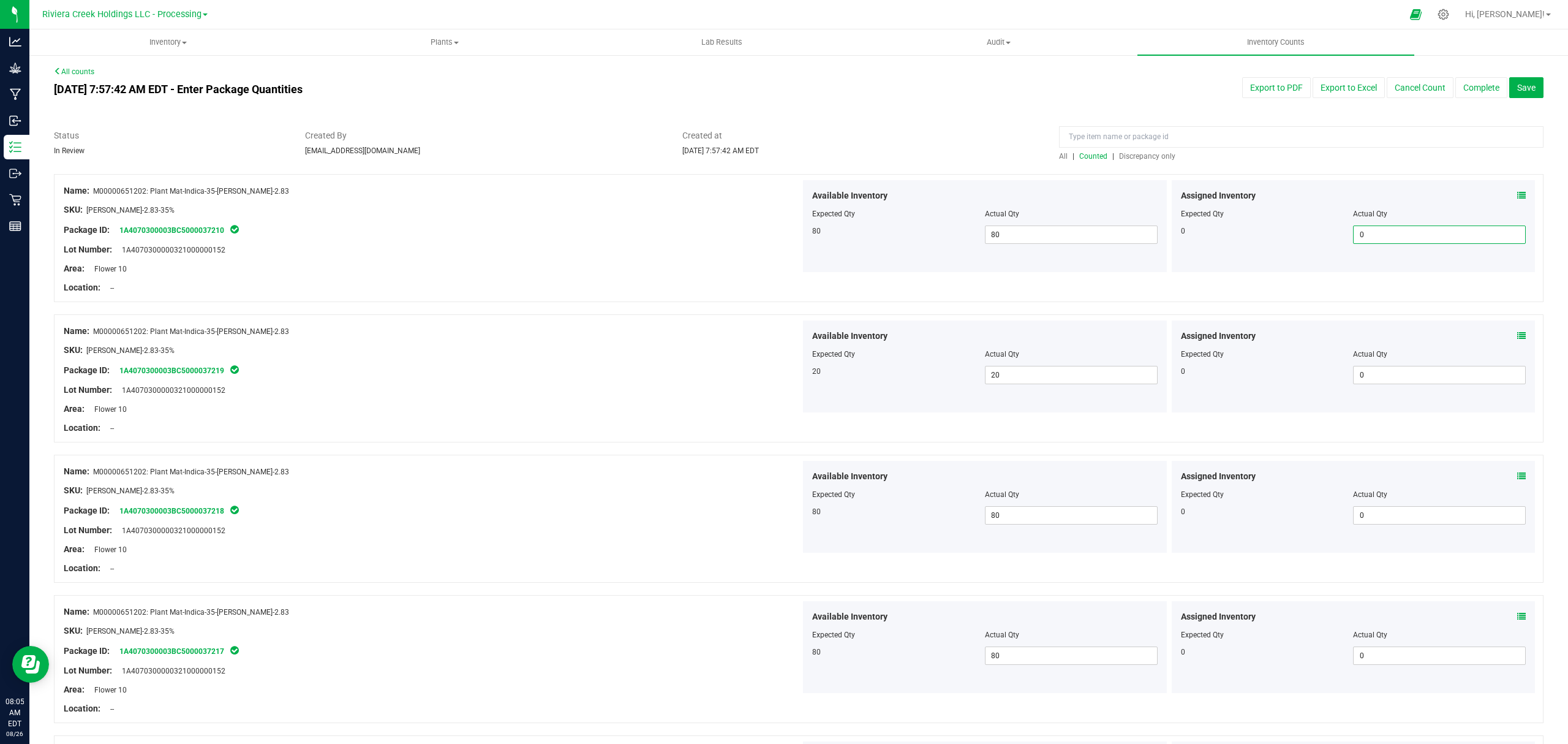
click at [1431, 234] on span "0 0" at bounding box center [1439, 234] width 173 height 18
click at [1083, 152] on span "Counted" at bounding box center [1093, 156] width 28 height 9
click at [1466, 88] on button "Complete" at bounding box center [1481, 87] width 52 height 21
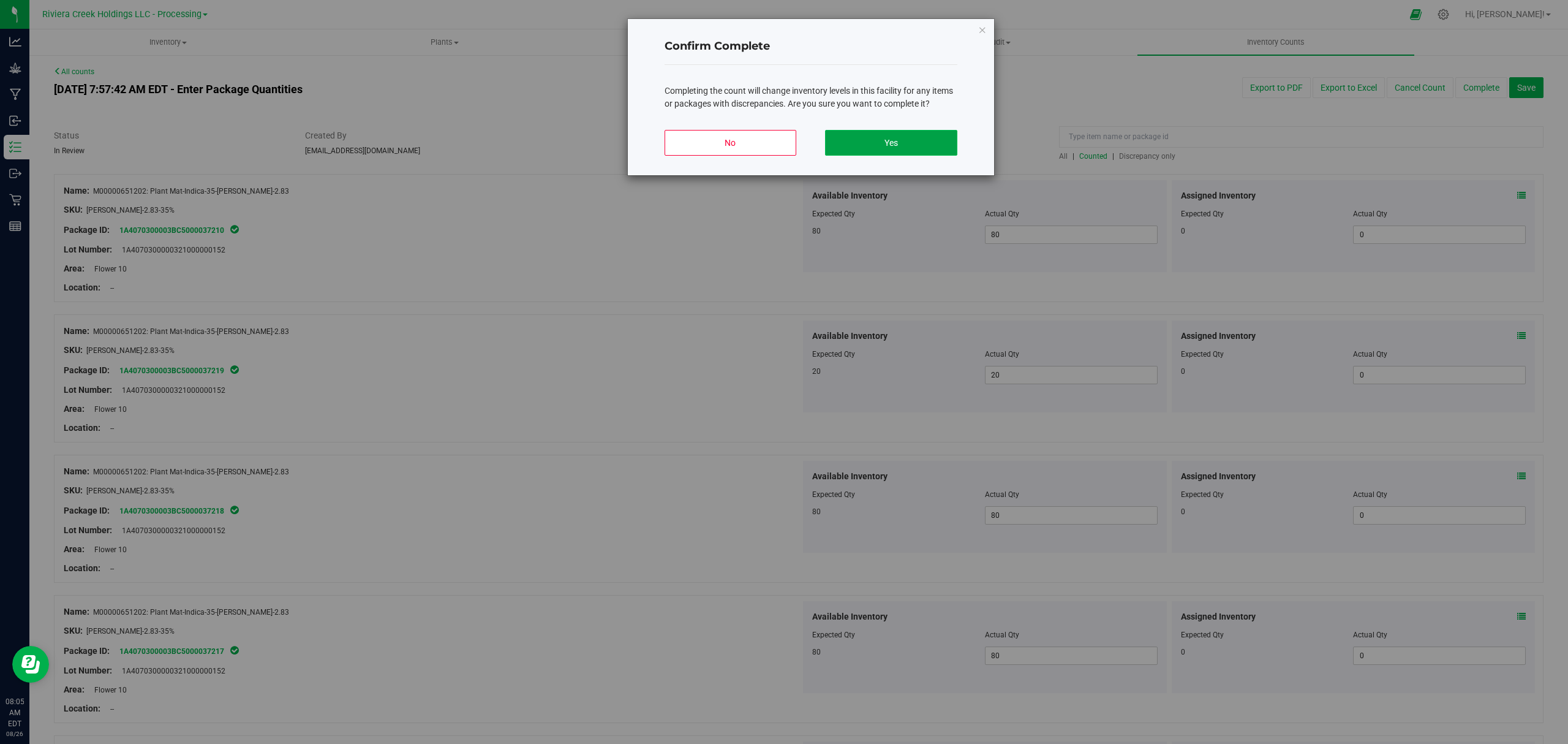
click at [941, 135] on button "Yes" at bounding box center [891, 143] width 132 height 25
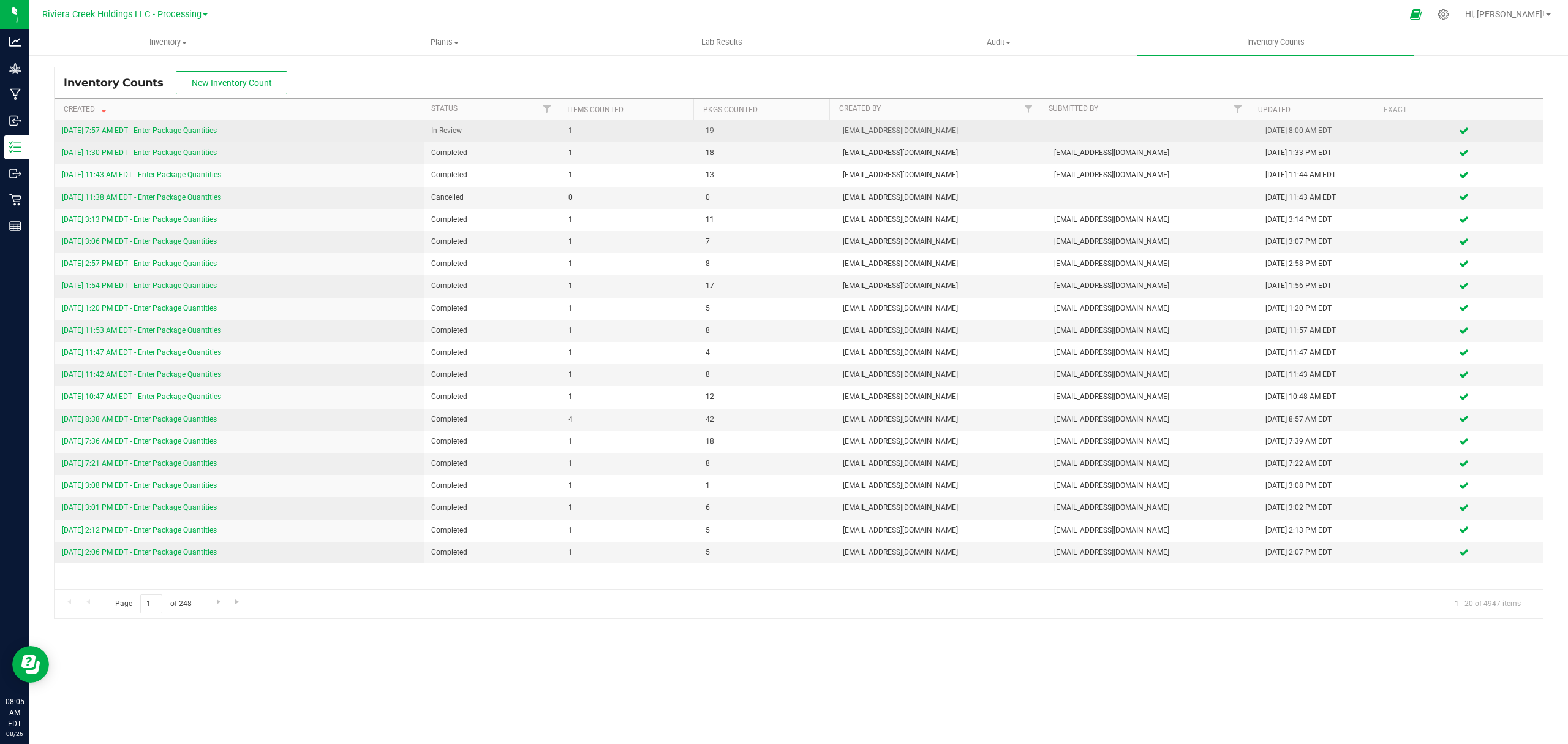
click at [202, 128] on link "[DATE] 7:57 AM EDT - Enter Package Quantities" at bounding box center [140, 130] width 155 height 9
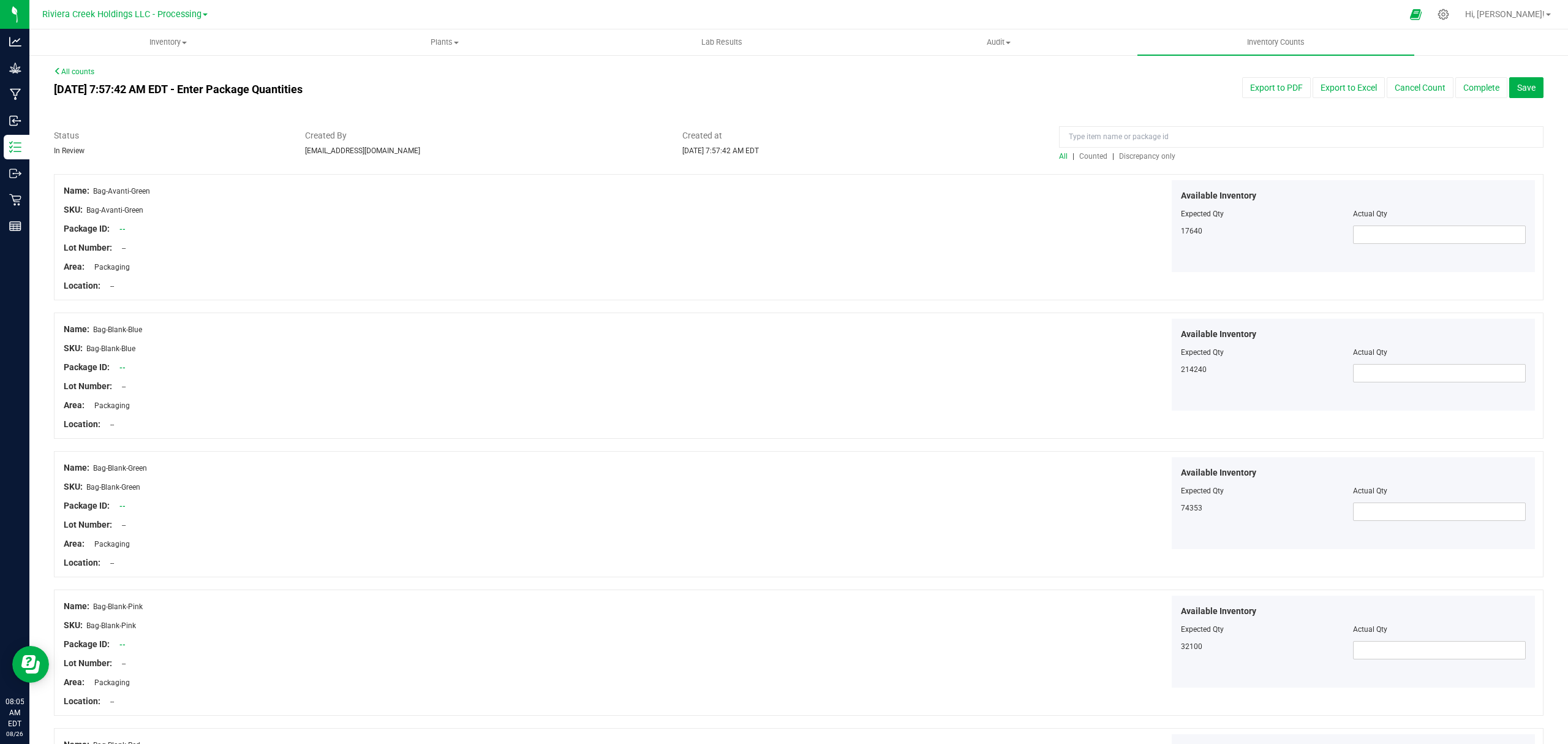
click at [1085, 155] on span "Counted" at bounding box center [1093, 156] width 28 height 9
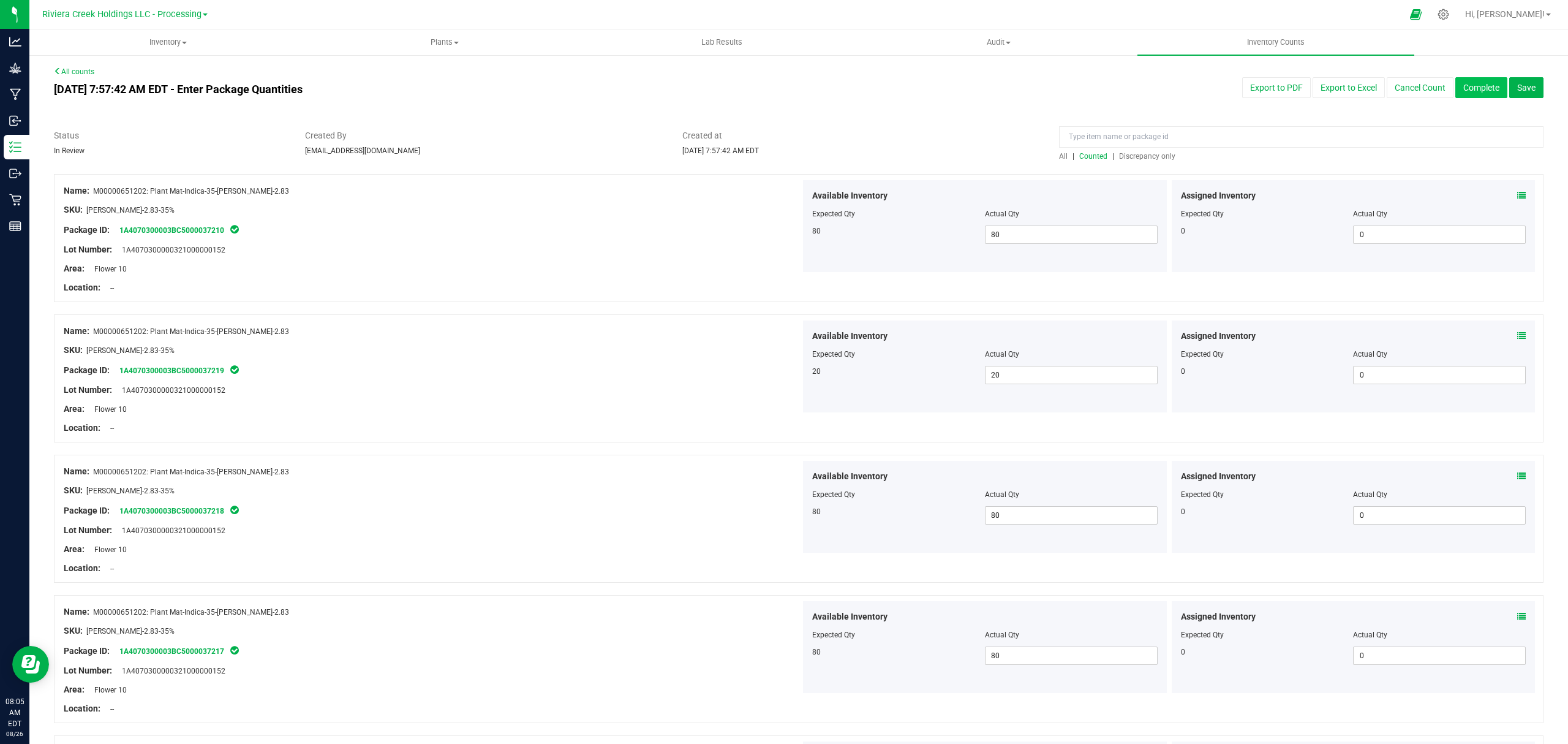
click at [1466, 82] on button "Complete" at bounding box center [1481, 87] width 52 height 21
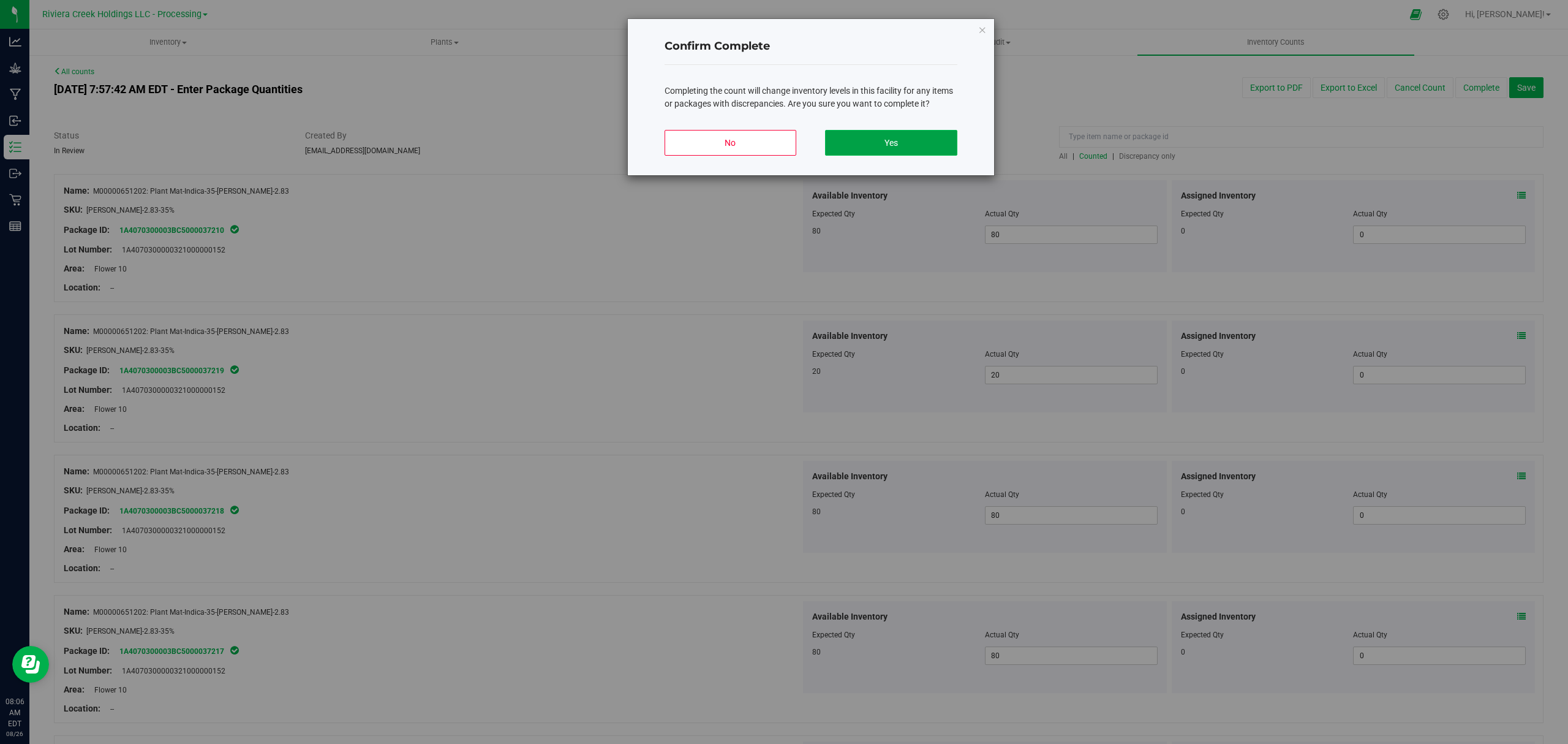
click at [887, 143] on button "Yes" at bounding box center [891, 143] width 132 height 25
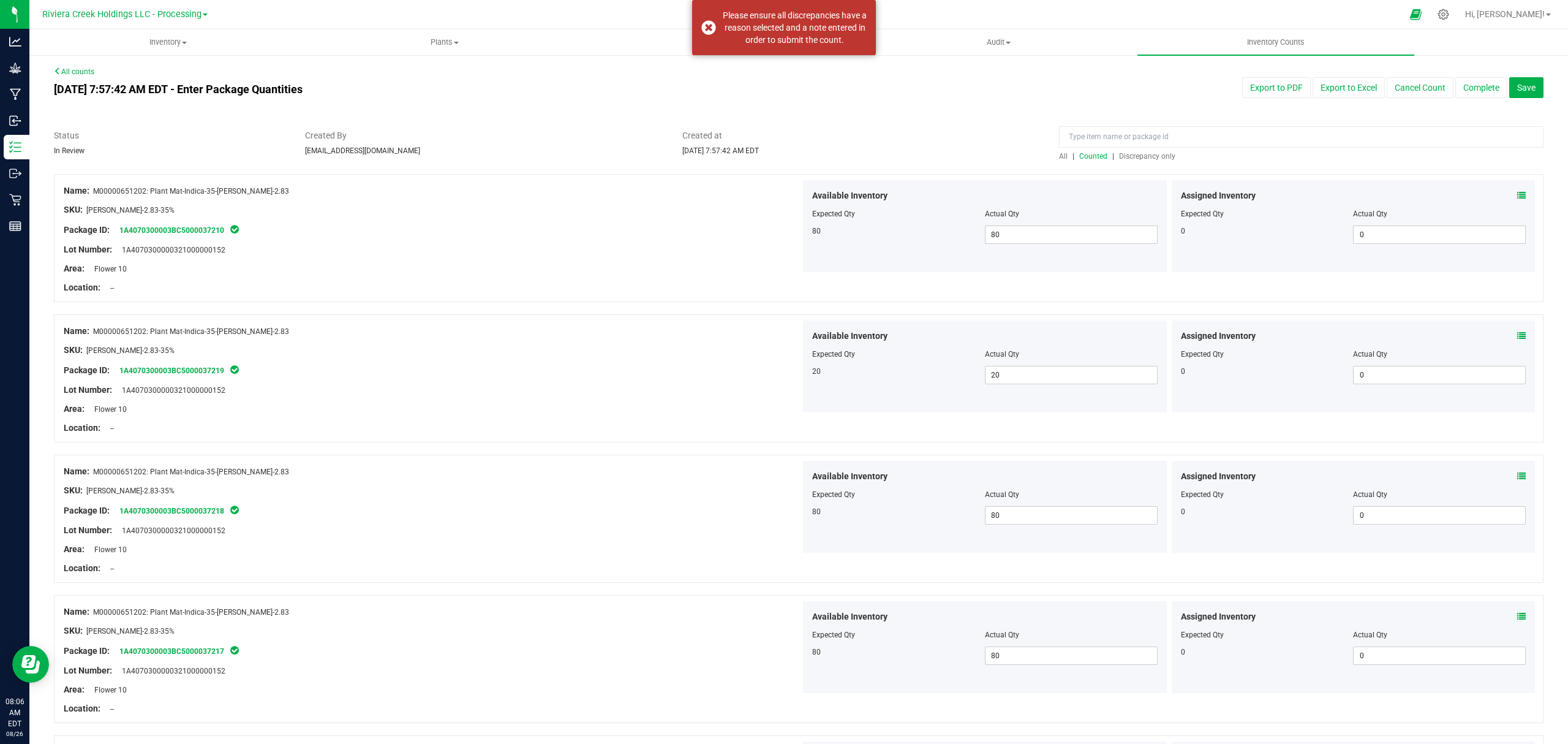
drag, startPoint x: 842, startPoint y: 72, endPoint x: 589, endPoint y: 97, distance: 254.2
click at [589, 97] on div "[DATE] 7:57:42 AM EDT - Enter Package Quantities" at bounding box center [484, 89] width 879 height 25
click at [1147, 158] on span "Discrepancy only" at bounding box center [1147, 156] width 56 height 9
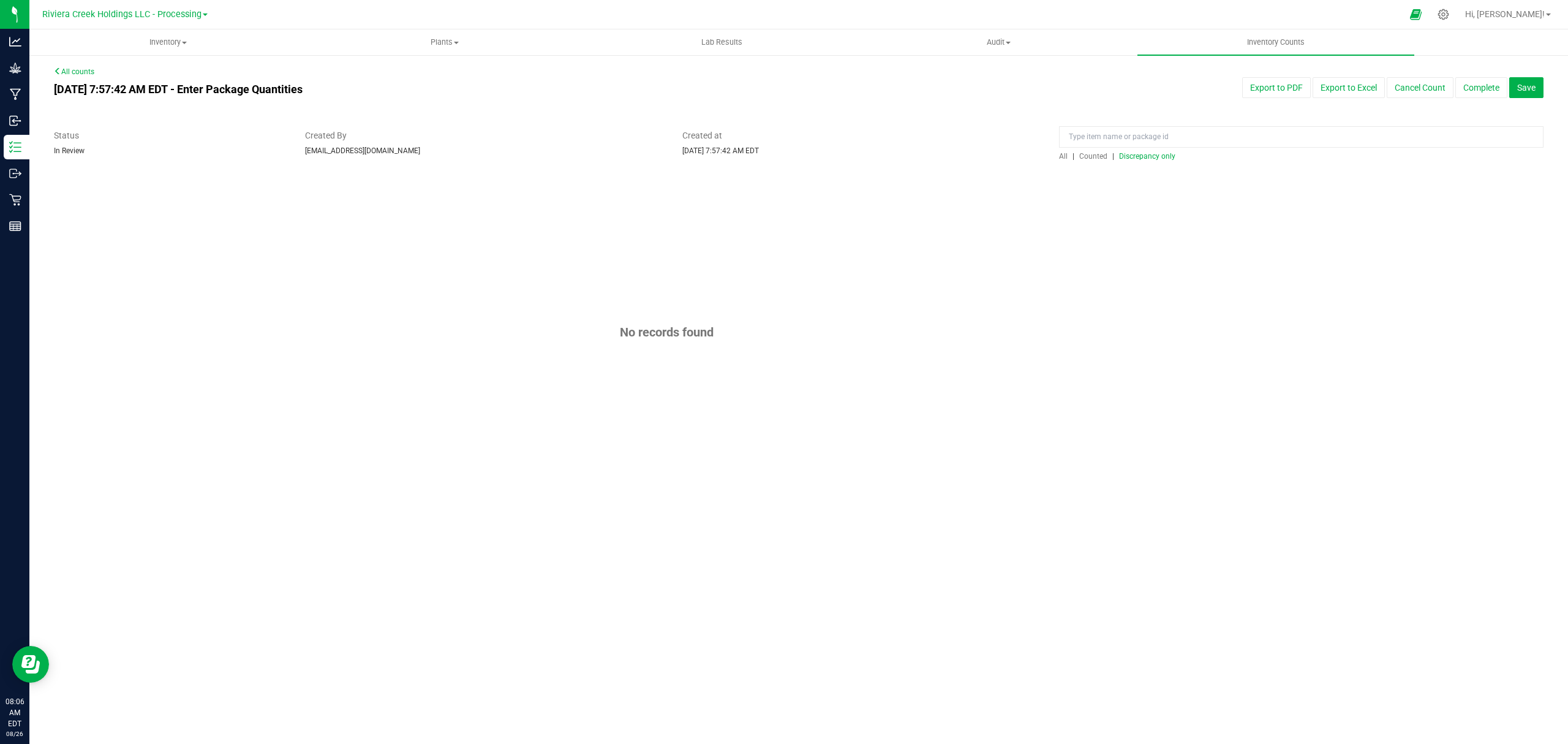
click at [1093, 157] on span "Counted" at bounding box center [1093, 156] width 28 height 9
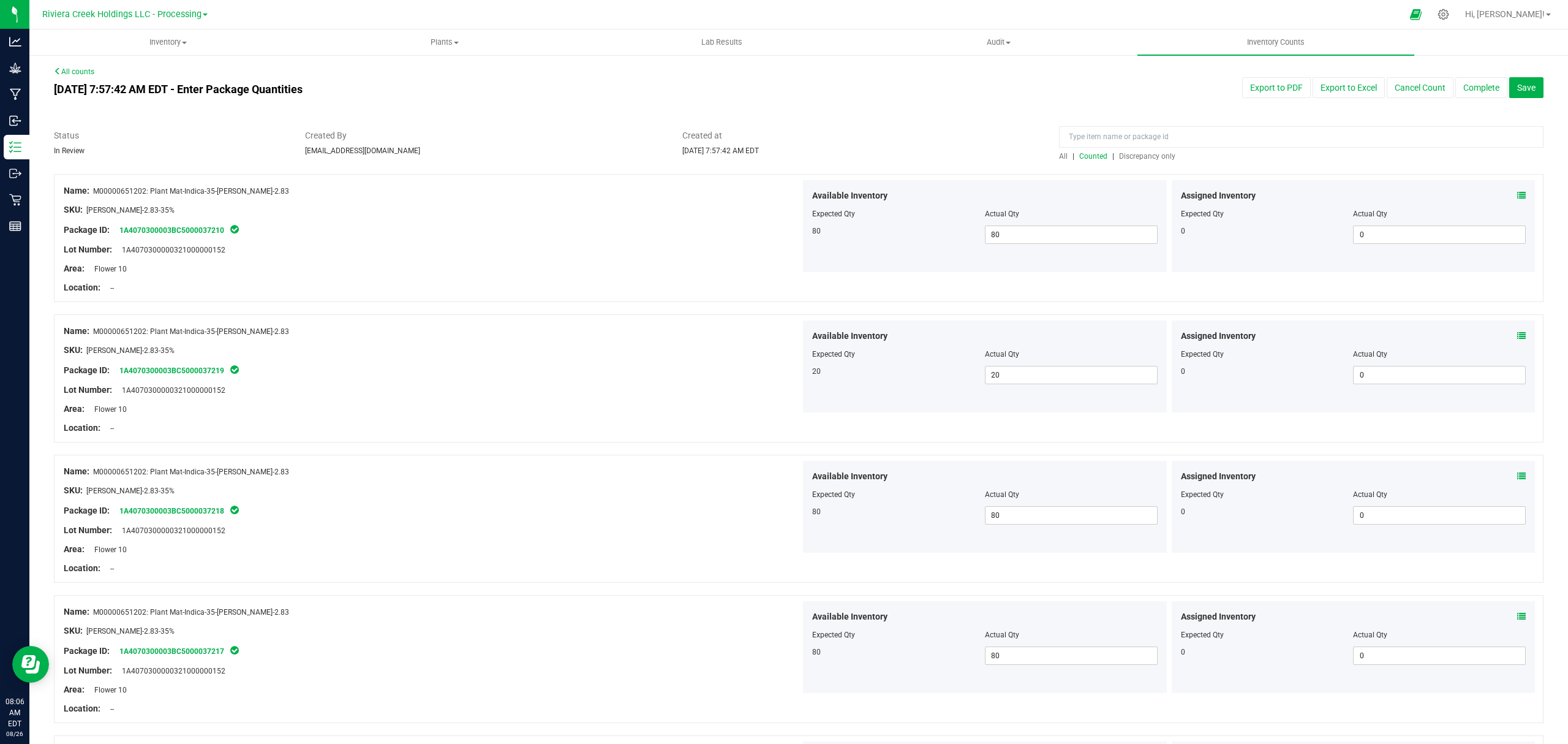
click at [1059, 152] on span "All" at bounding box center [1063, 156] width 9 height 9
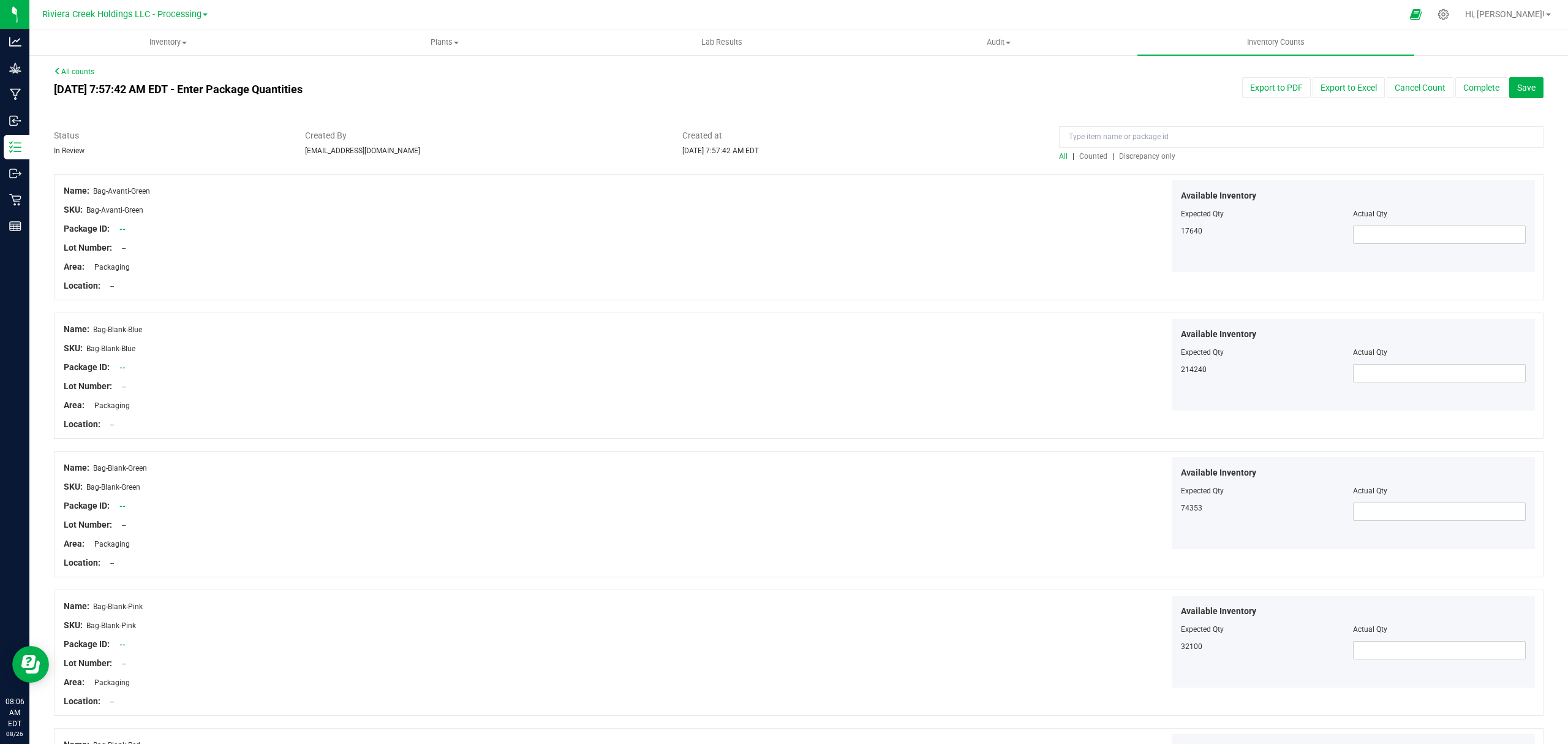
click at [1087, 153] on span "Counted" at bounding box center [1093, 156] width 28 height 9
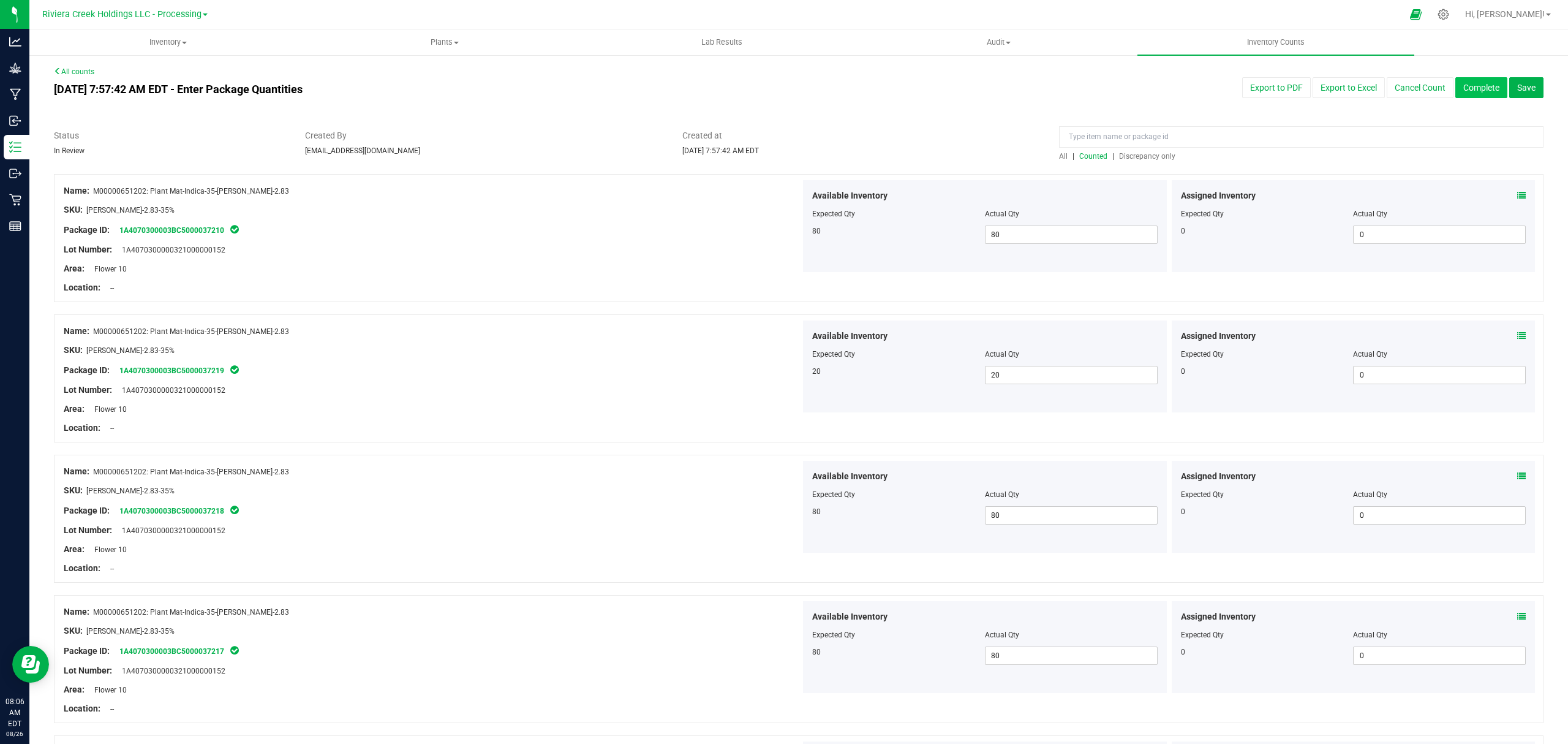
click at [1463, 81] on button "Complete" at bounding box center [1481, 87] width 52 height 21
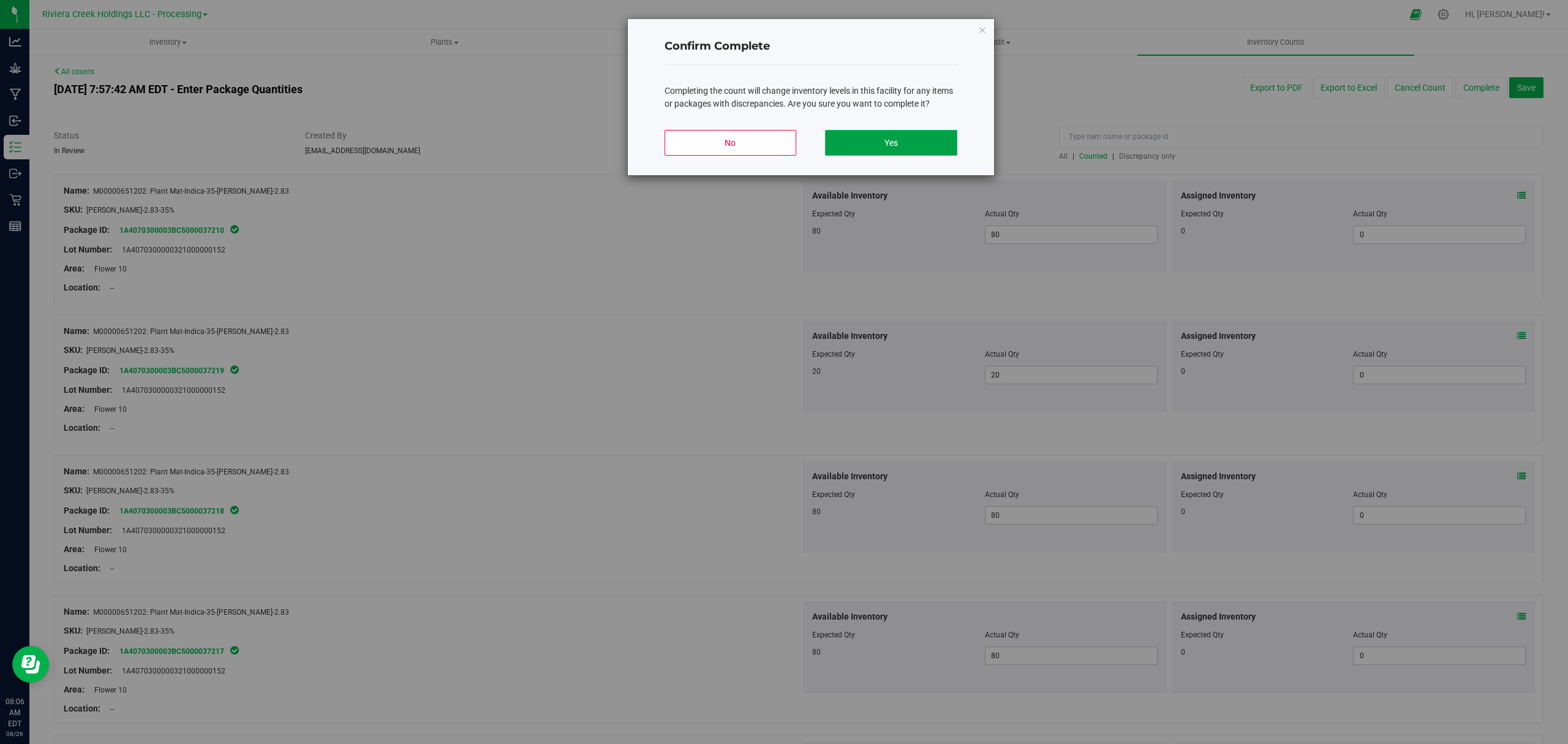
click at [916, 141] on button "Yes" at bounding box center [891, 143] width 132 height 25
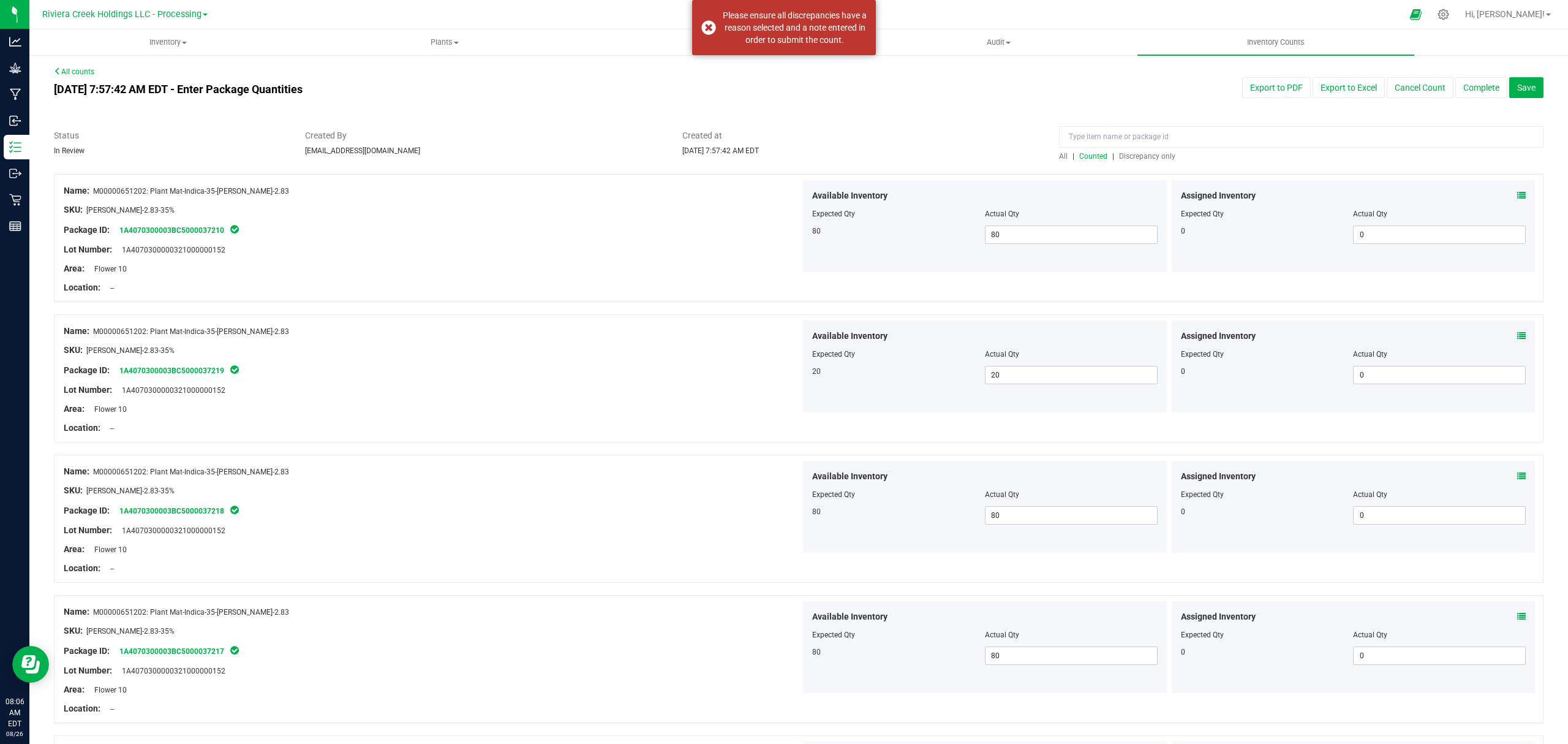
drag, startPoint x: 902, startPoint y: 119, endPoint x: 762, endPoint y: 96, distance: 141.9
click at [762, 96] on div "[DATE] 7:57:42 AM EDT - Enter Package Quantities" at bounding box center [484, 89] width 879 height 25
click at [1462, 92] on button "Complete" at bounding box center [1481, 87] width 52 height 21
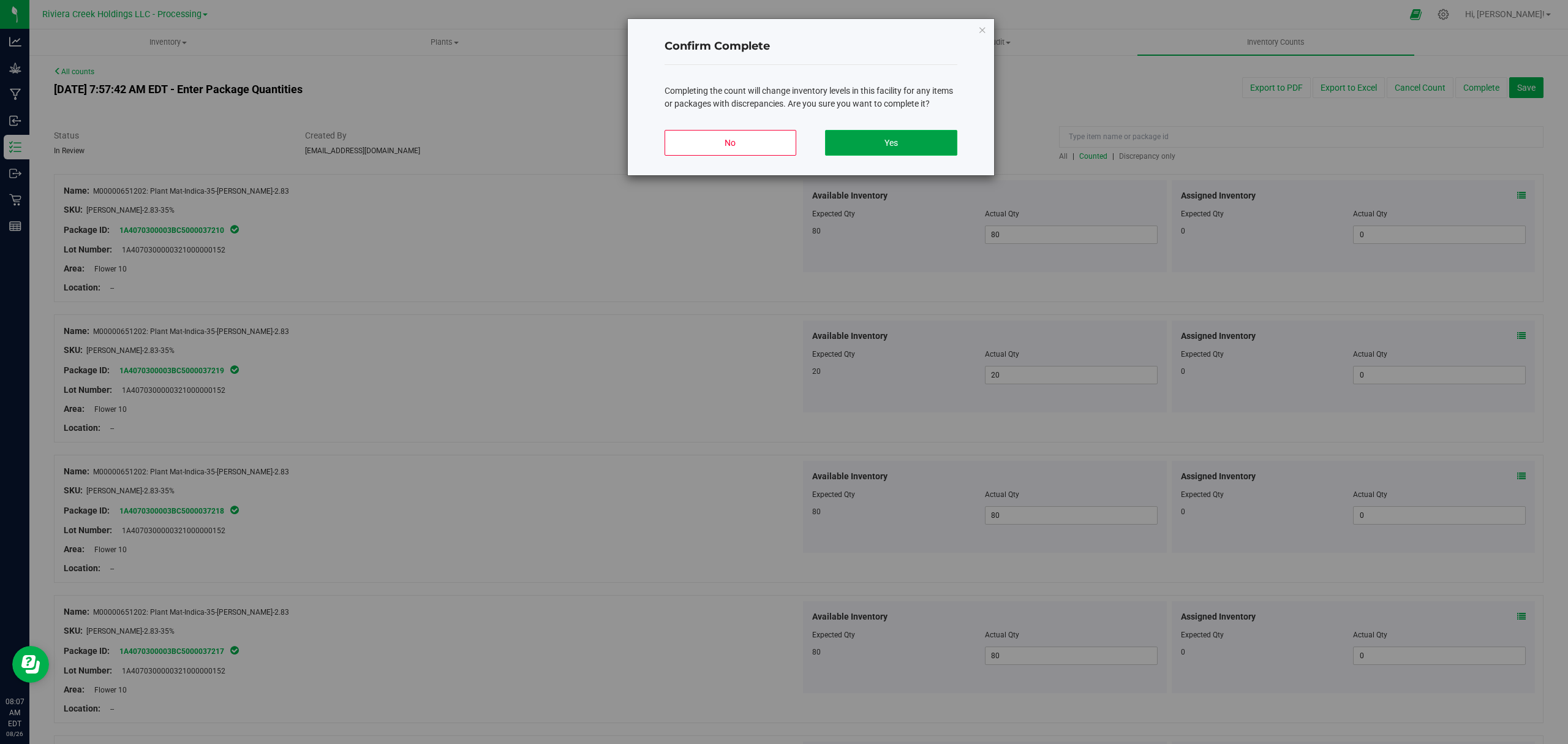
click at [865, 146] on button "Yes" at bounding box center [891, 143] width 132 height 25
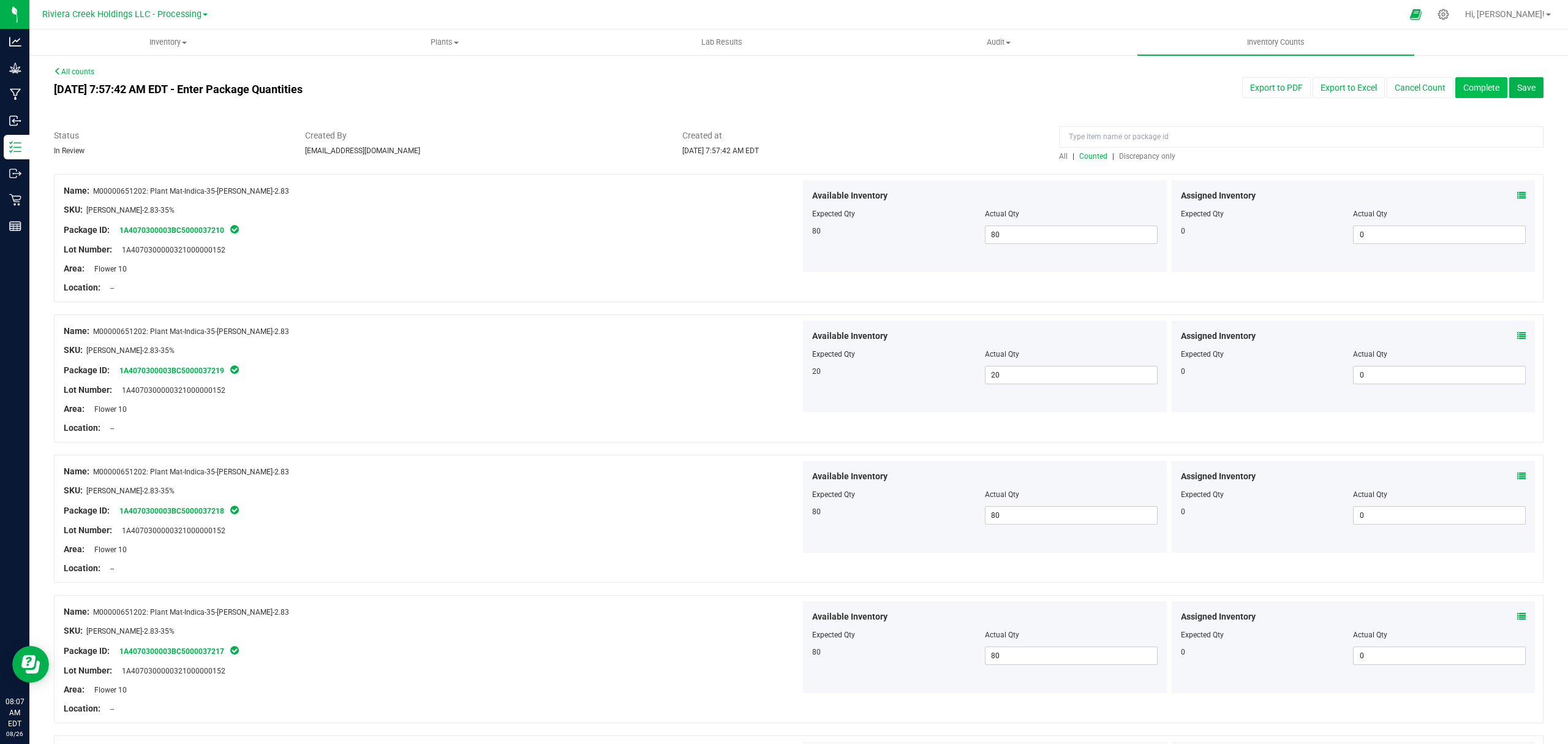
click at [1461, 84] on button "Complete" at bounding box center [1481, 87] width 52 height 21
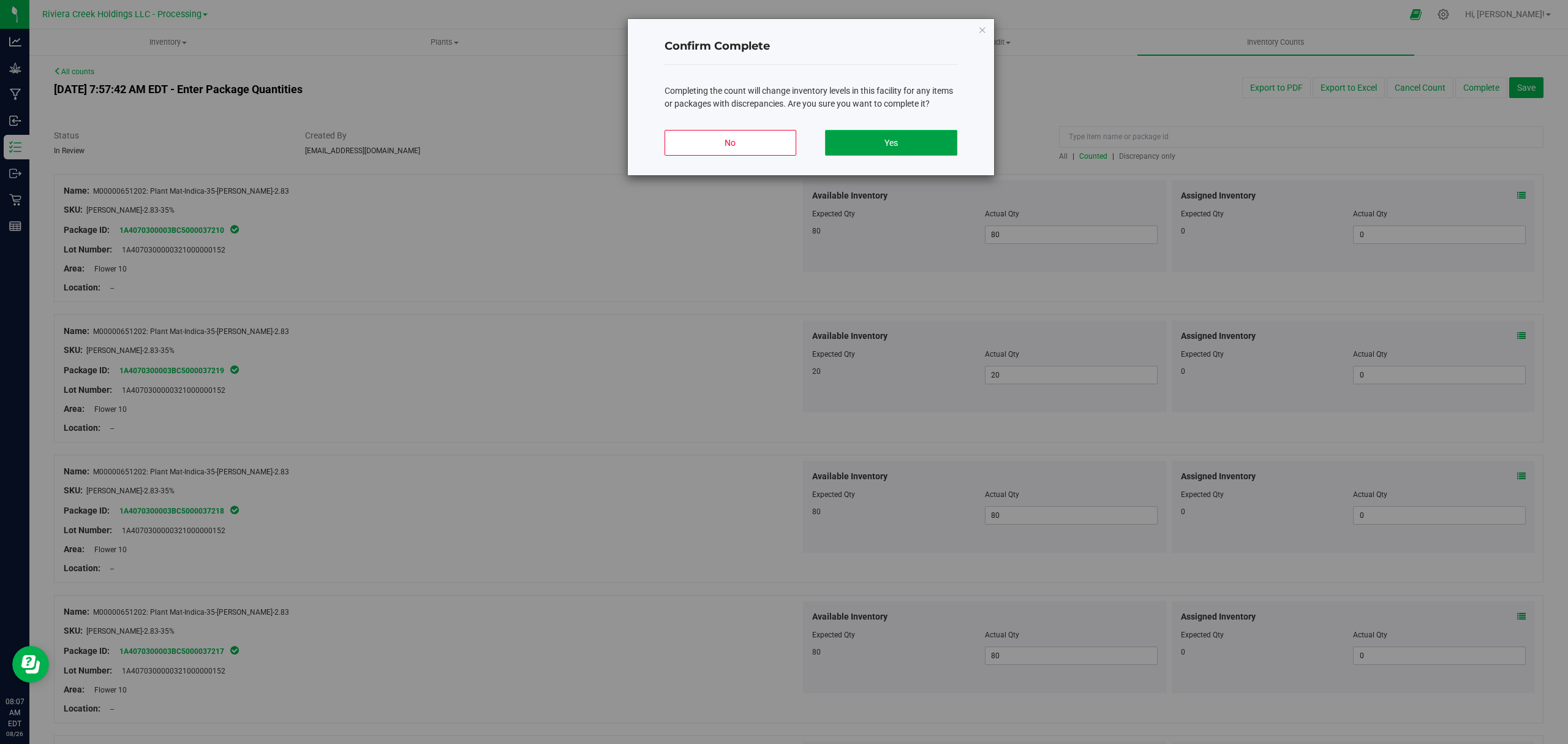
click at [909, 132] on button "Yes" at bounding box center [891, 143] width 132 height 25
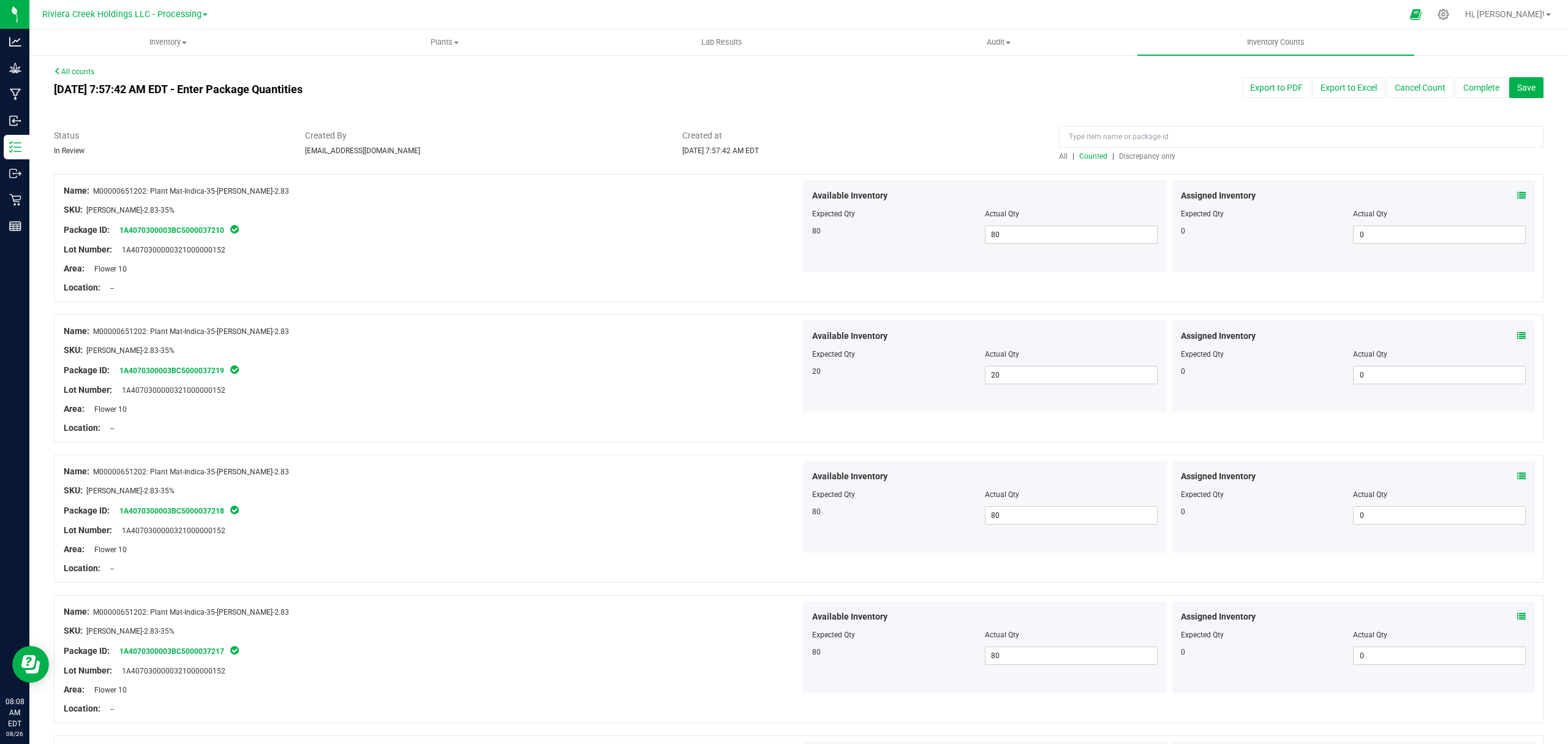
click at [1137, 156] on span "Discrepancy only" at bounding box center [1147, 156] width 56 height 9
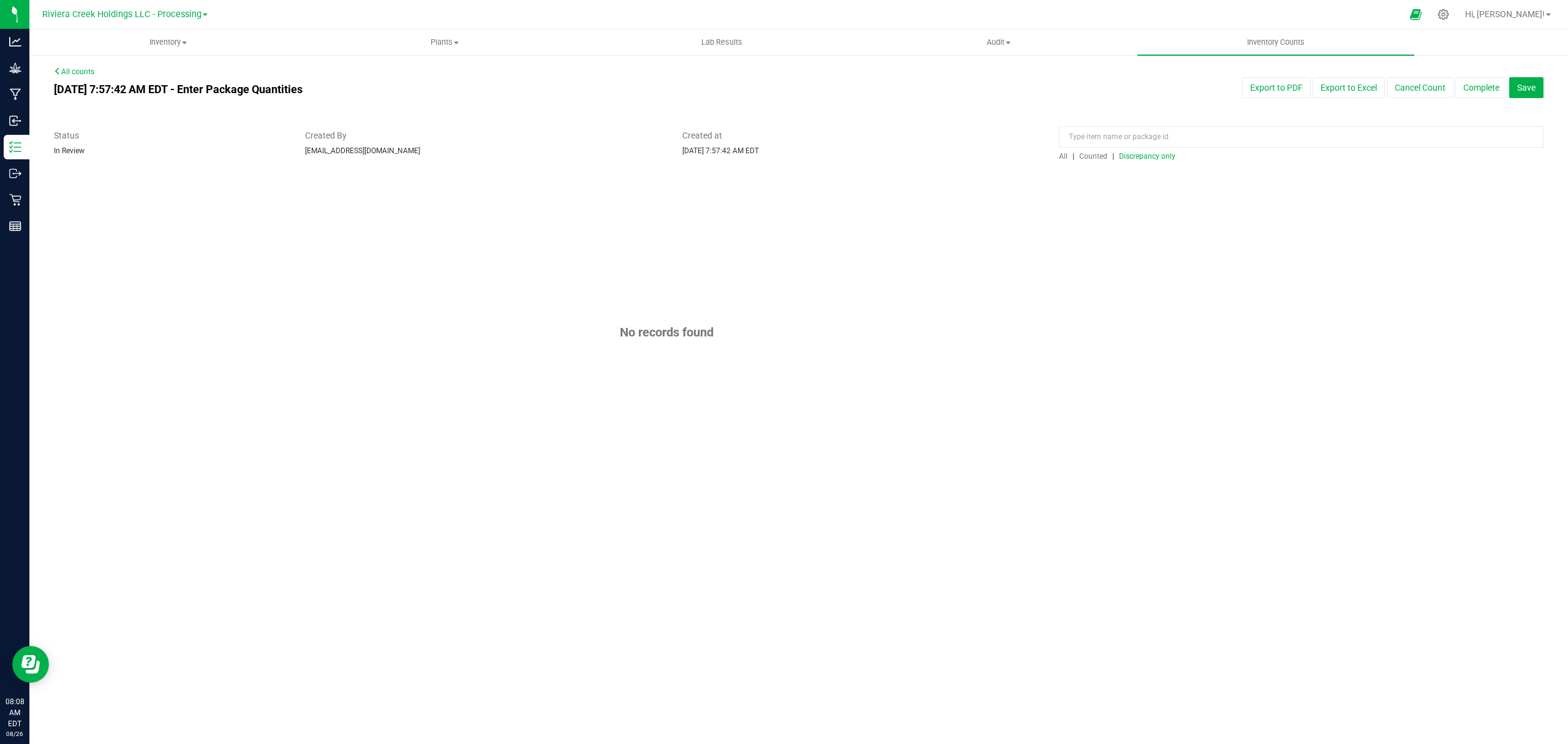
click at [1096, 157] on span "Counted" at bounding box center [1093, 156] width 28 height 9
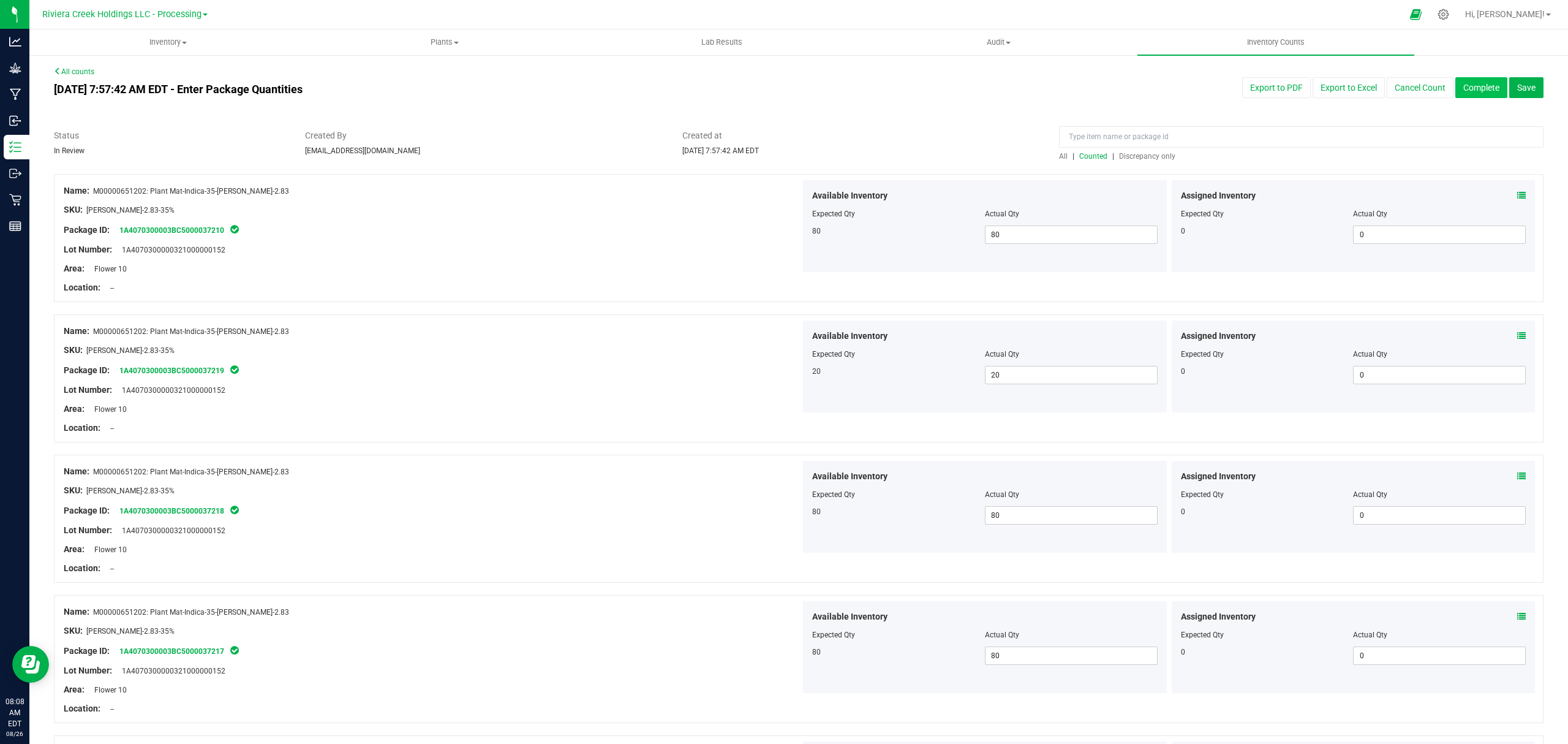
click at [1455, 84] on button "Complete" at bounding box center [1481, 87] width 52 height 21
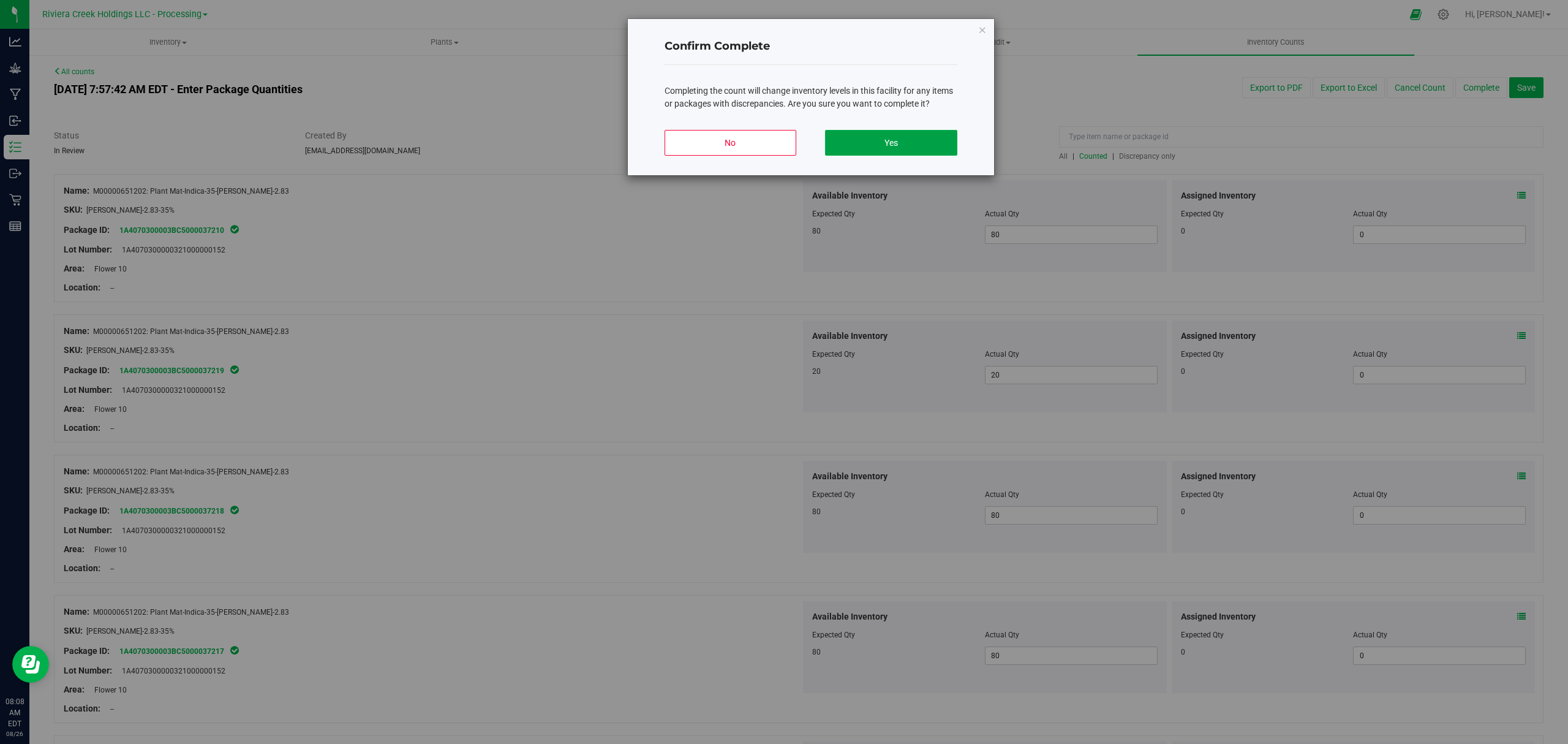
drag, startPoint x: 890, startPoint y: 130, endPoint x: 900, endPoint y: 136, distance: 11.7
click at [900, 136] on button "Yes" at bounding box center [891, 143] width 132 height 25
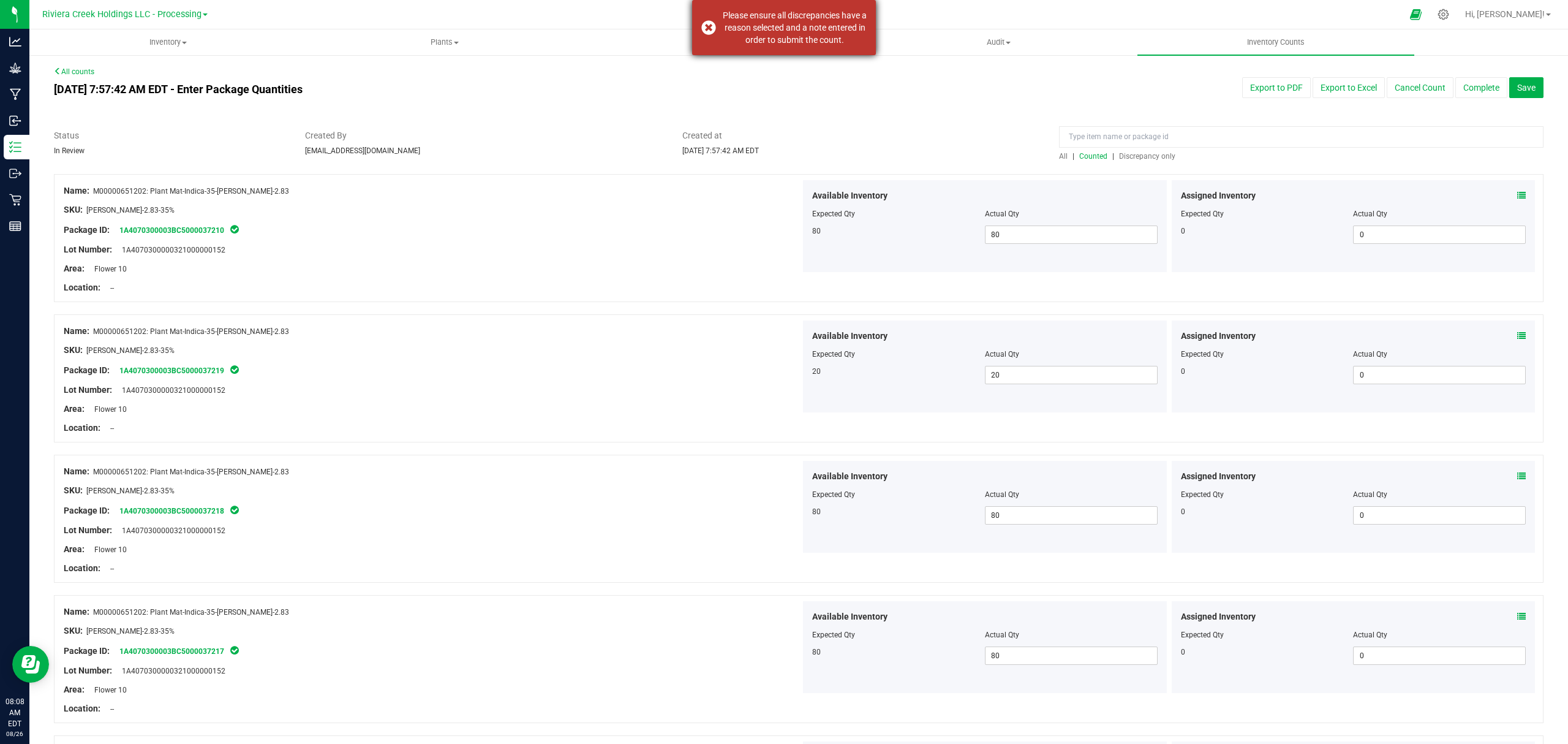
click at [806, 33] on div "Please ensure all discrepancies have a reason selected and a note entered in or…" at bounding box center [794, 27] width 144 height 37
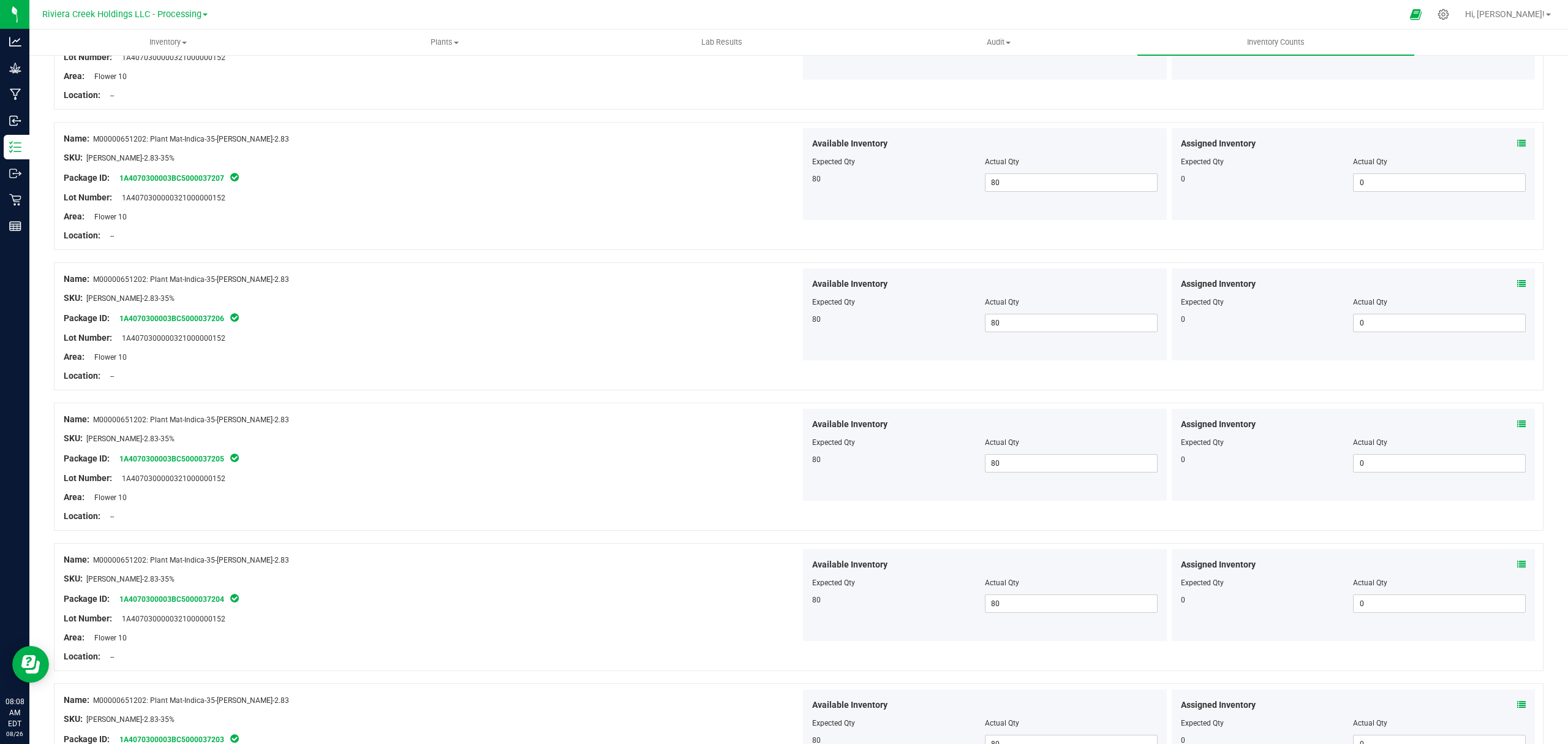
scroll to position [2146, 0]
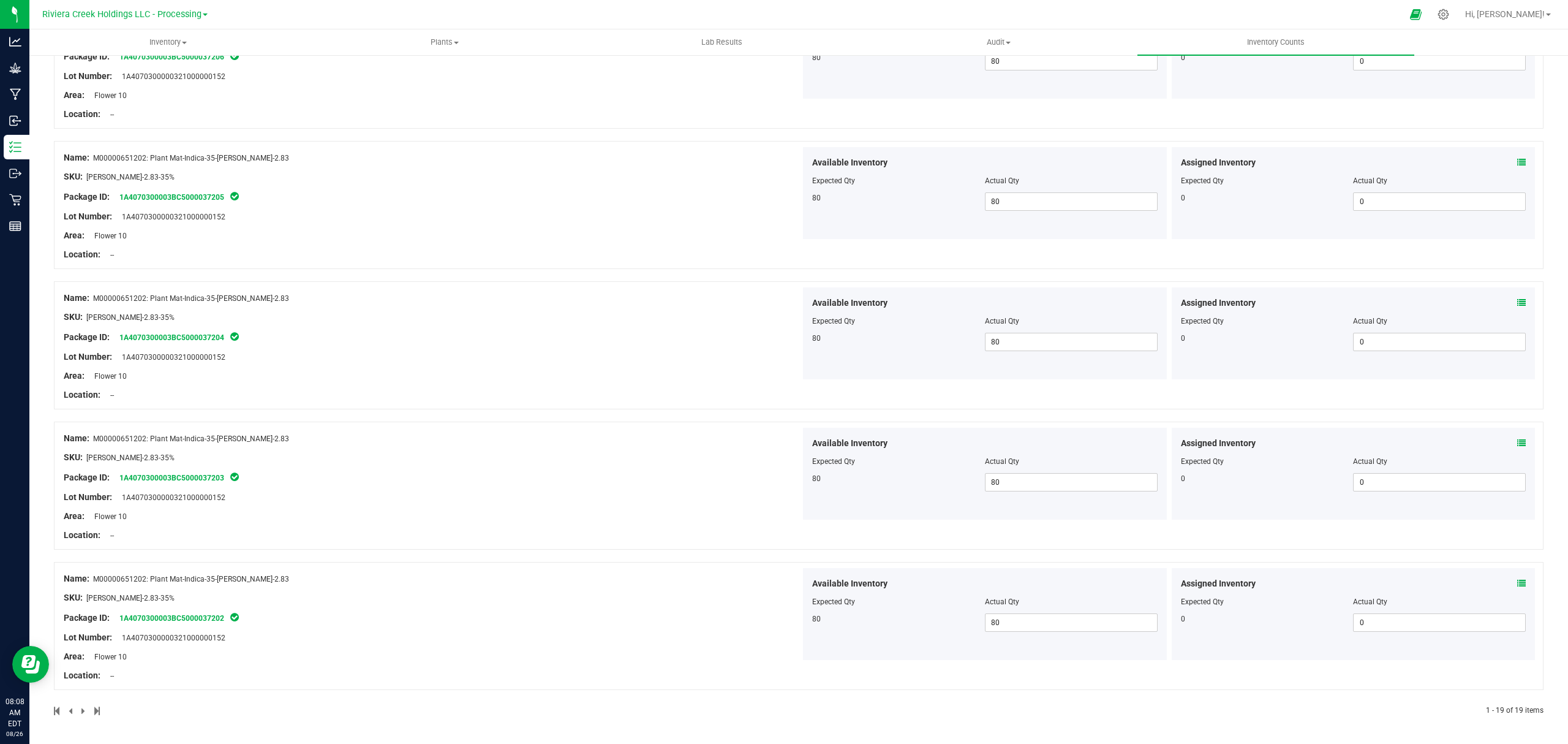
click at [82, 710] on span at bounding box center [84, 711] width 5 height 9
click at [97, 712] on span at bounding box center [97, 711] width 5 height 9
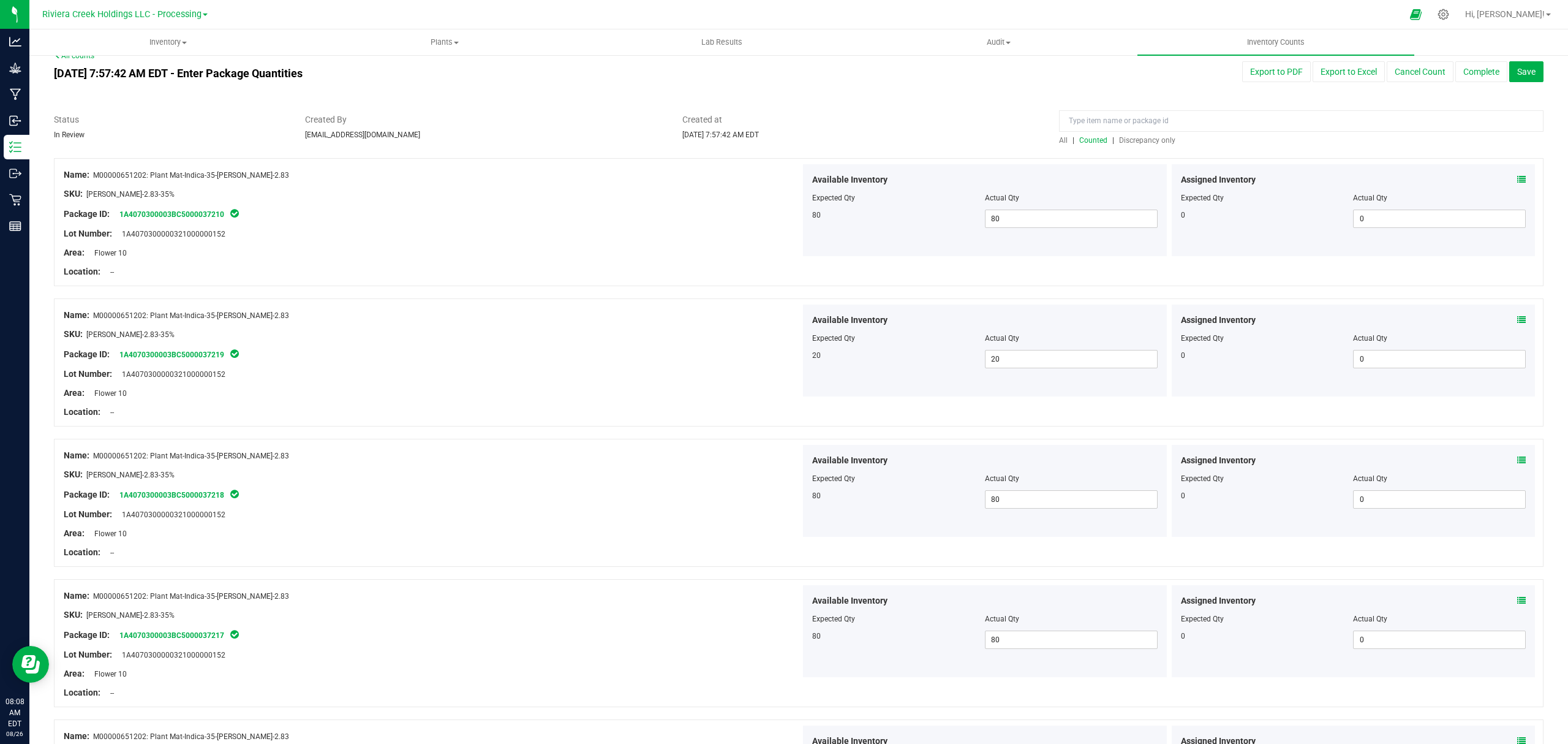
scroll to position [0, 0]
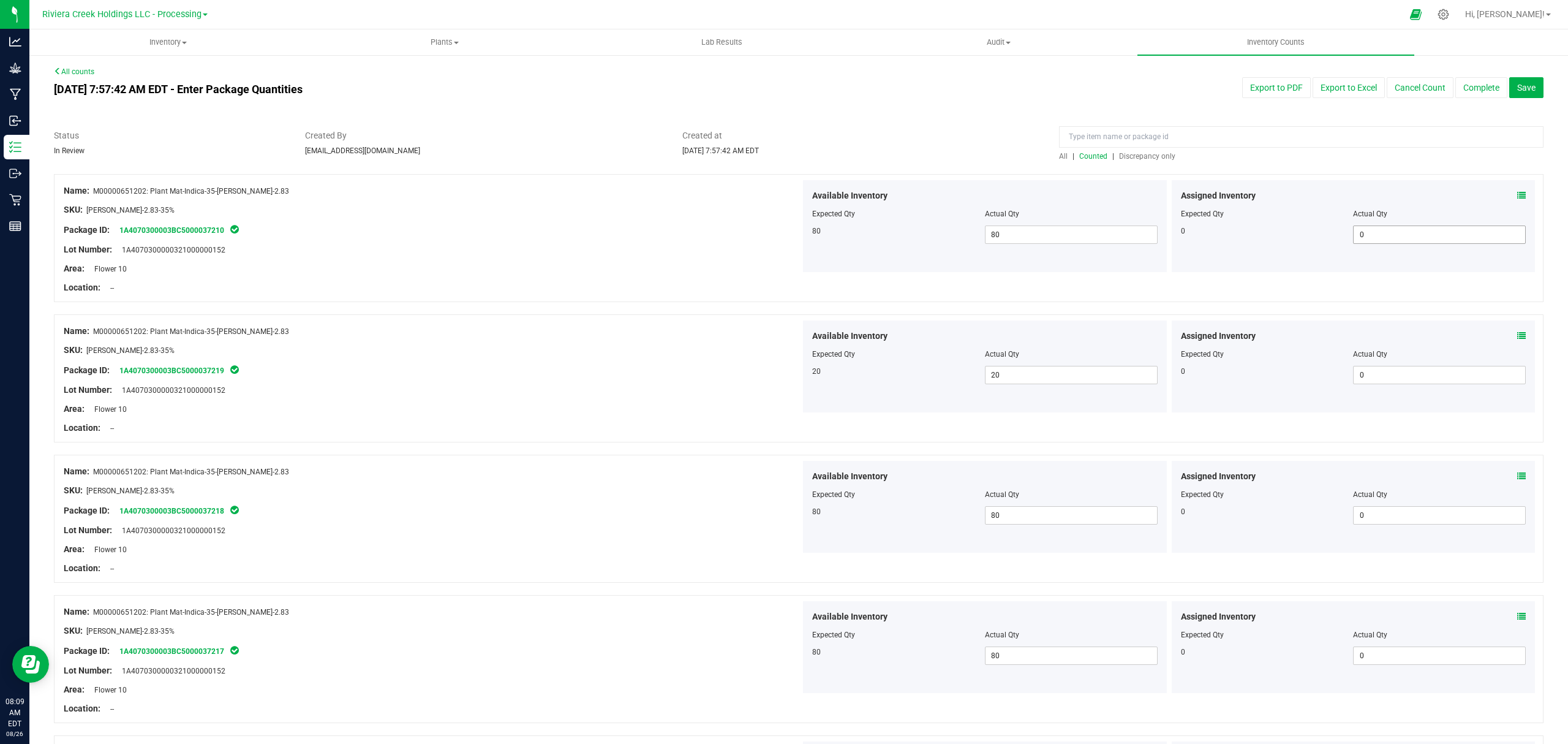
click at [1369, 234] on span "0 0" at bounding box center [1439, 234] width 173 height 18
drag, startPoint x: 1369, startPoint y: 234, endPoint x: 1347, endPoint y: 244, distance: 24.2
click at [1353, 244] on span "0 0" at bounding box center [1439, 234] width 173 height 18
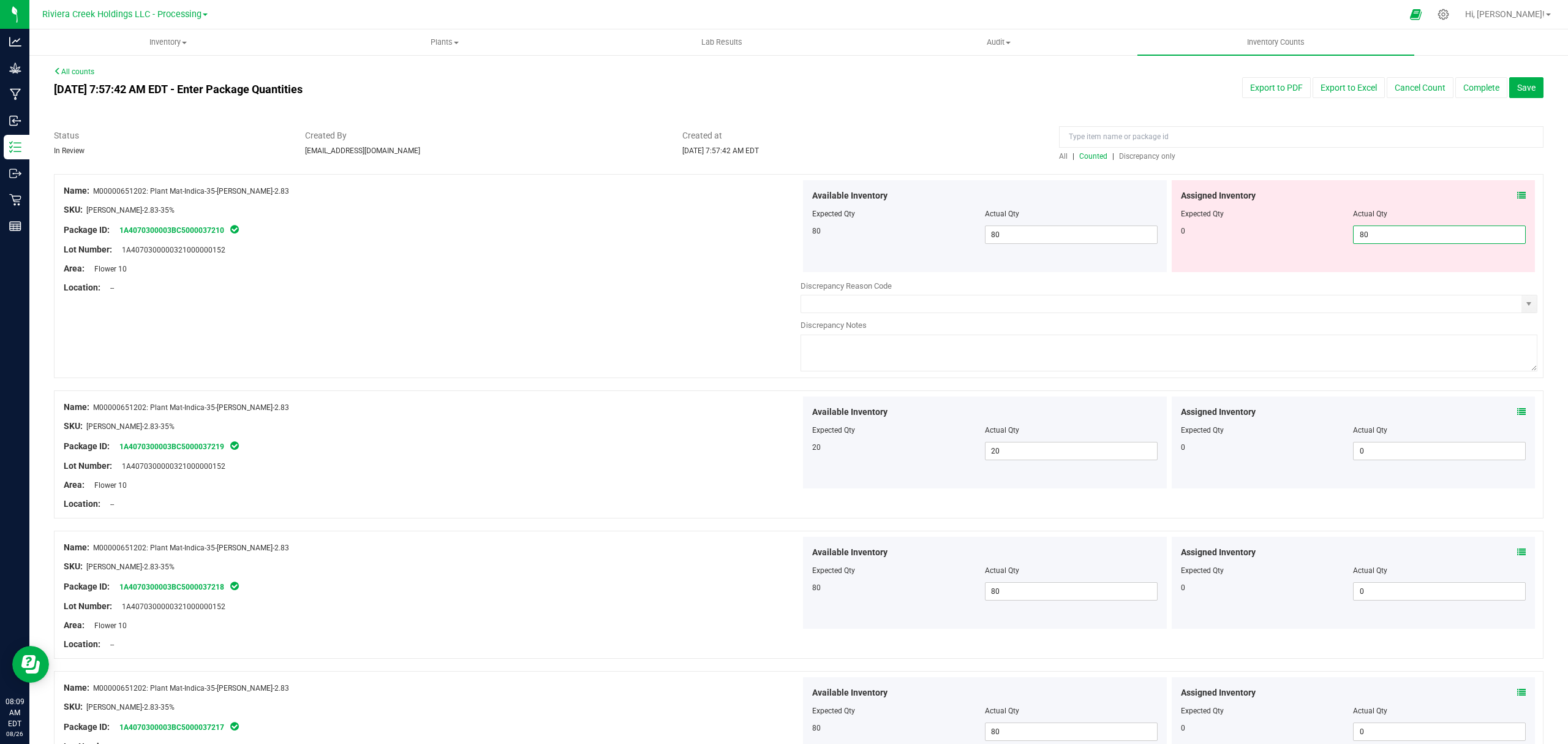
drag, startPoint x: 1377, startPoint y: 236, endPoint x: 1337, endPoint y: 251, distance: 42.7
click at [1337, 251] on div "Assigned Inventory Expected Qty Actual Qty 0 80 80" at bounding box center [1353, 225] width 364 height 92
type input "0"
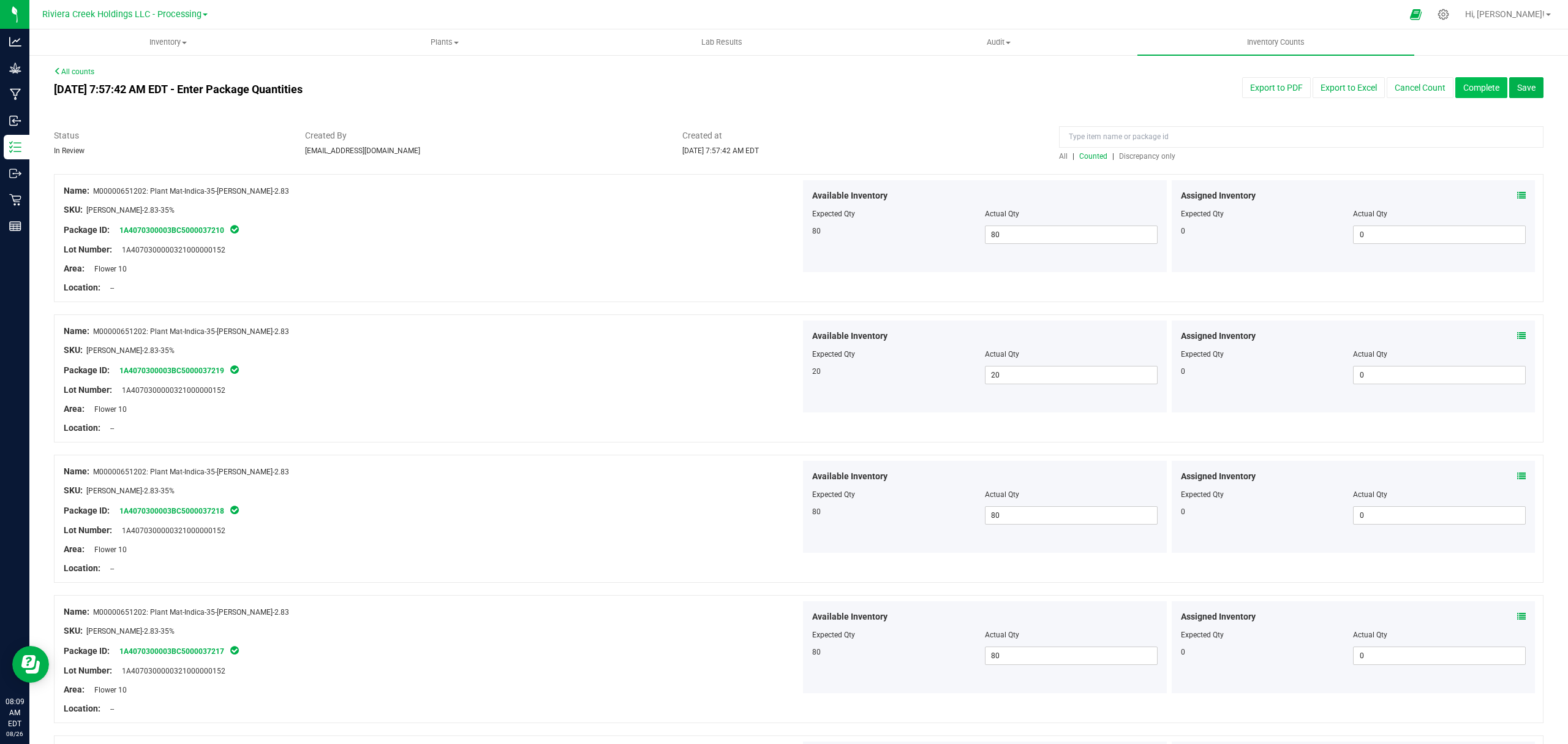
click at [1466, 86] on button "Complete" at bounding box center [1481, 87] width 52 height 21
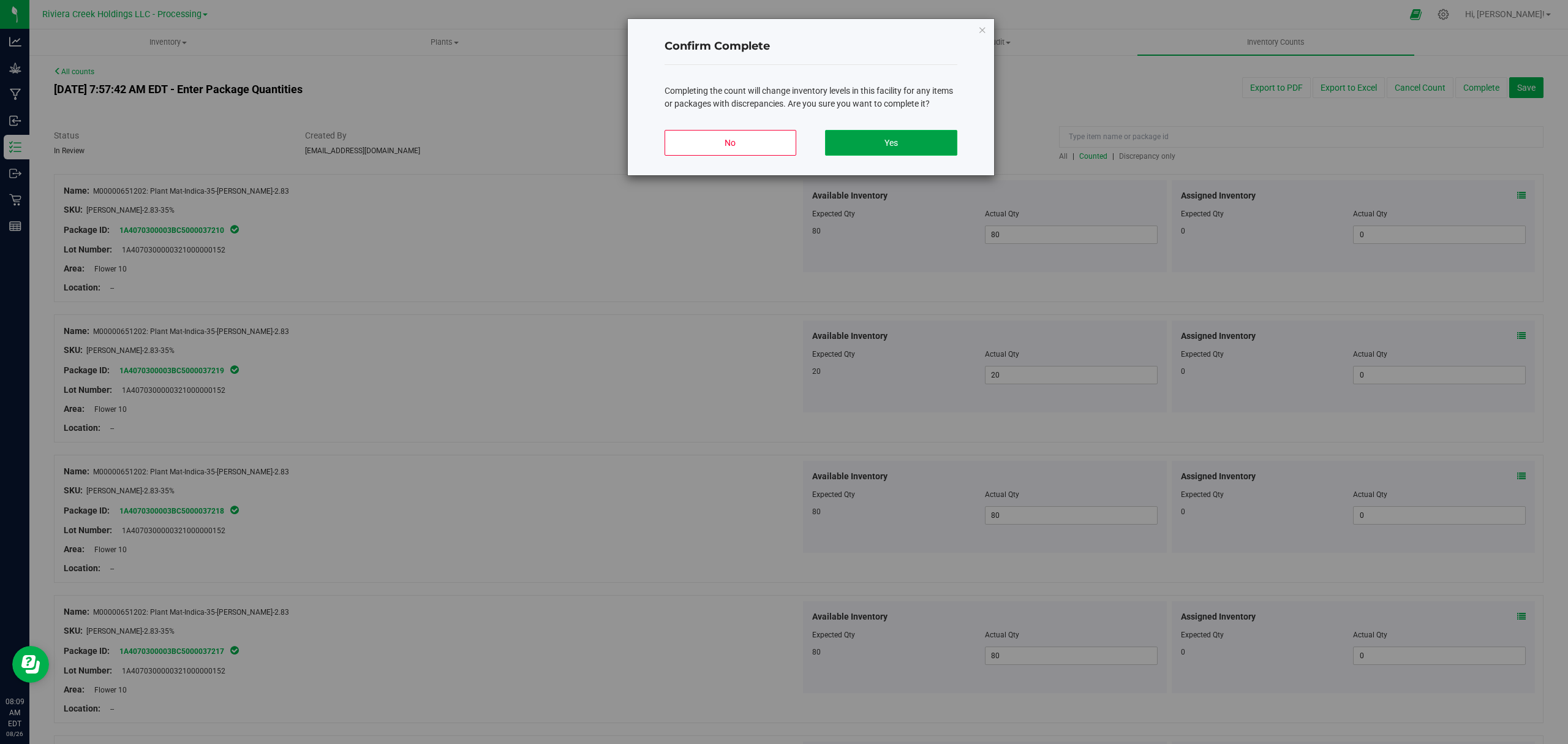
click at [933, 148] on button "Yes" at bounding box center [891, 143] width 132 height 25
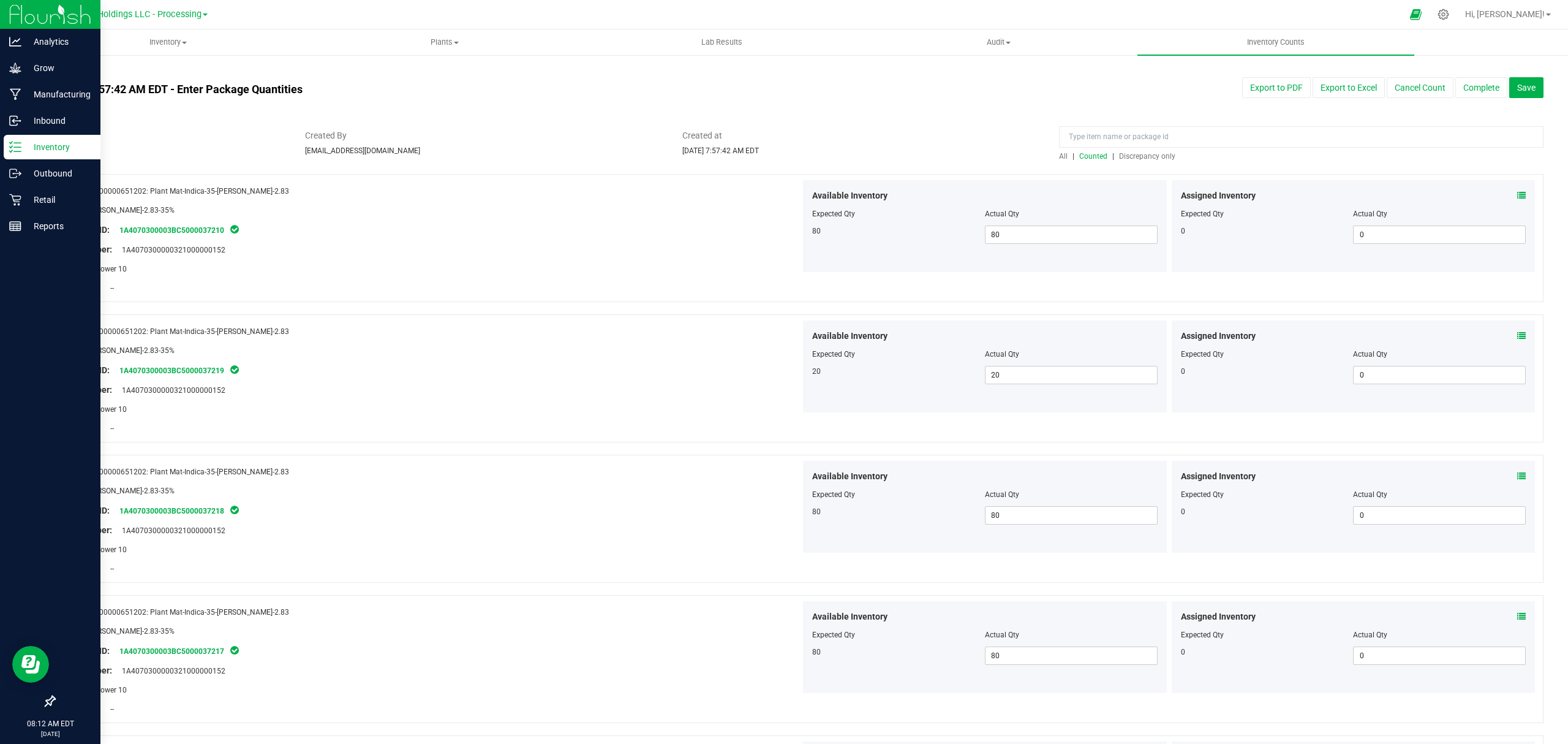
click at [20, 147] on line at bounding box center [17, 147] width 7 height 0
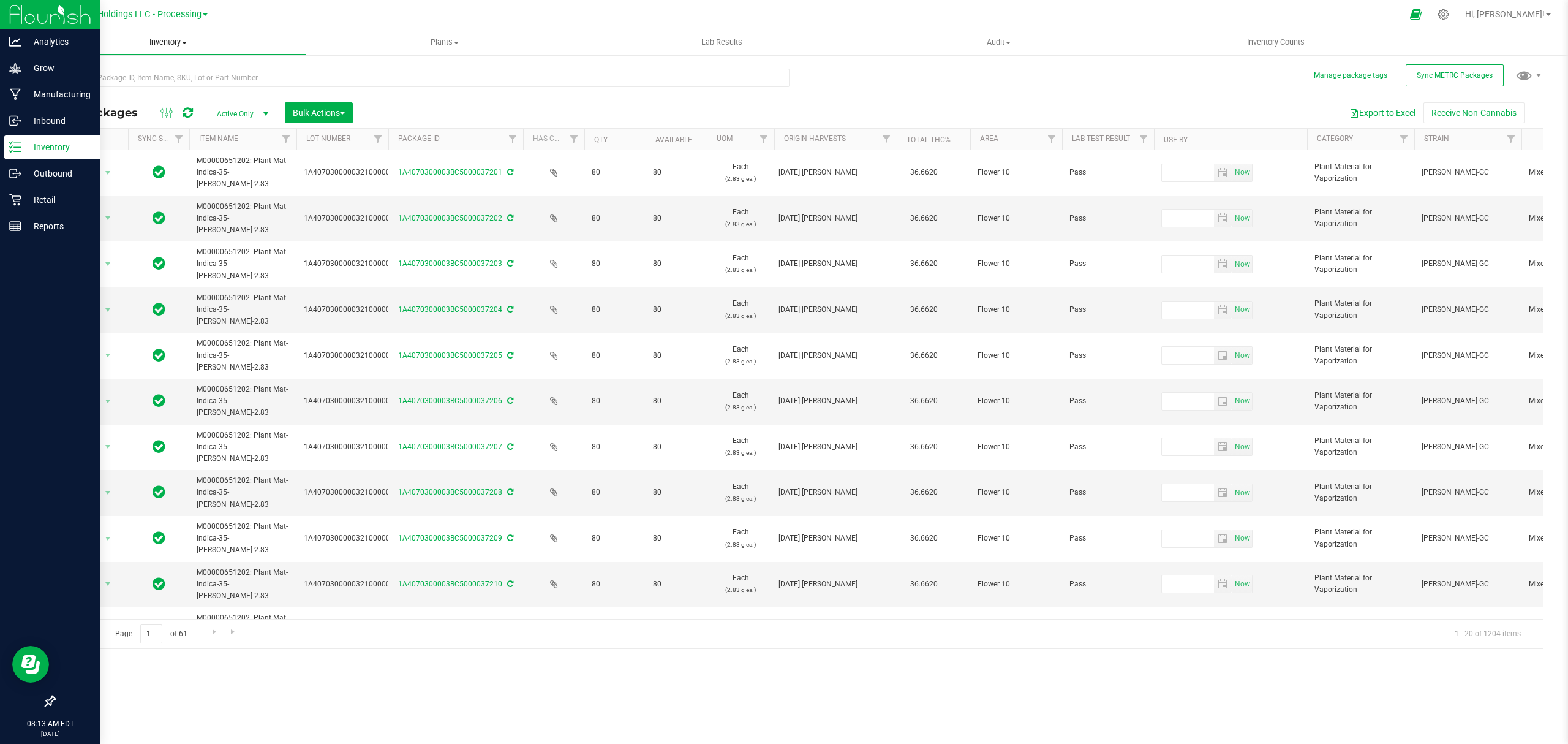
click at [164, 37] on span "Inventory" at bounding box center [168, 42] width 275 height 11
click at [156, 75] on li "All packages" at bounding box center [168, 74] width 277 height 15
click at [317, 113] on span "Bulk Actions" at bounding box center [319, 112] width 52 height 10
click at [342, 236] on span "Lock/Unlock packages" at bounding box center [334, 230] width 84 height 10
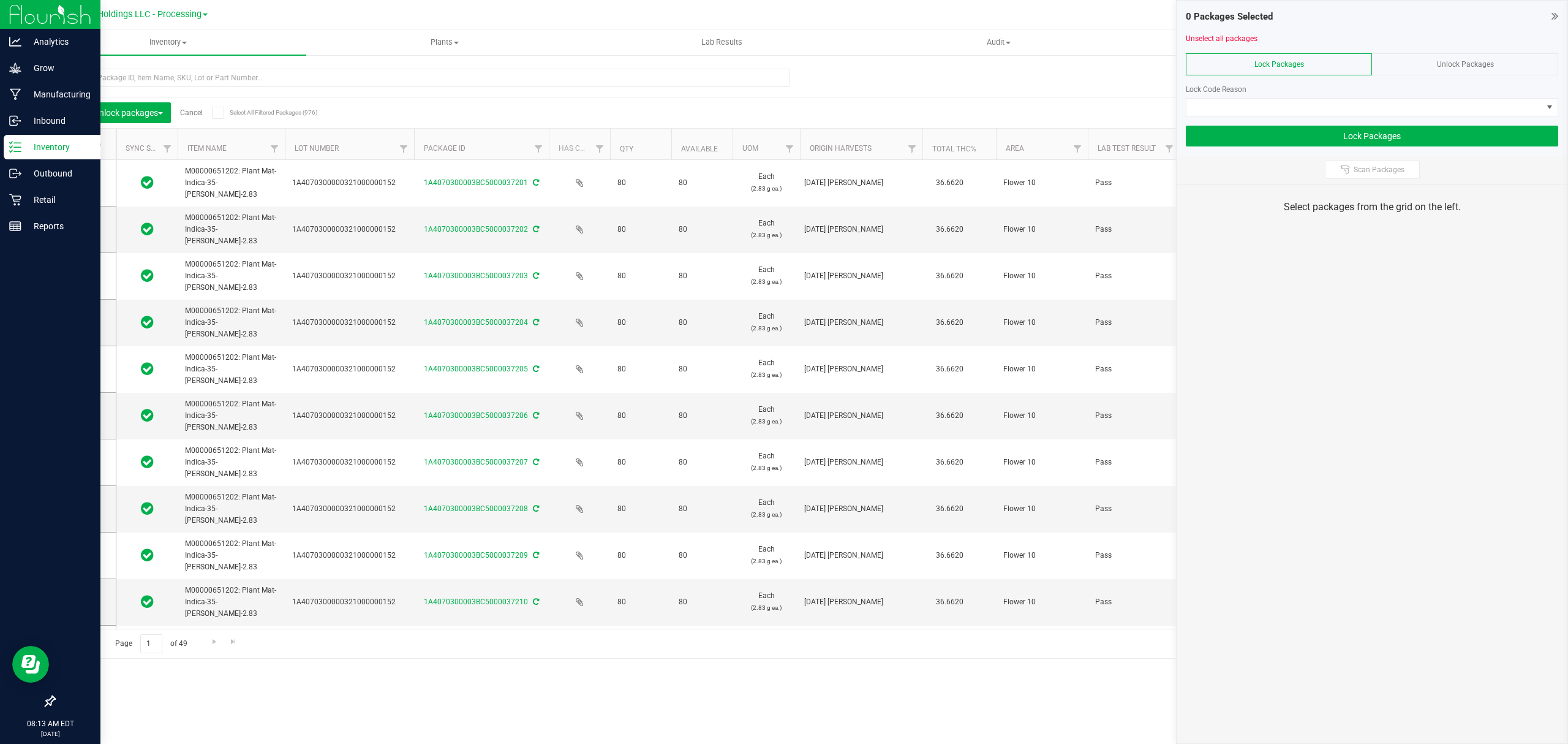
drag, startPoint x: 373, startPoint y: 153, endPoint x: 419, endPoint y: 149, distance: 46.2
click at [80, 145] on icon at bounding box center [80, 145] width 8 height 0
click at [0, 0] on input "checkbox" at bounding box center [0, 0] width 0 height 0
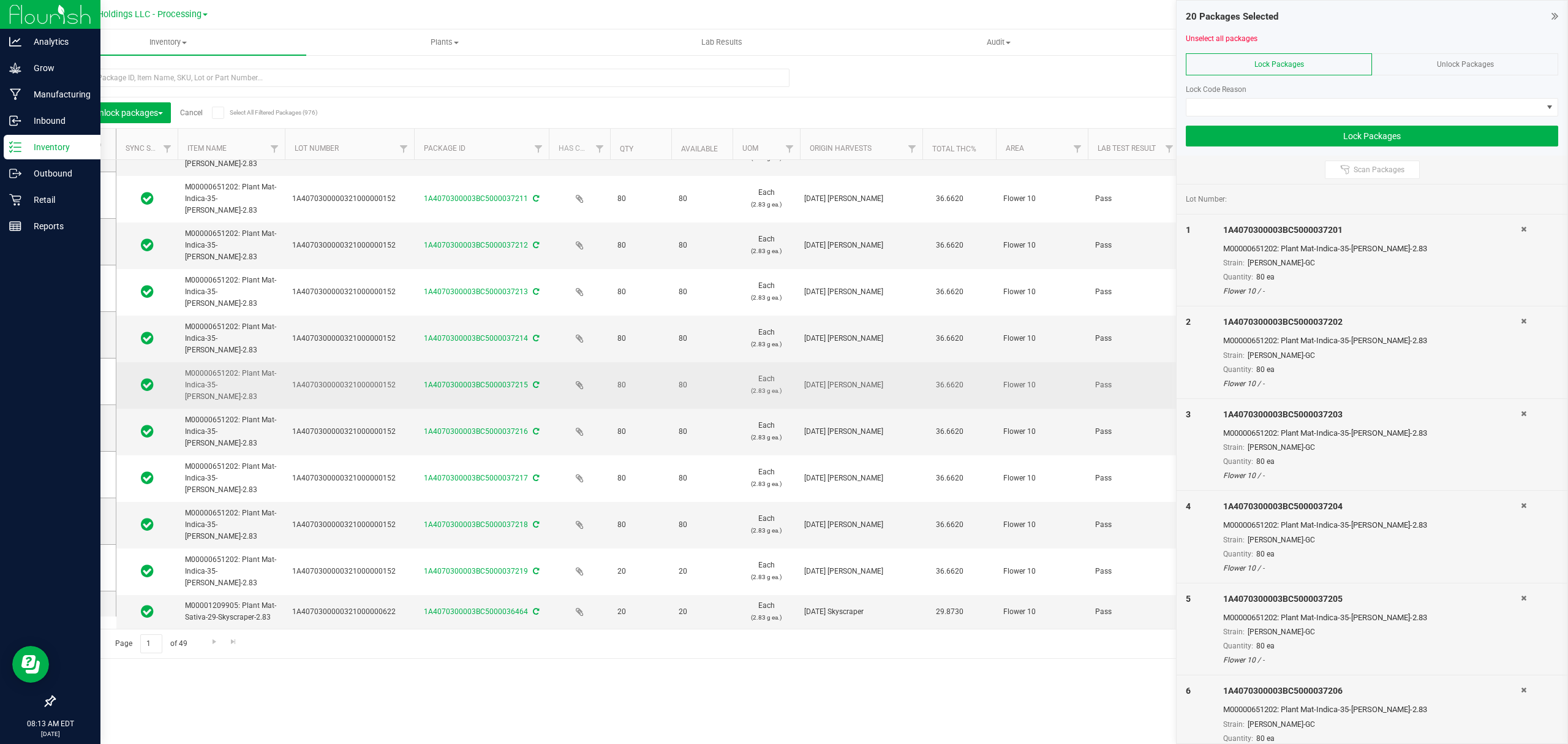
scroll to position [462, 0]
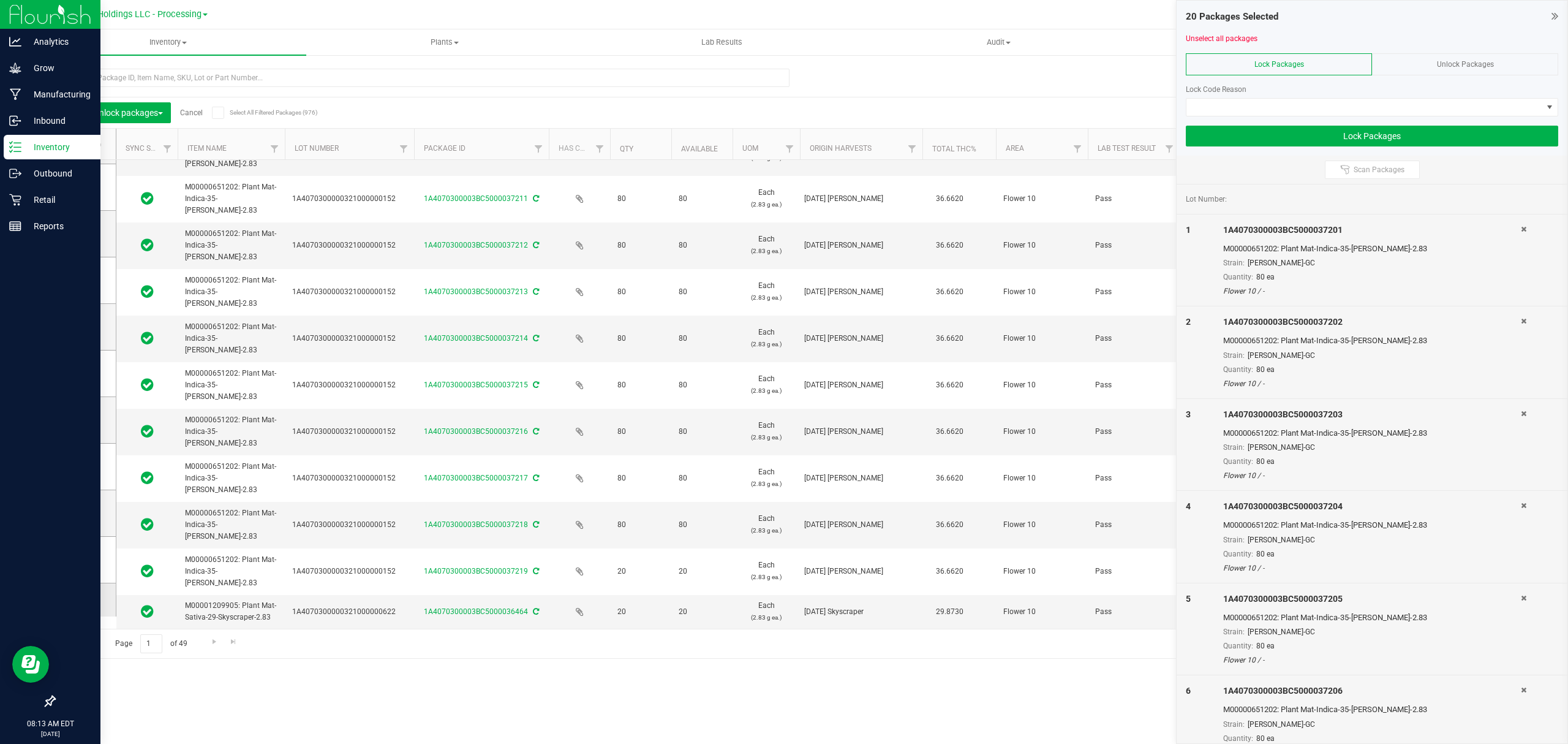
click at [76, 603] on span at bounding box center [82, 600] width 12 height 12
click at [0, 0] on input "checkbox" at bounding box center [0, 0] width 0 height 0
click at [76, 559] on span at bounding box center [82, 559] width 12 height 12
click at [0, 0] on input "checkbox" at bounding box center [0, 0] width 0 height 0
click at [82, 559] on icon at bounding box center [82, 559] width 8 height 0
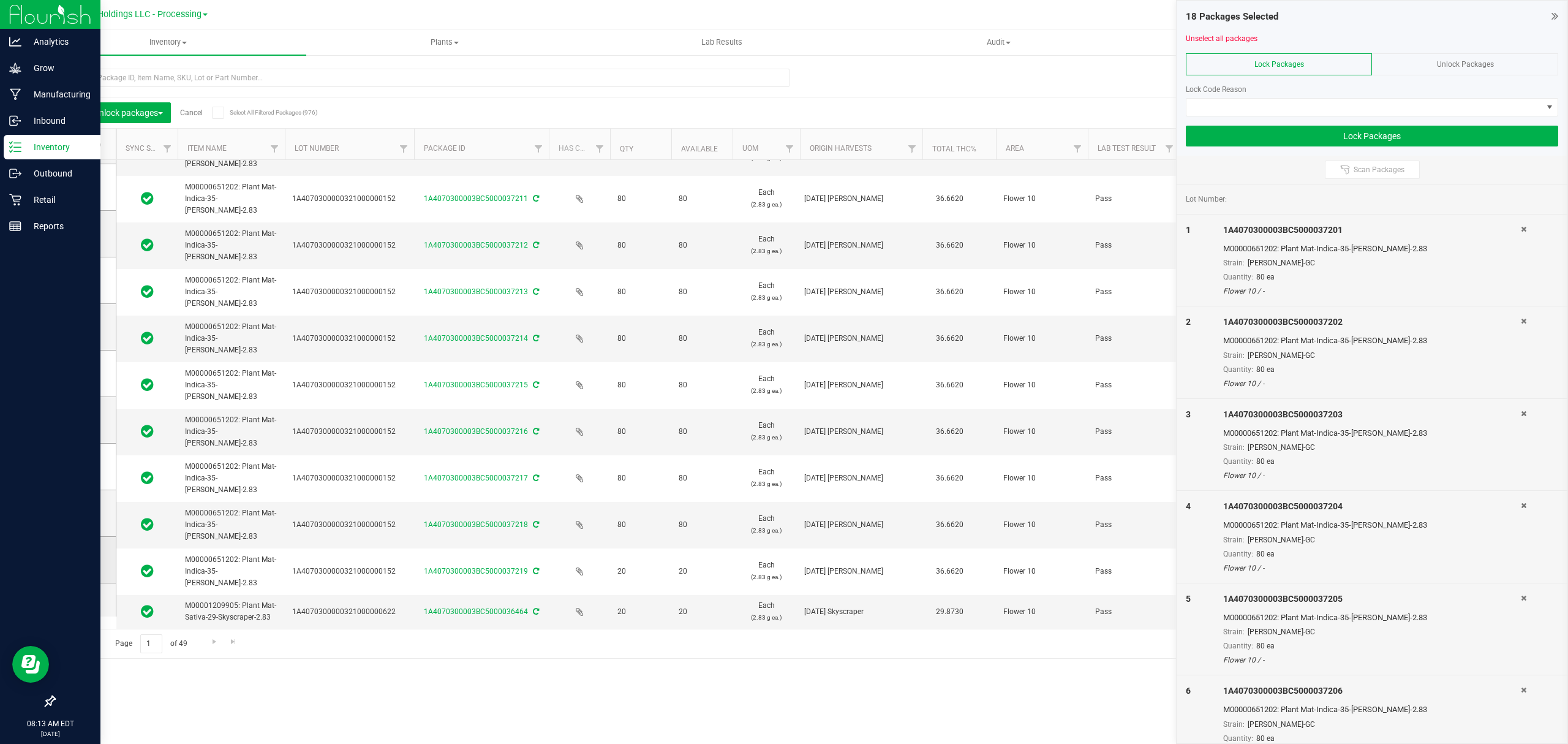
click at [0, 0] on input "checkbox" at bounding box center [0, 0] width 0 height 0
click at [1277, 101] on span at bounding box center [1364, 107] width 356 height 17
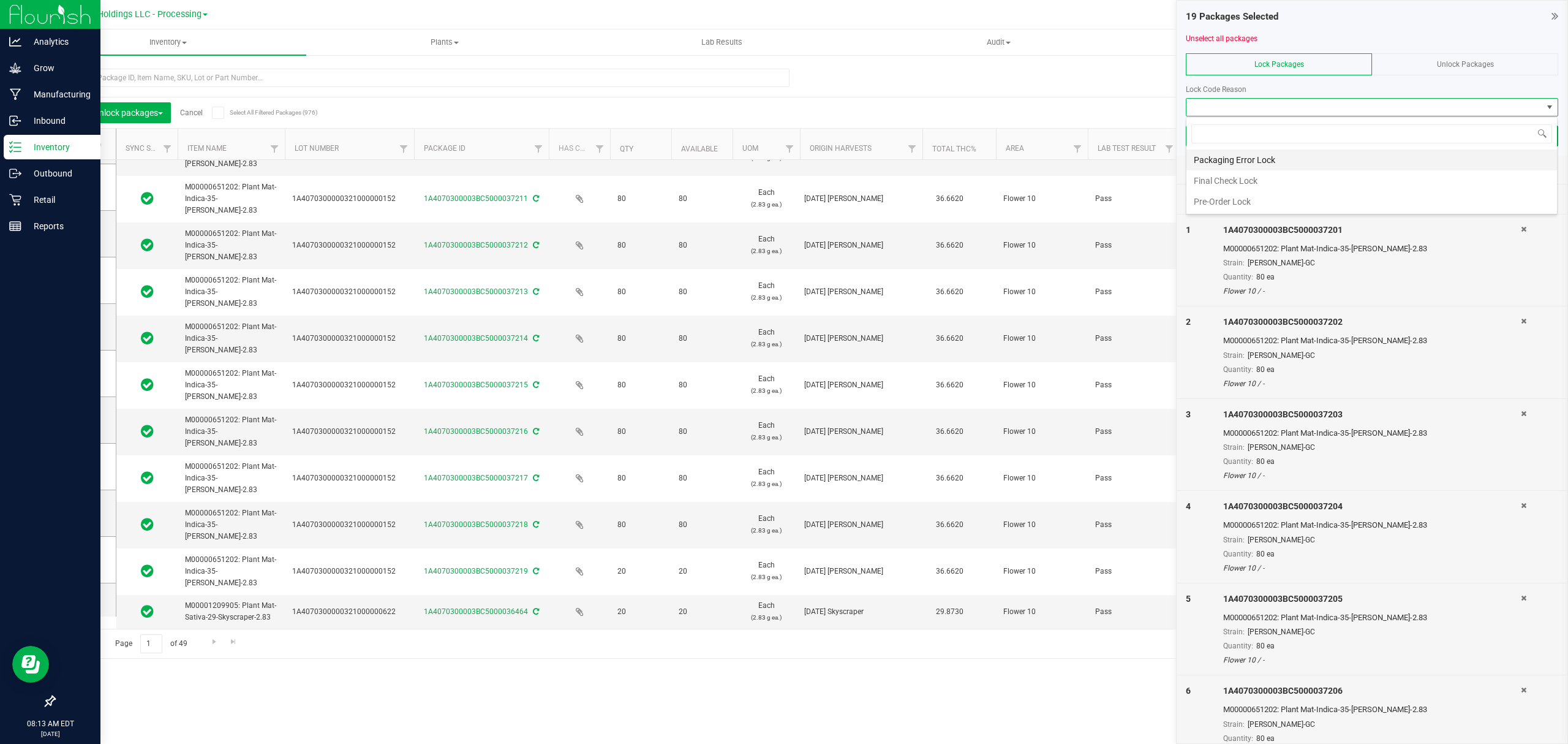
scroll to position [18, 371]
click at [1198, 177] on li "Final Check Lock" at bounding box center [1371, 181] width 370 height 21
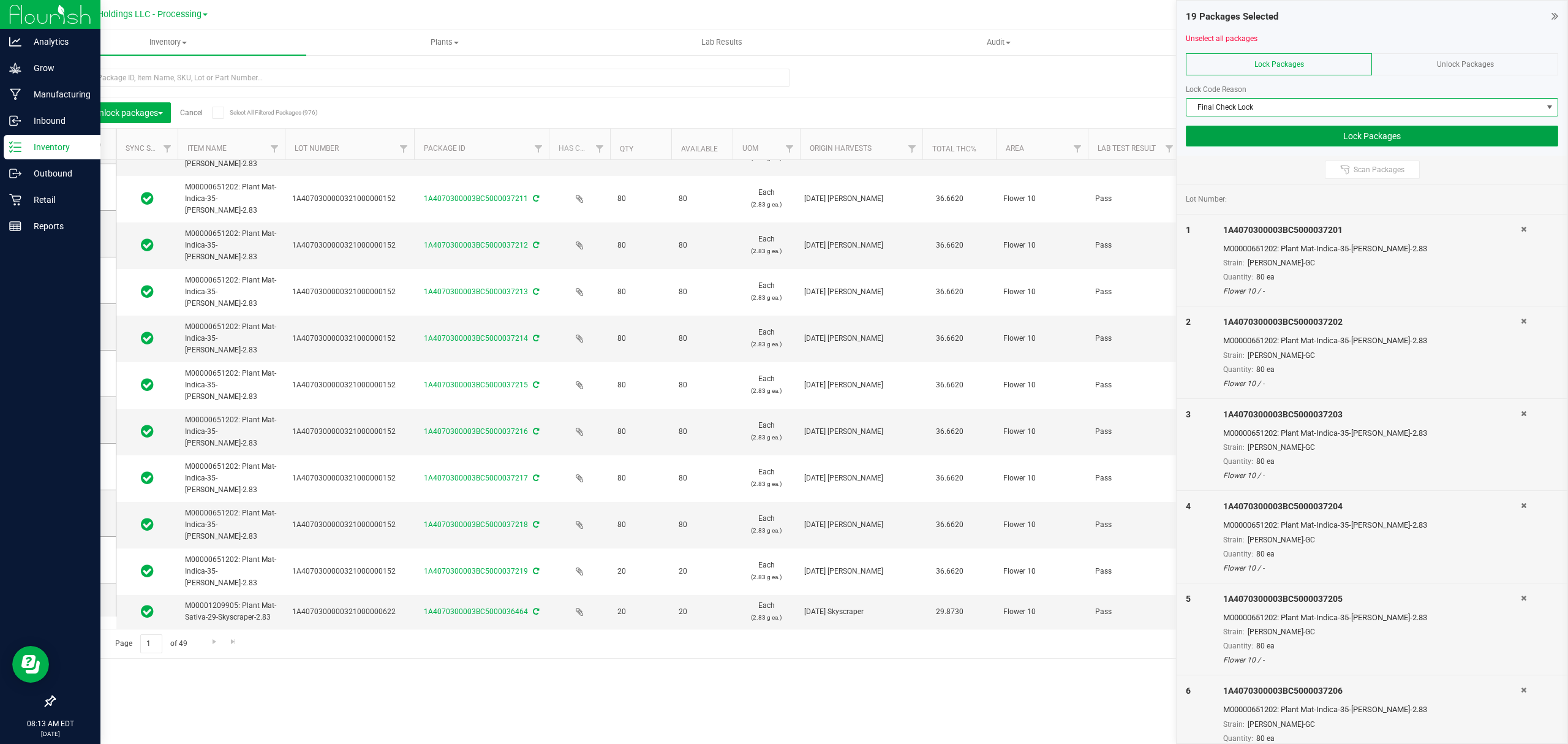
click at [1203, 143] on button "Lock Packages" at bounding box center [1371, 136] width 372 height 21
